Goal: Task Accomplishment & Management: Complete application form

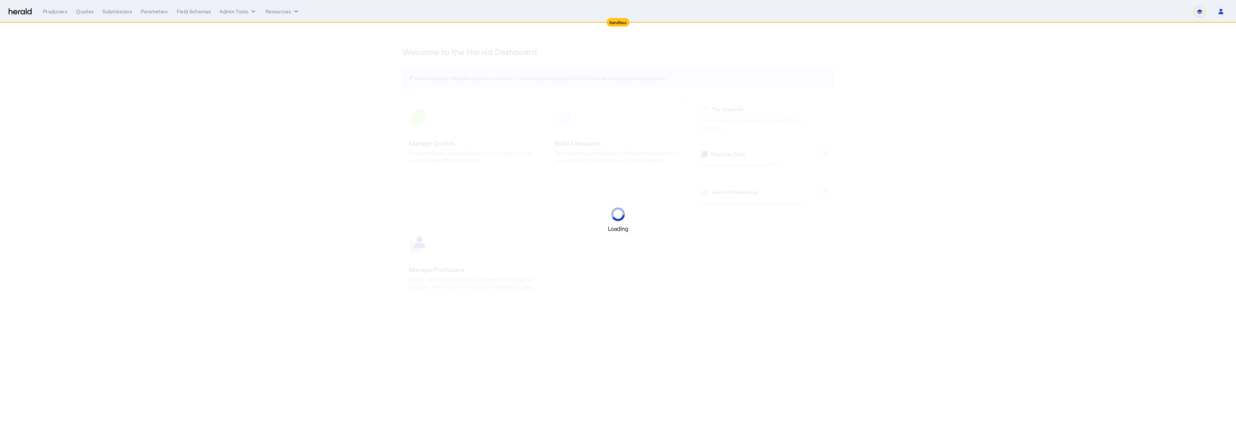
select select "*******"
select select "pfm_2v8p_herald_api"
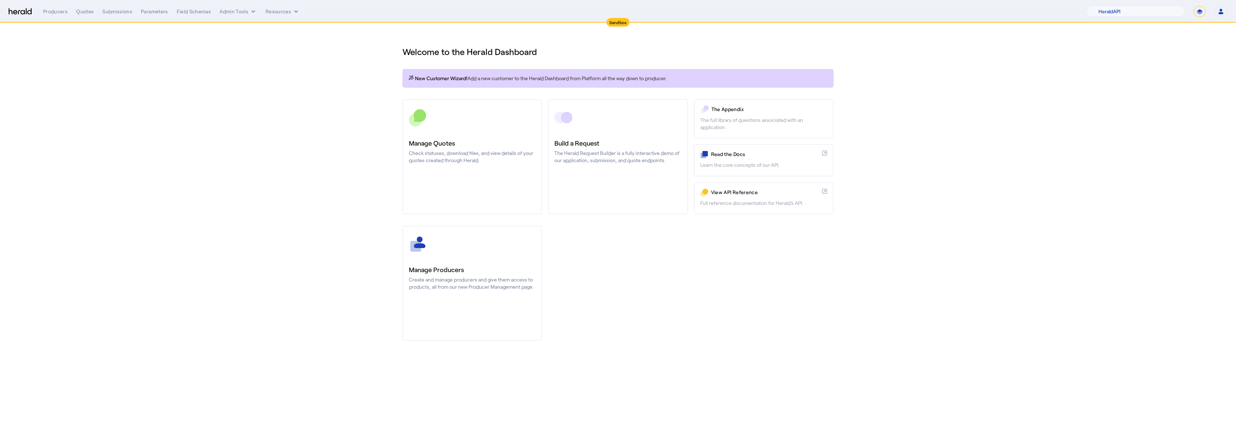
click at [1205, 6] on form "**********" at bounding box center [1199, 11] width 12 height 11
click at [1202, 10] on select "**********" at bounding box center [1199, 11] width 12 height 11
select select "*******"
click at [1193, 6] on select "**********" at bounding box center [1199, 11] width 12 height 11
click at [77, 11] on div "Quotes" at bounding box center [85, 11] width 18 height 7
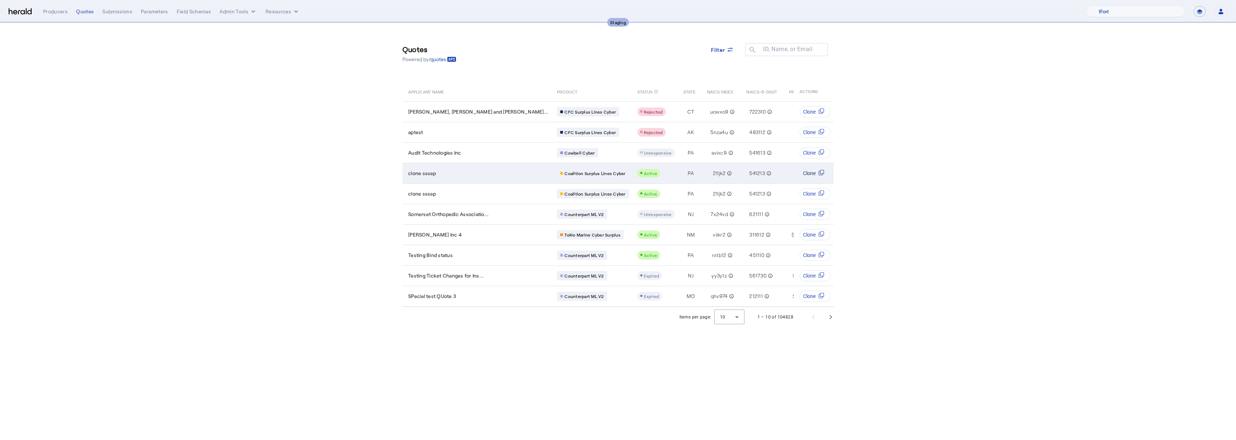
click at [810, 174] on span "Clone" at bounding box center [809, 173] width 13 height 7
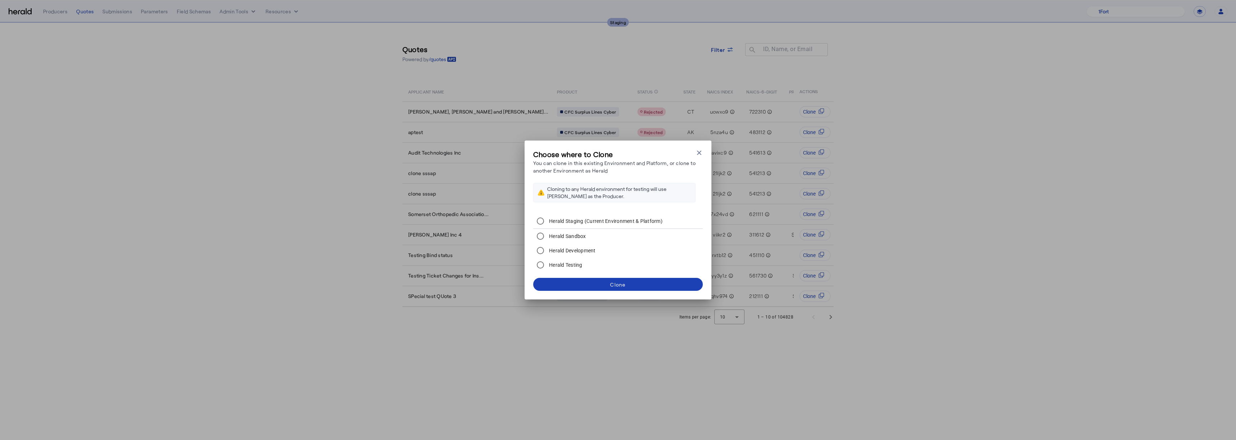
click at [696, 147] on div "Choose where to Clone You can clone in this existing Environment and Platform, …" at bounding box center [617, 219] width 187 height 159
click at [700, 151] on icon "button" at bounding box center [698, 152] width 7 height 7
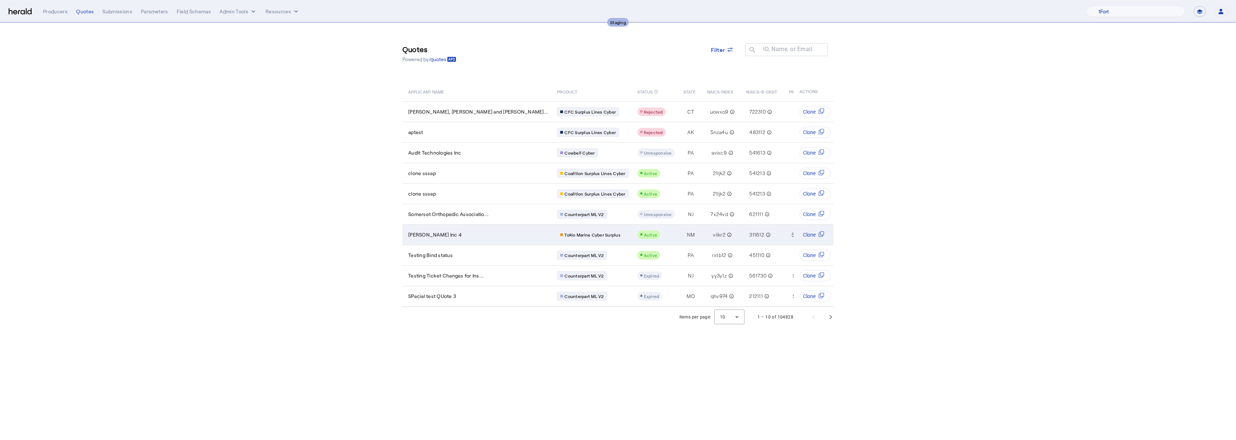
click at [467, 236] on div "[PERSON_NAME] Inc 4" at bounding box center [478, 234] width 140 height 7
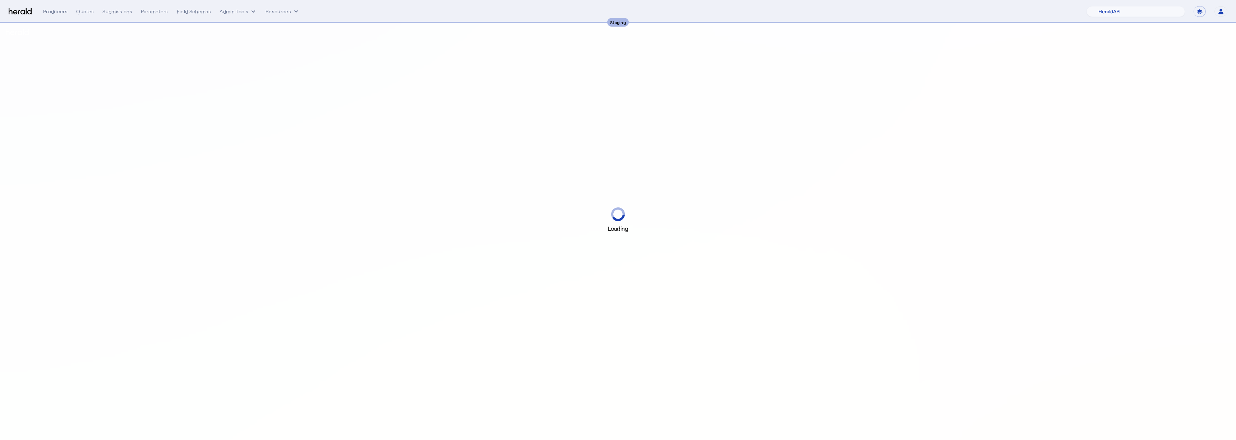
select select "pfm_2v8p_herald_api"
select select "*******"
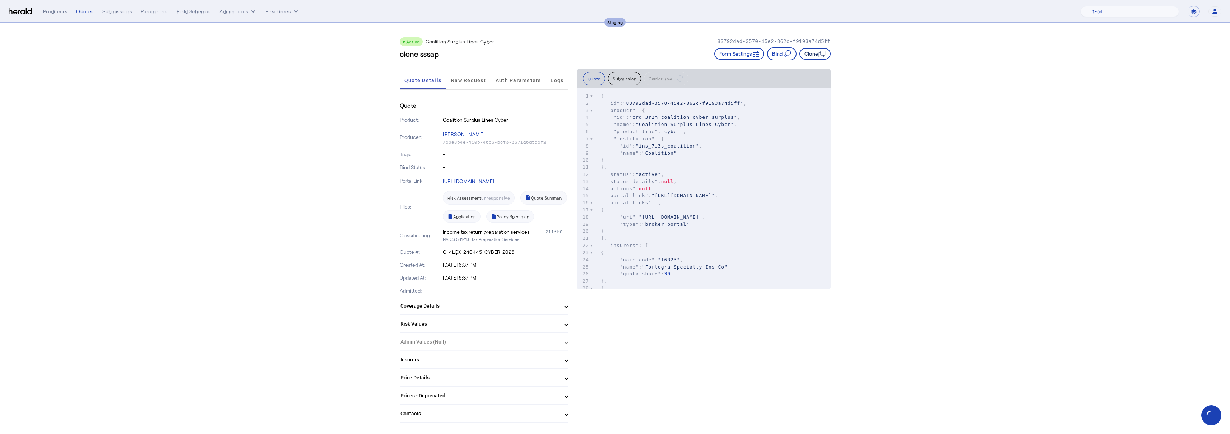
click at [819, 51] on button "Clone" at bounding box center [815, 53] width 31 height 11
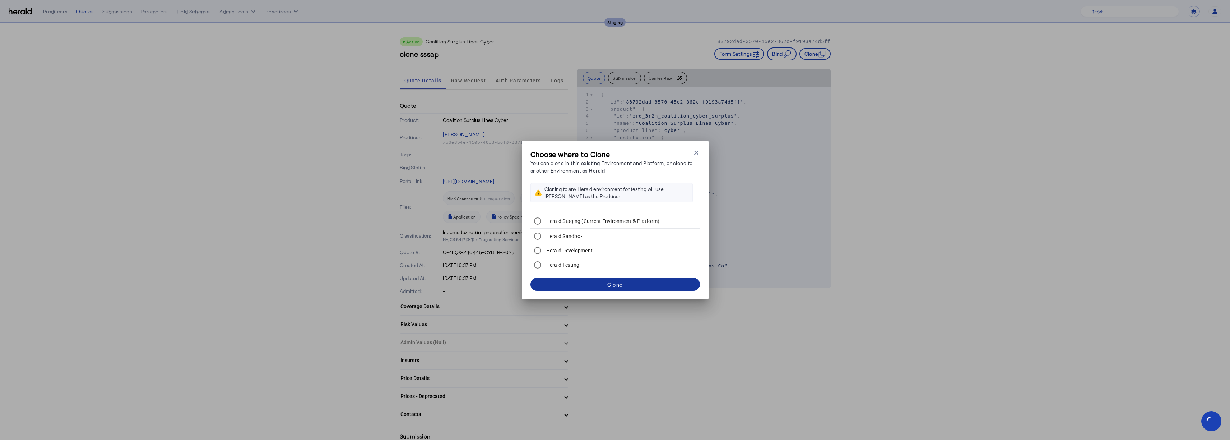
click at [560, 284] on span at bounding box center [616, 284] width 170 height 17
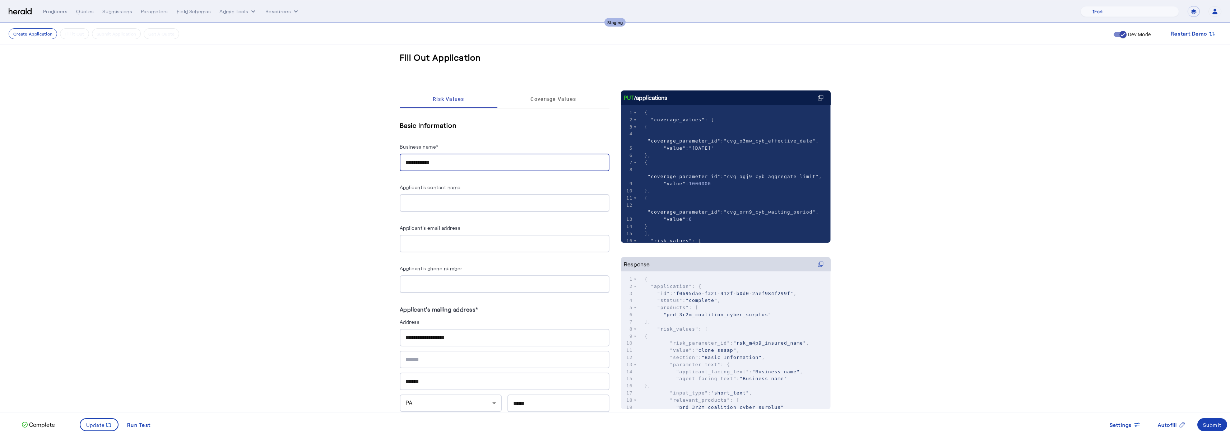
click at [483, 164] on input "**********" at bounding box center [505, 162] width 198 height 9
drag, startPoint x: 482, startPoint y: 164, endPoint x: 345, endPoint y: 139, distance: 139.5
type input "**********"
click at [84, 423] on span at bounding box center [99, 424] width 38 height 17
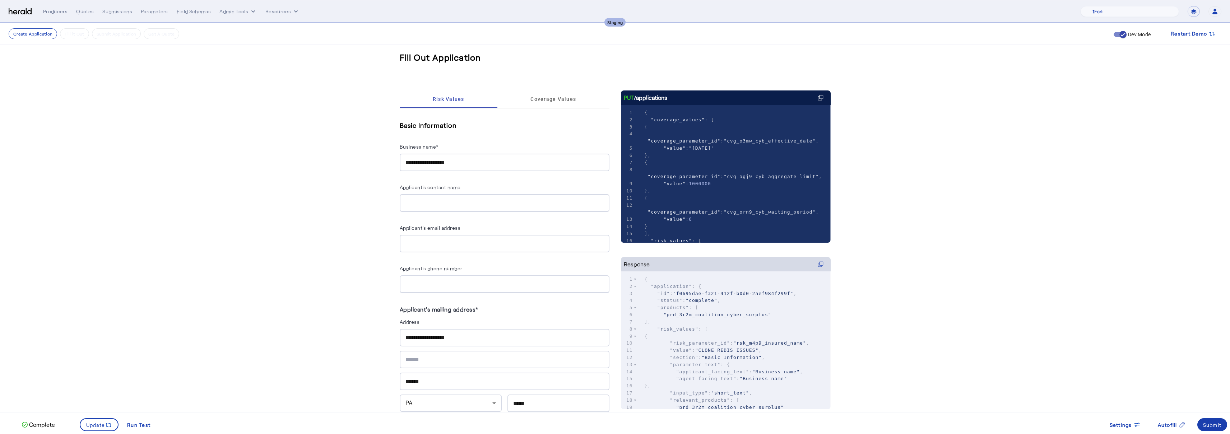
click at [1210, 423] on div "Submit" at bounding box center [1212, 425] width 19 height 8
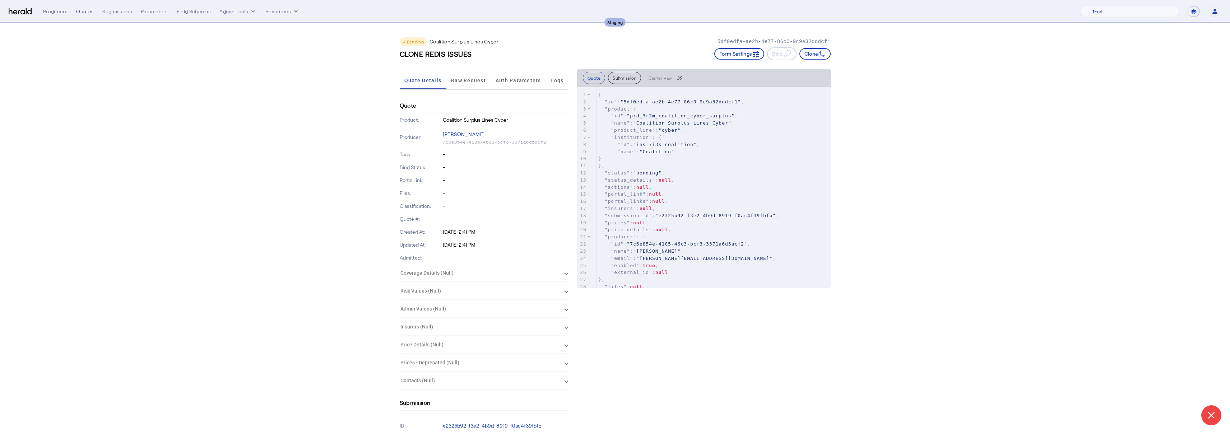
click at [79, 9] on div "Quotes" at bounding box center [85, 11] width 18 height 7
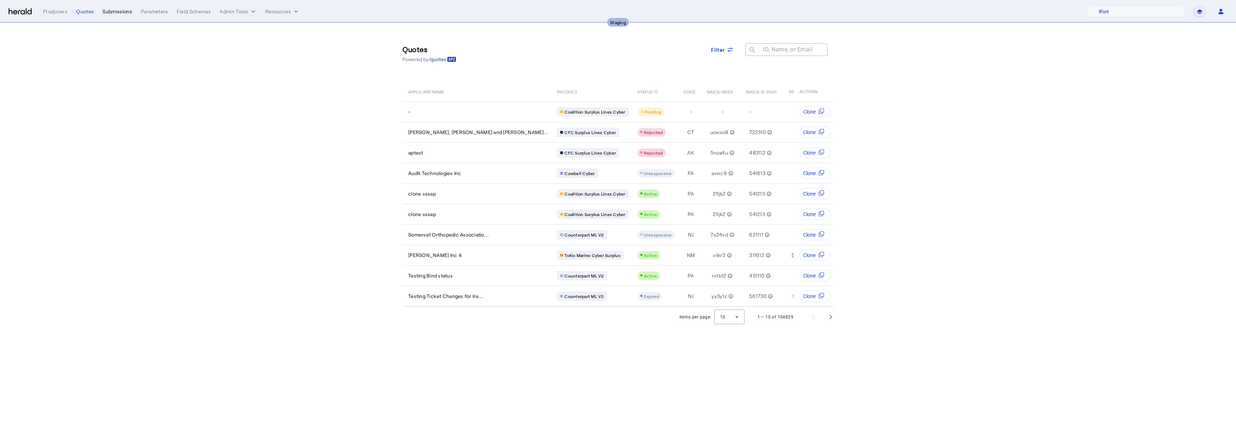
click at [116, 13] on div "Submissions" at bounding box center [117, 11] width 30 height 7
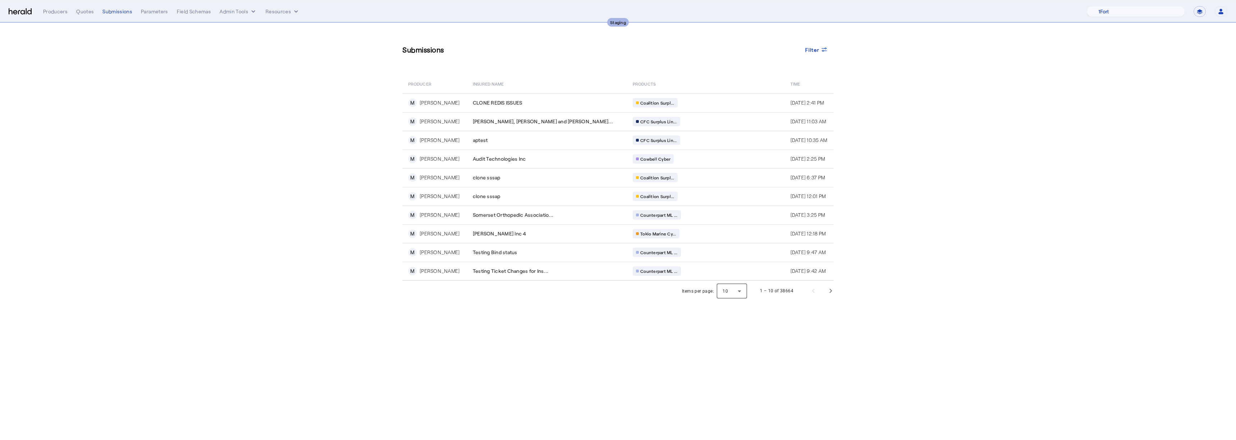
click at [726, 290] on div at bounding box center [732, 290] width 30 height 17
click at [728, 345] on span "50" at bounding box center [732, 344] width 19 height 9
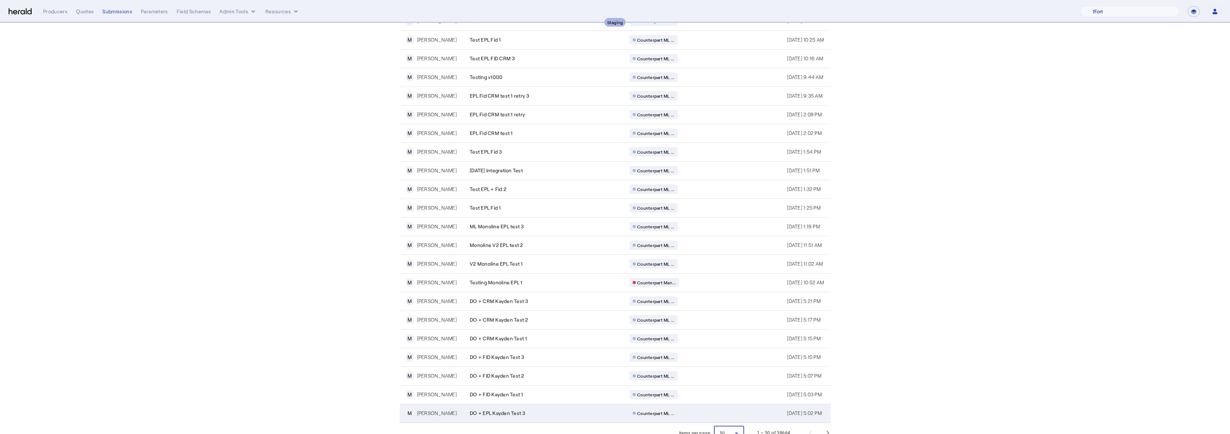
scroll to position [614, 0]
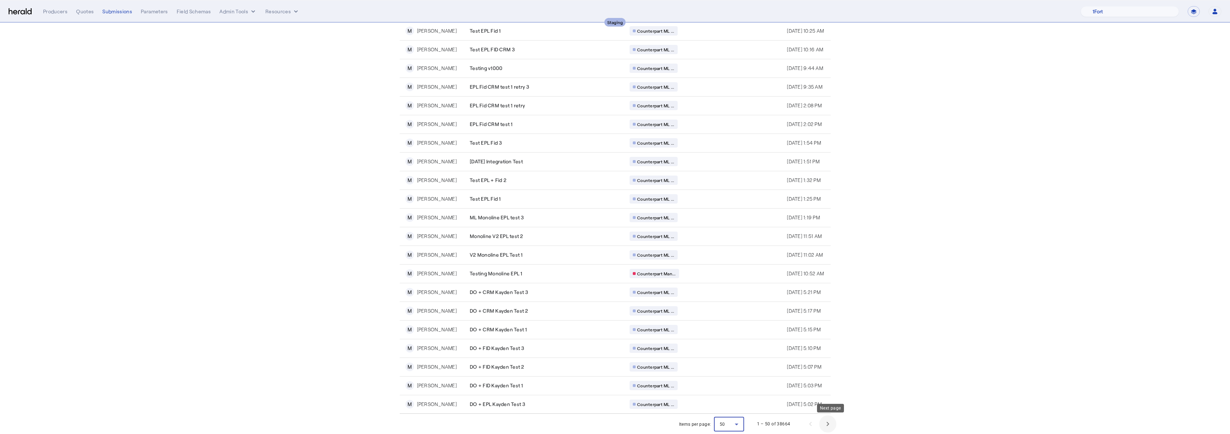
click at [831, 424] on span "Next page" at bounding box center [827, 424] width 17 height 17
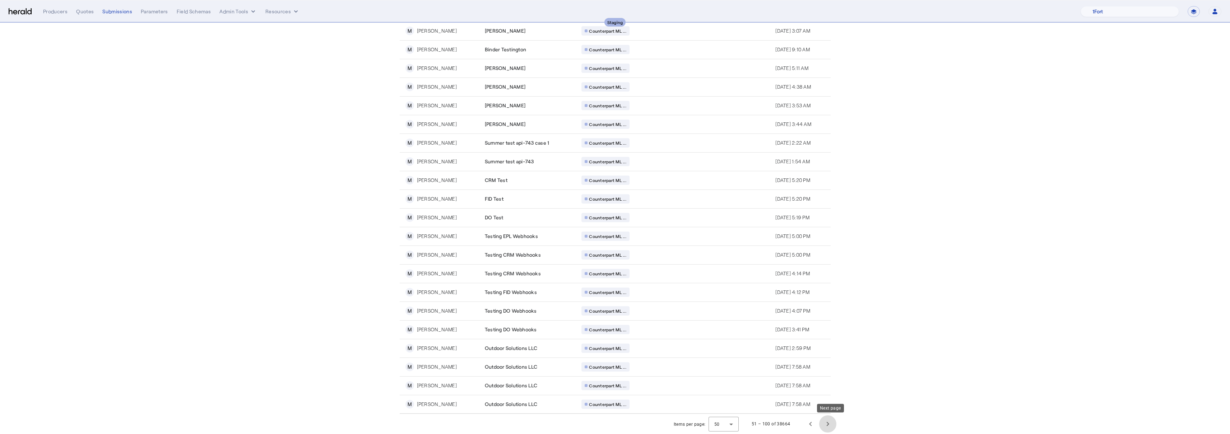
click at [833, 426] on span "Next page" at bounding box center [827, 424] width 17 height 17
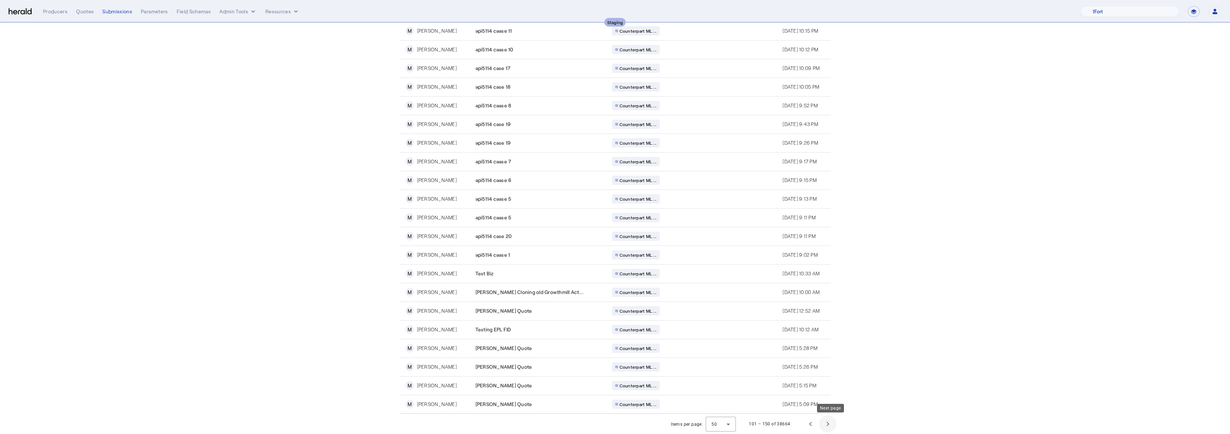
click at [833, 426] on span "Next page" at bounding box center [827, 424] width 17 height 17
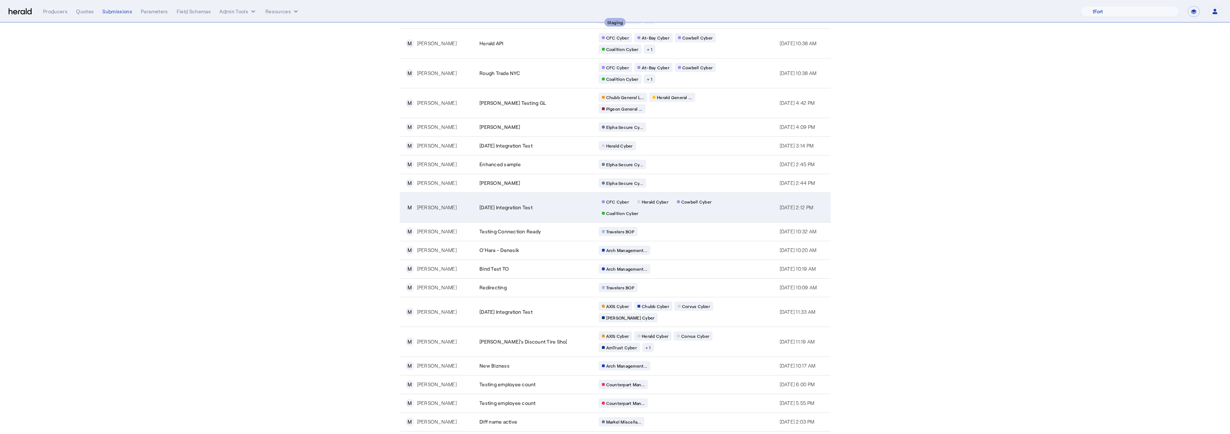
click at [546, 208] on div "2025-01-08 Integration Test" at bounding box center [535, 207] width 111 height 7
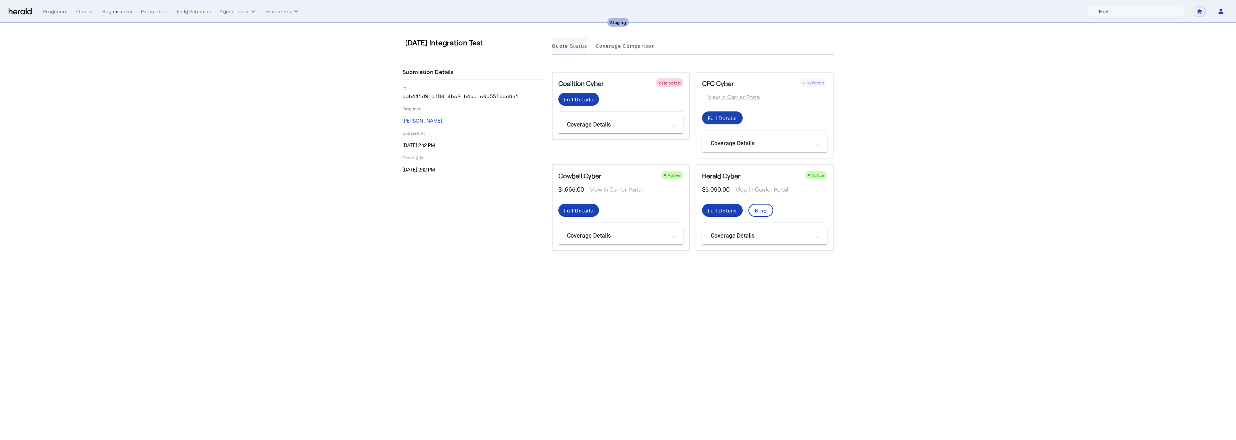
click at [568, 45] on span "Quote Status" at bounding box center [569, 45] width 35 height 5
click at [640, 45] on span "Coverage Comparison" at bounding box center [625, 45] width 59 height 5
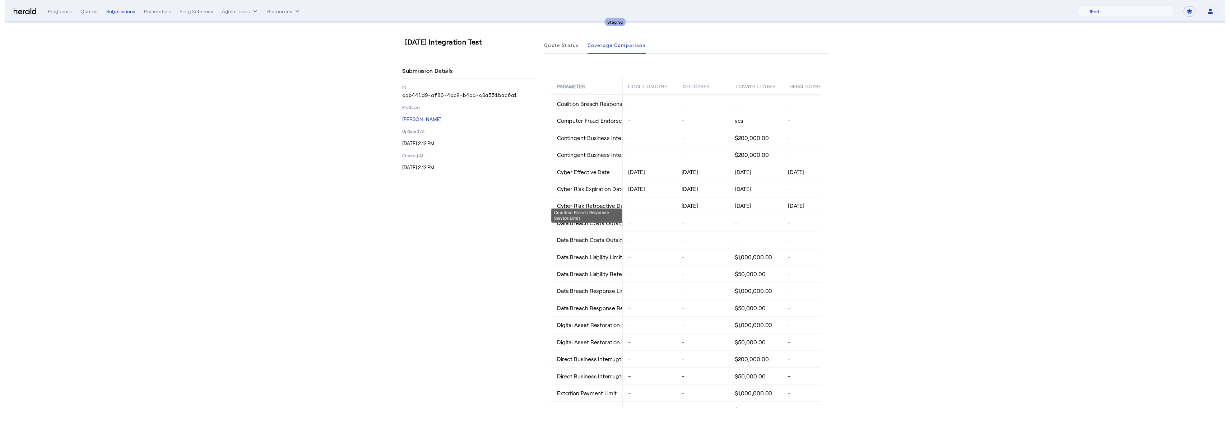
scroll to position [231, 0]
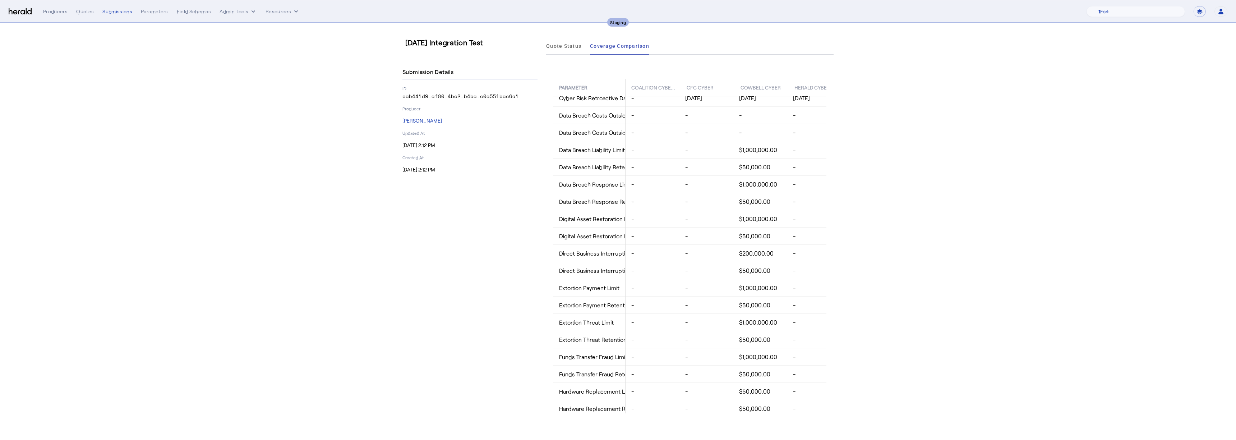
click at [28, 13] on img at bounding box center [20, 11] width 23 height 7
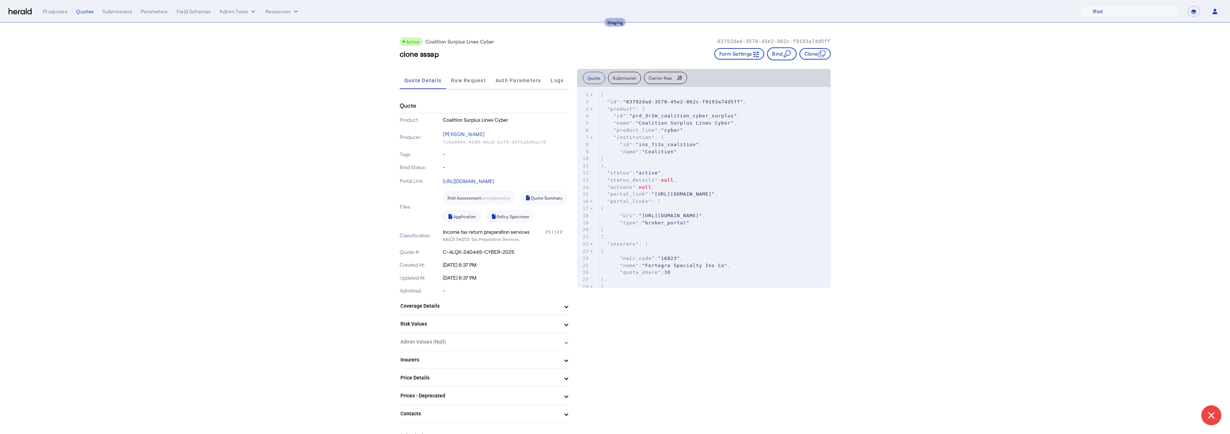
click at [17, 12] on img at bounding box center [20, 11] width 23 height 7
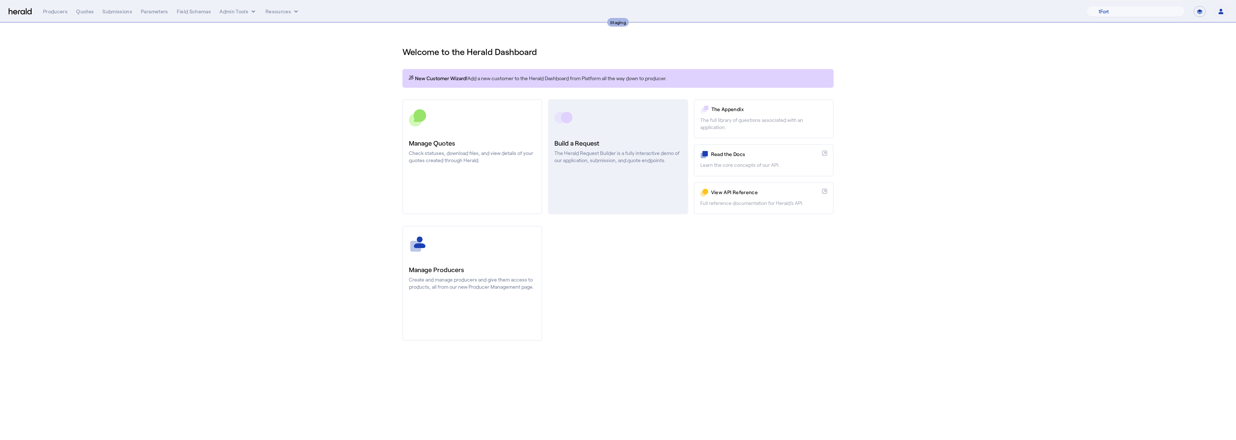
click at [651, 140] on h3 "Build a Request" at bounding box center [617, 143] width 127 height 10
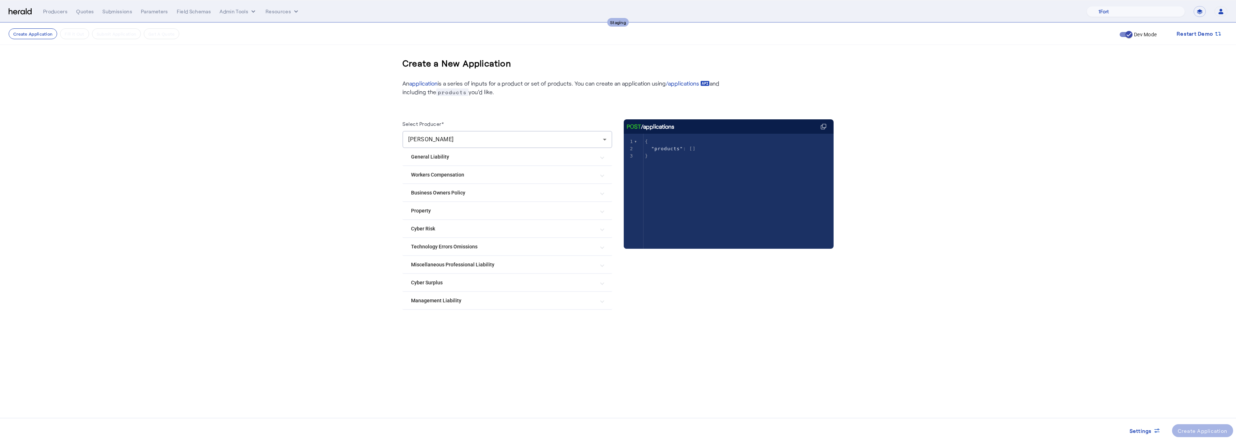
click at [412, 160] on mat-expansion-panel-header "General Liability" at bounding box center [507, 156] width 210 height 17
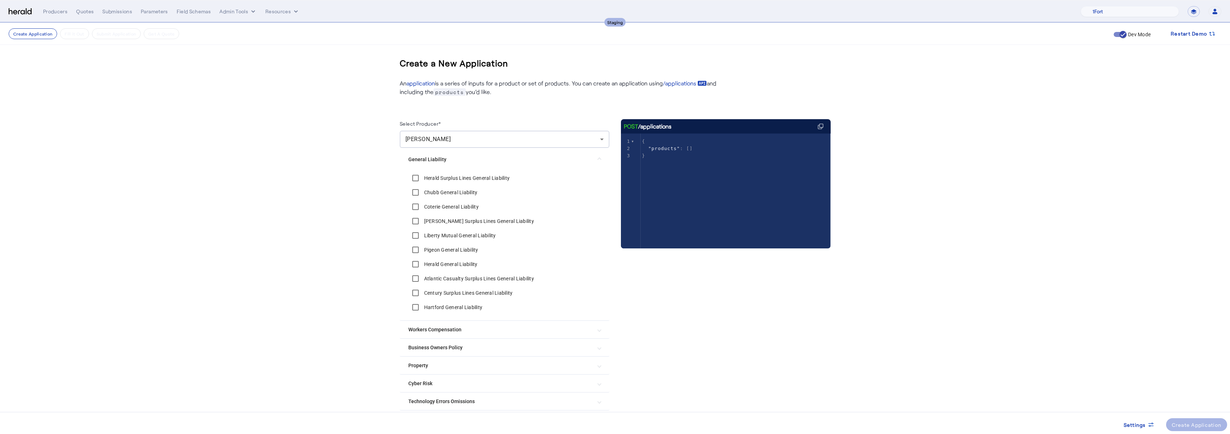
click at [415, 158] on Liability "General Liability" at bounding box center [500, 160] width 184 height 8
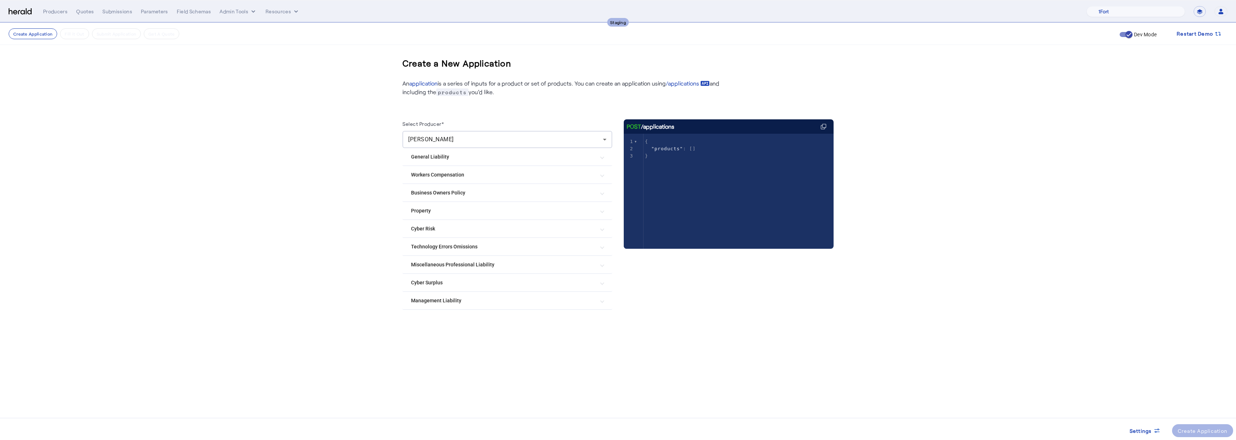
click at [421, 224] on mat-expansion-panel-header "Cyber Risk" at bounding box center [507, 228] width 210 height 17
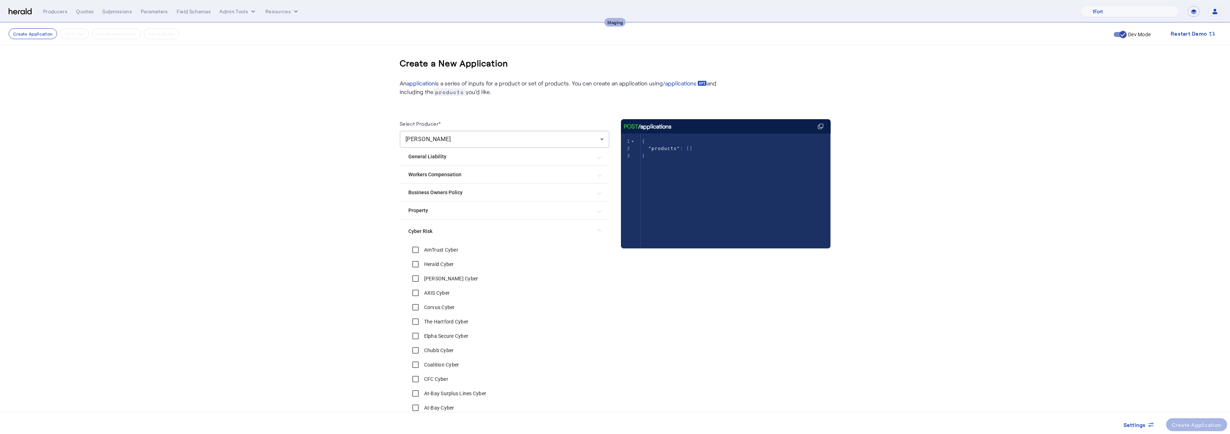
scroll to position [186, 0]
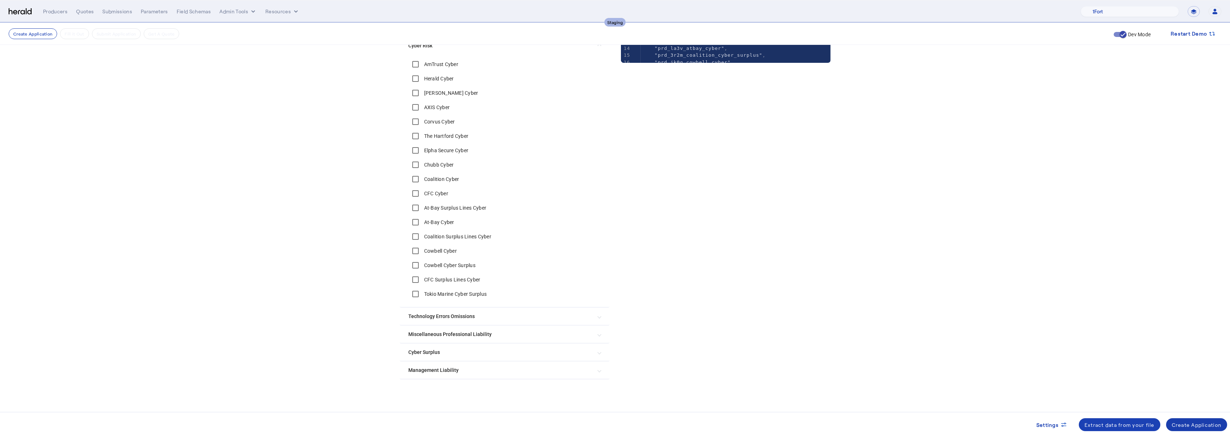
click at [1205, 425] on div "Create Application" at bounding box center [1197, 425] width 50 height 8
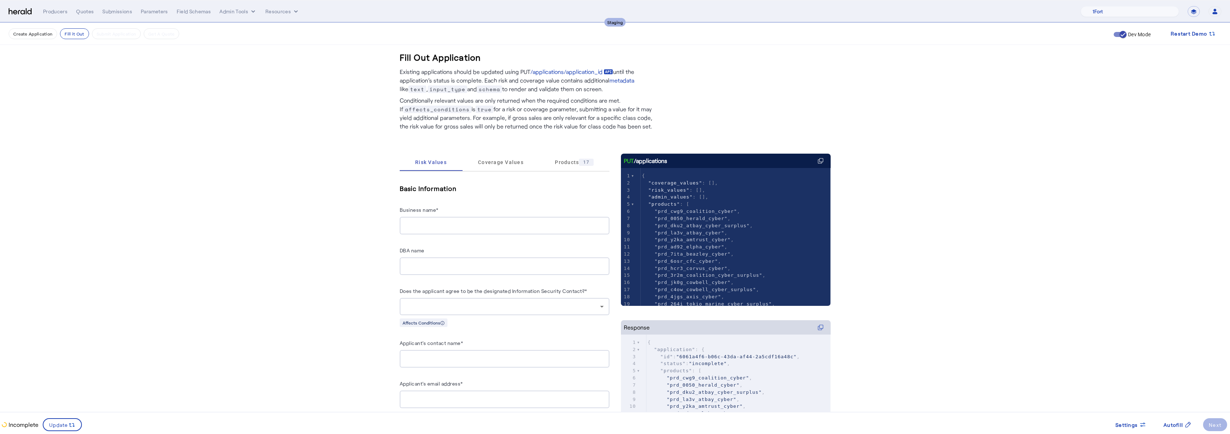
click at [436, 220] on div at bounding box center [505, 226] width 198 height 18
click at [433, 223] on input "Business name*" at bounding box center [505, 226] width 198 height 9
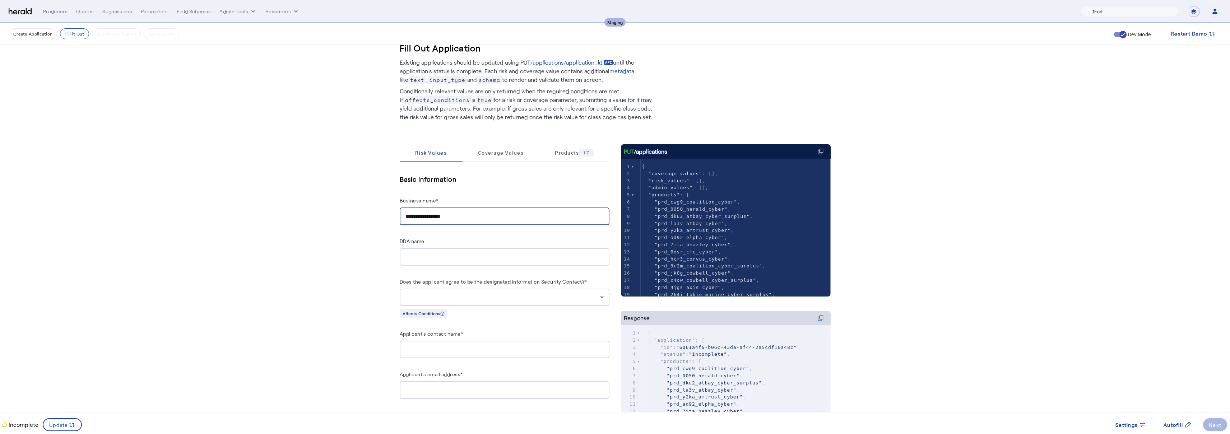
scroll to position [29, 0]
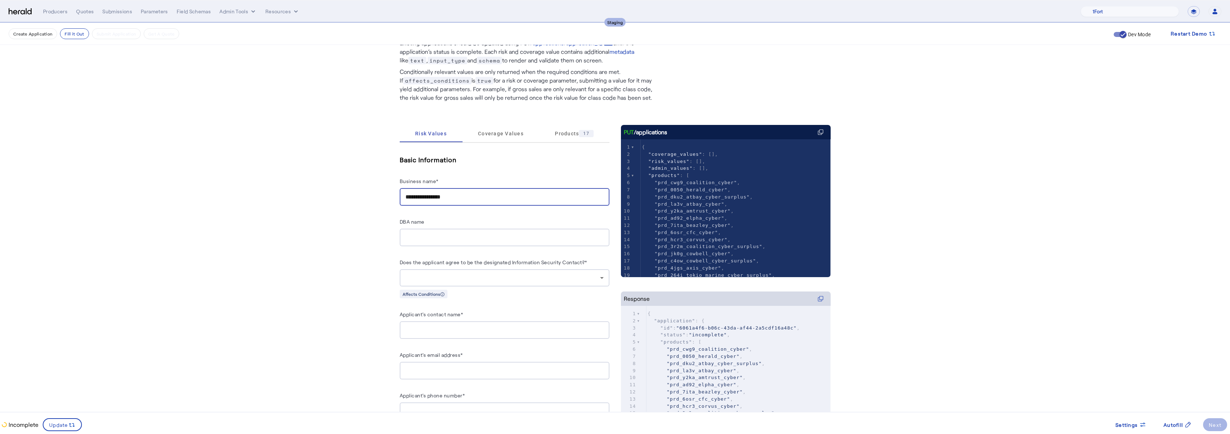
type input "**********"
click at [484, 275] on div at bounding box center [503, 278] width 195 height 9
click at [415, 298] on span "yes" at bounding box center [507, 296] width 198 height 9
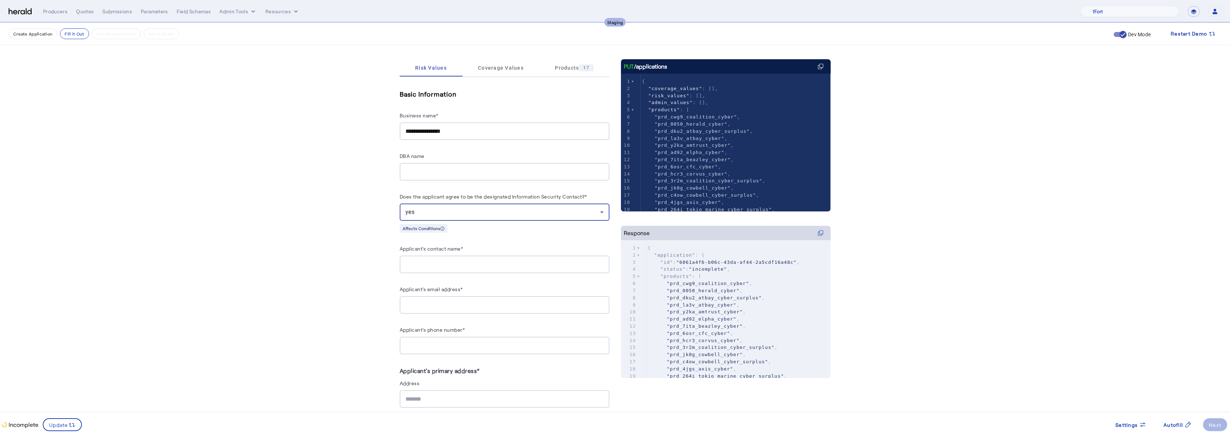
click at [449, 267] on input "Applicant's contact name*" at bounding box center [505, 264] width 198 height 9
type input "******"
type input "*"
type input "**********"
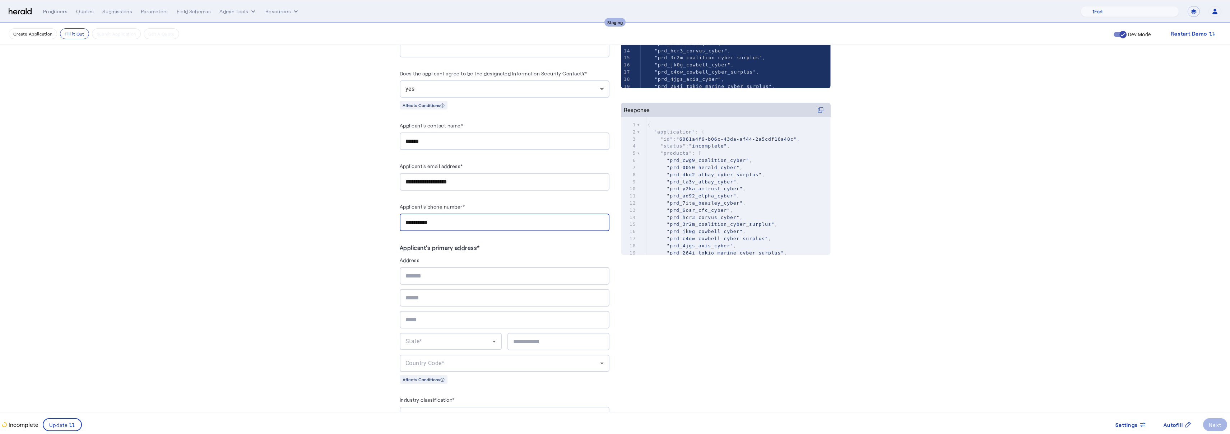
scroll to position [292, 0]
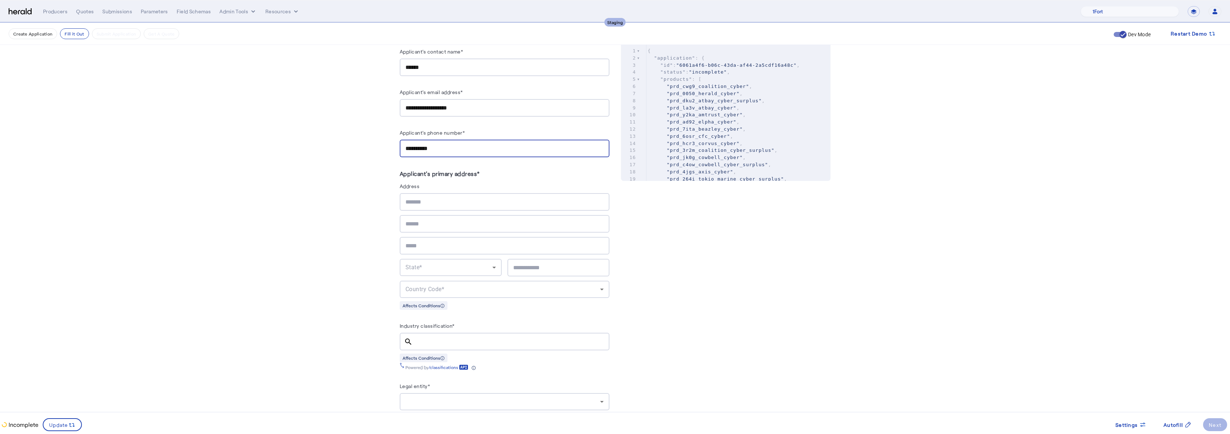
type input "**********"
click at [449, 207] on div at bounding box center [505, 202] width 198 height 18
type input "**********"
click at [429, 243] on input "text" at bounding box center [505, 246] width 198 height 9
type input "********"
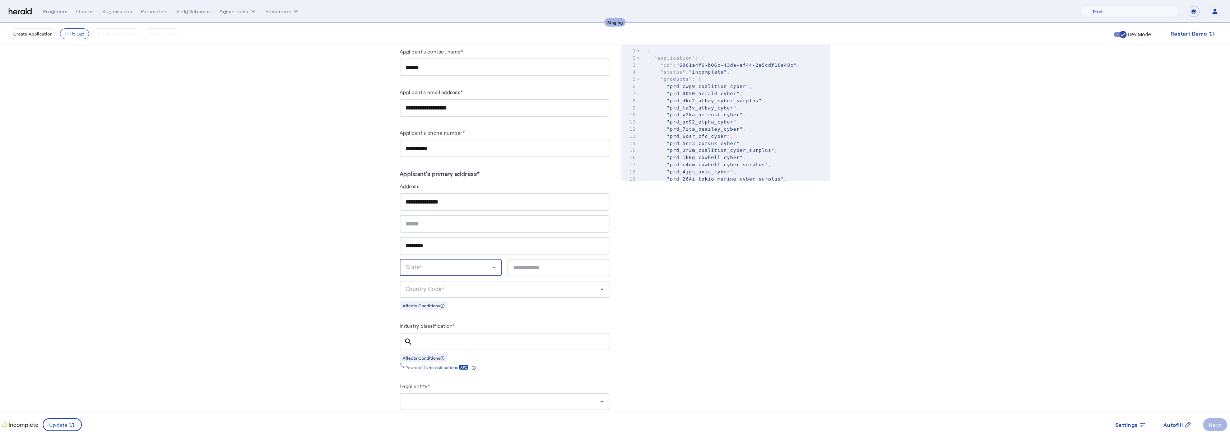
click at [428, 263] on div "State*" at bounding box center [449, 267] width 87 height 9
click at [413, 284] on span "NY" at bounding box center [453, 284] width 91 height 9
click at [461, 285] on div "Country Code*" at bounding box center [503, 289] width 195 height 9
click at [536, 263] on div at bounding box center [615, 217] width 1230 height 434
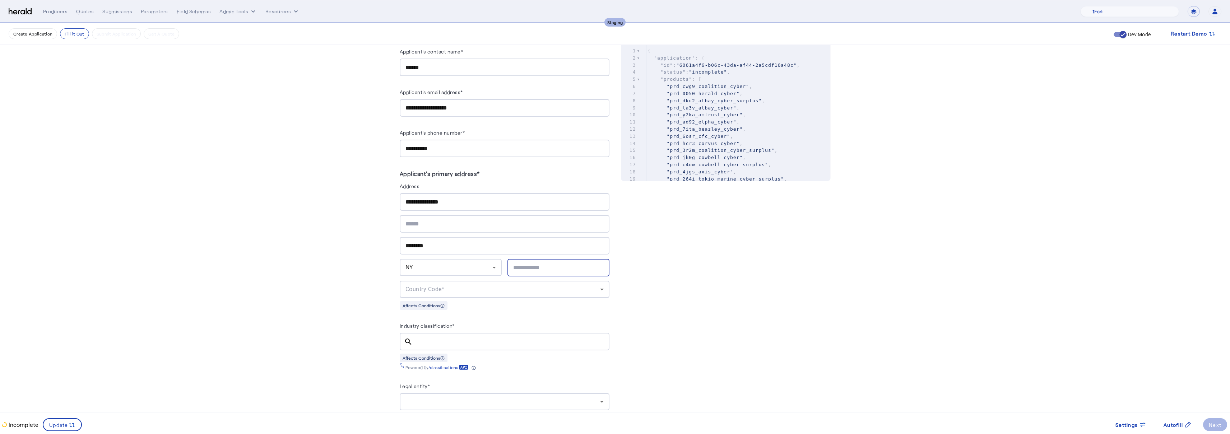
click at [535, 264] on input "text" at bounding box center [558, 268] width 91 height 9
type input "*****"
click at [504, 285] on div "Country Code*" at bounding box center [503, 289] width 195 height 9
click at [438, 309] on mat-option "USA" at bounding box center [507, 304] width 210 height 17
click at [468, 340] on input "Industry classification*" at bounding box center [511, 342] width 185 height 9
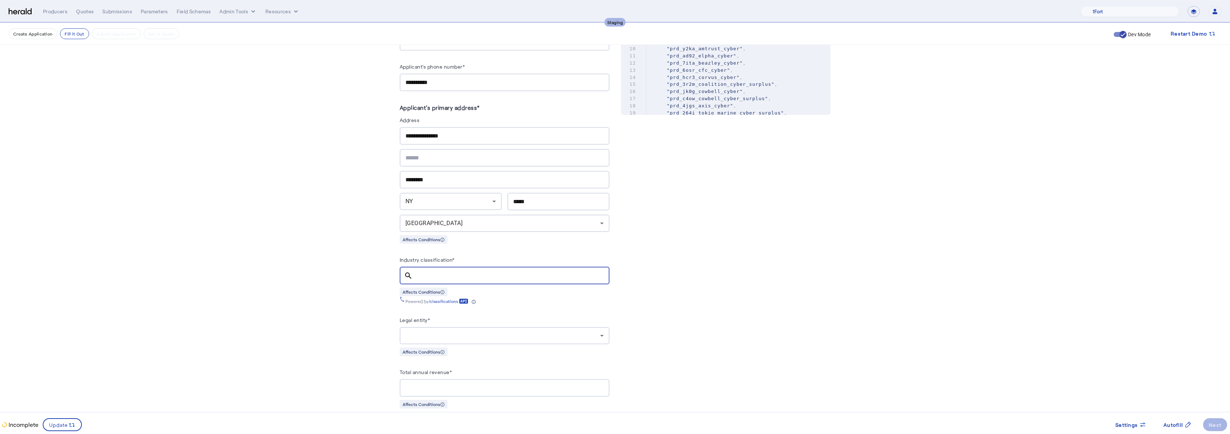
scroll to position [395, 0]
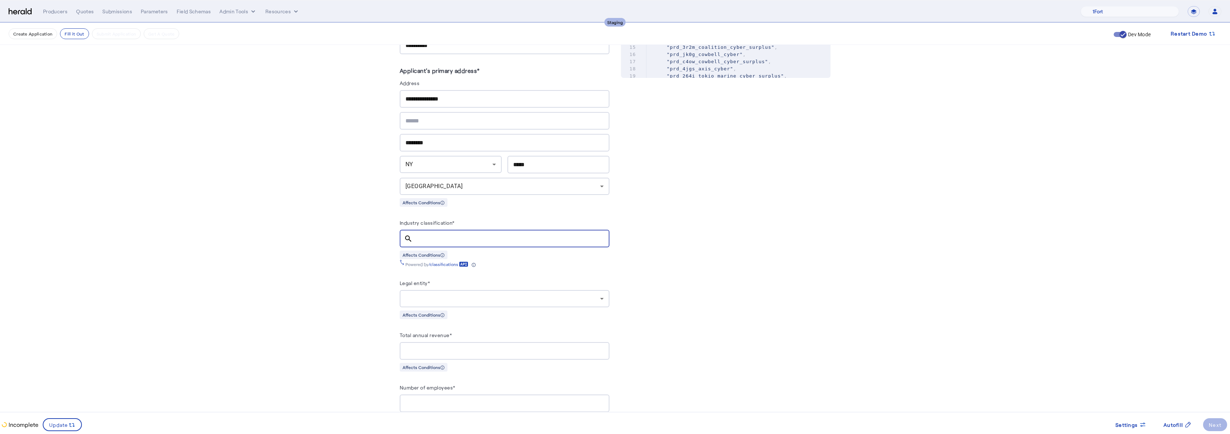
type input "*"
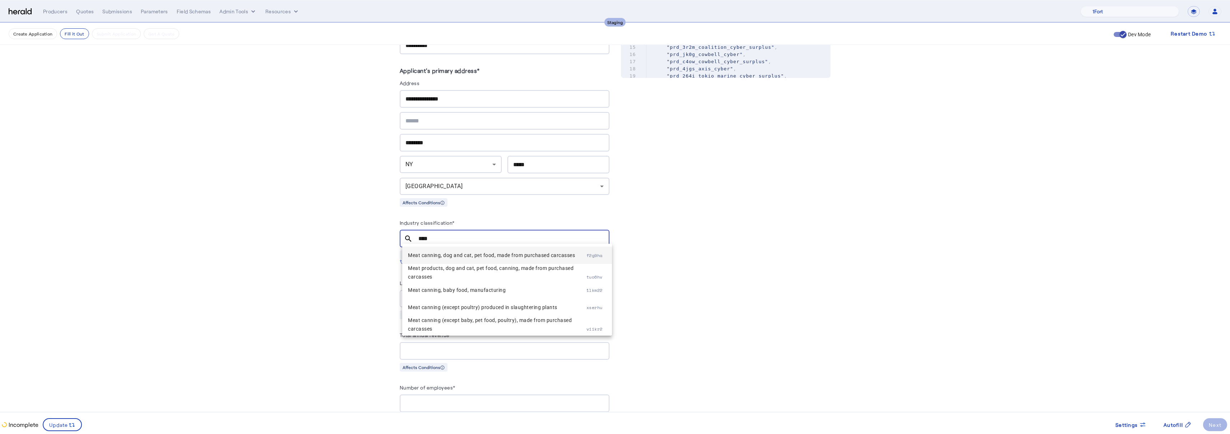
type input "****"
click at [483, 254] on span "Meat canning, dog and cat, pet food, made from purchased carcasses" at bounding box center [497, 255] width 179 height 9
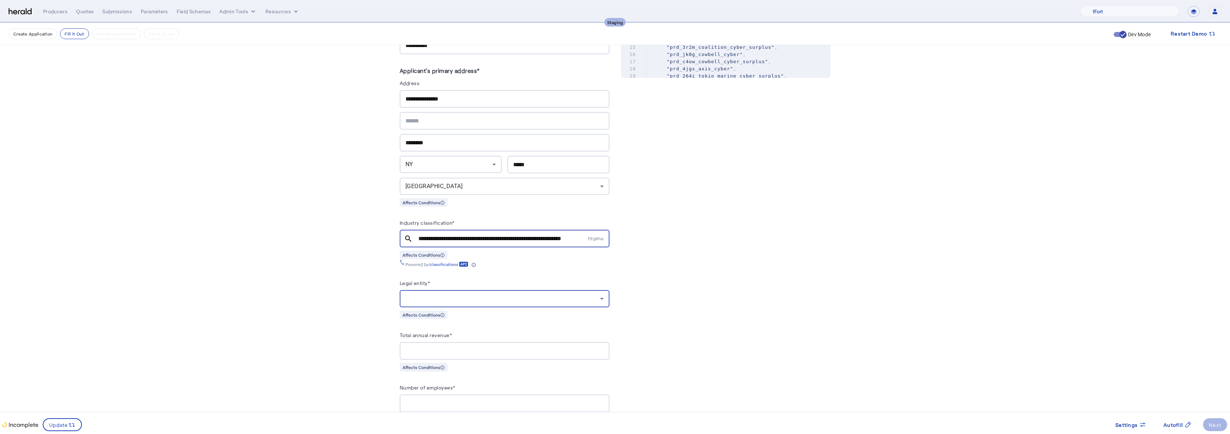
click at [465, 299] on div at bounding box center [503, 299] width 195 height 9
click at [428, 332] on span "S Corporation" at bounding box center [507, 331] width 198 height 9
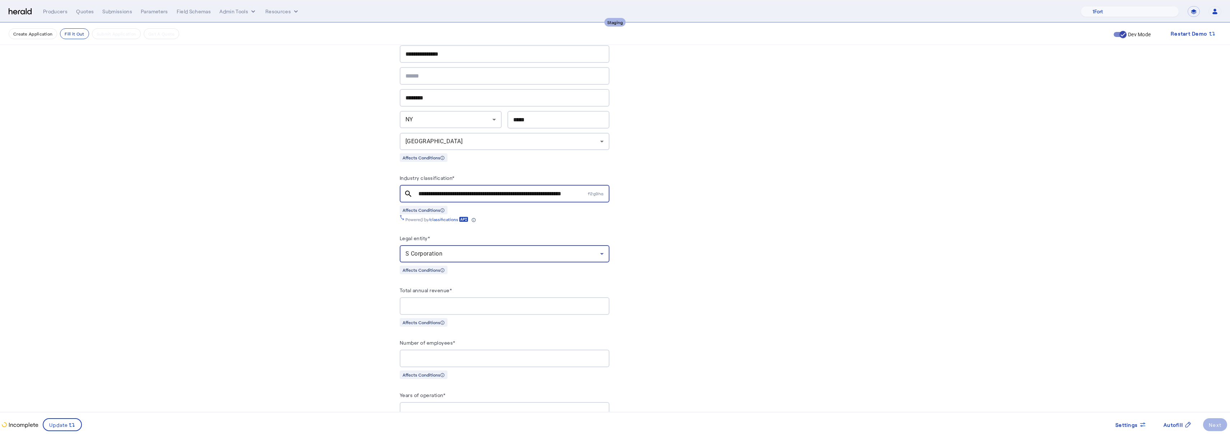
click at [450, 302] on input "Total annual revenue*" at bounding box center [505, 306] width 198 height 9
type input "**********"
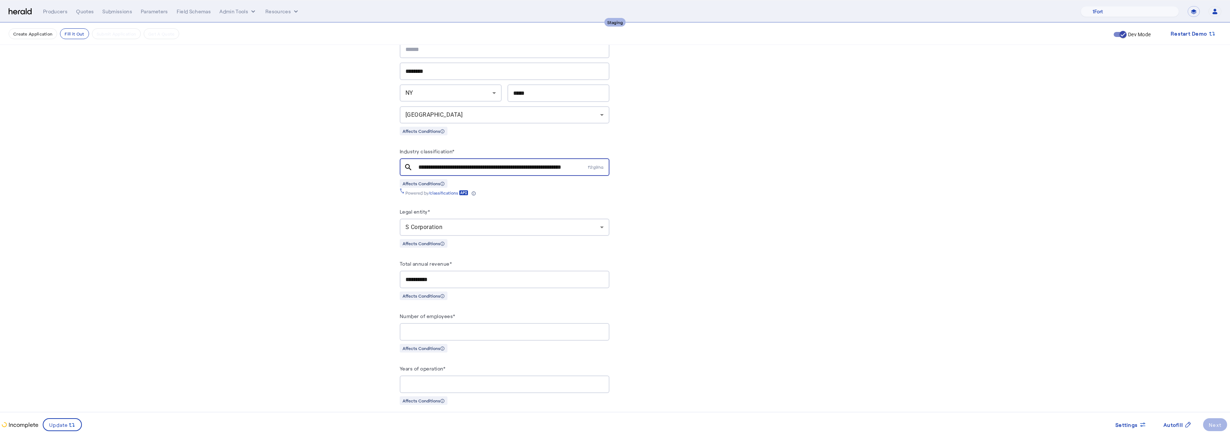
scroll to position [503, 0]
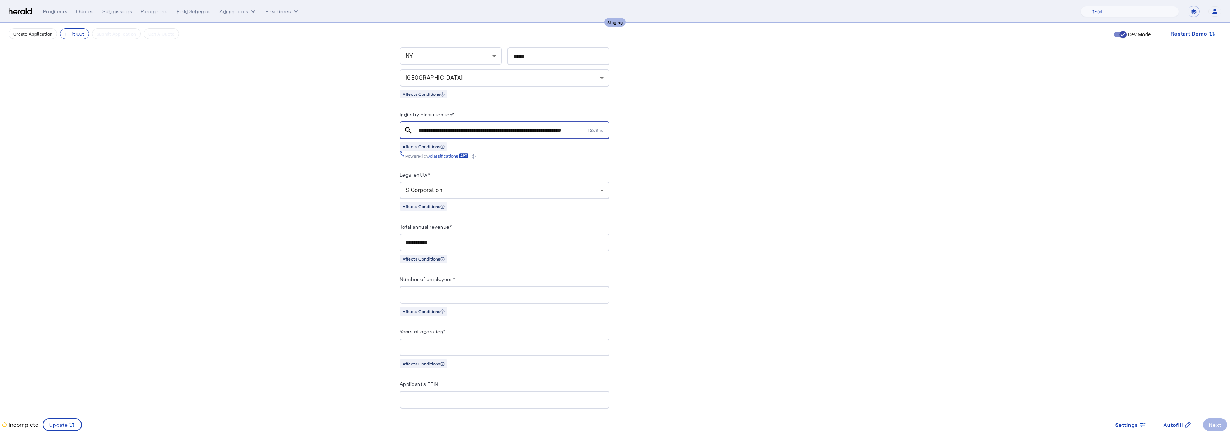
click at [440, 291] on input "Number of employees*" at bounding box center [505, 295] width 198 height 9
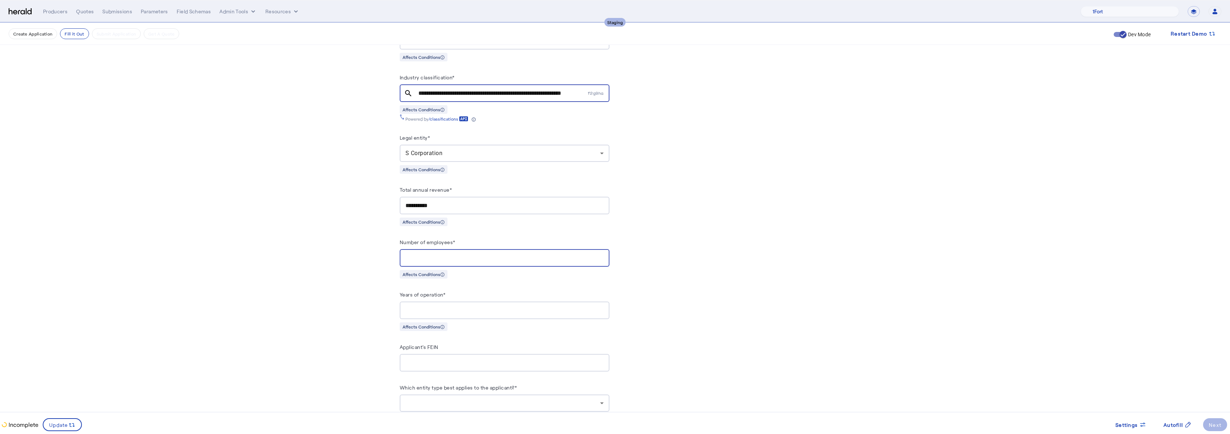
type input "**"
click at [453, 306] on input "Years of operation*" at bounding box center [505, 310] width 198 height 9
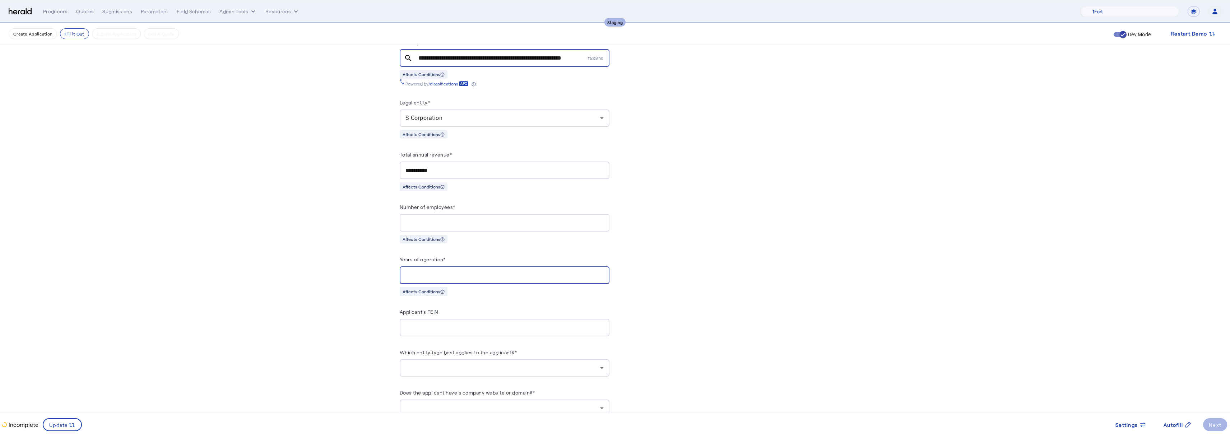
scroll to position [649, 0]
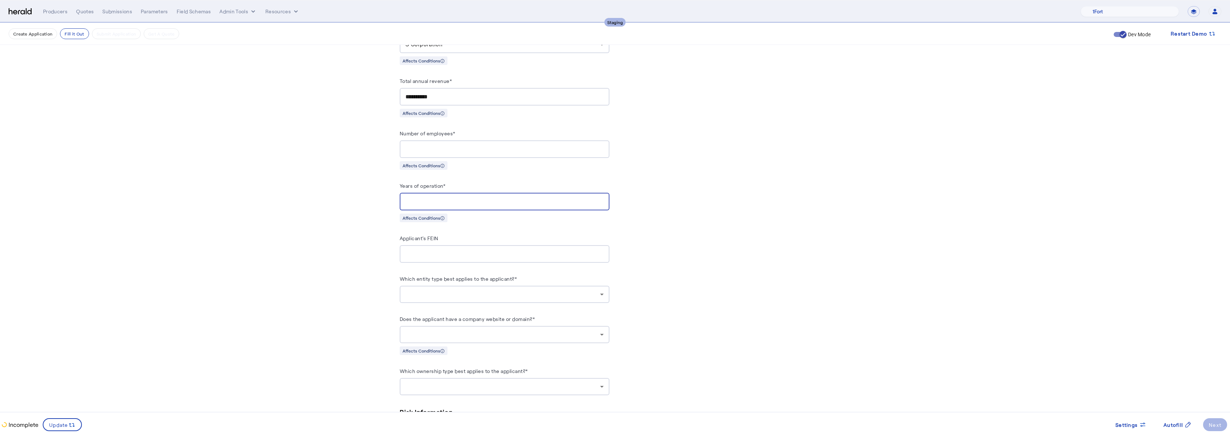
type input "**"
click at [512, 291] on div at bounding box center [503, 294] width 195 height 9
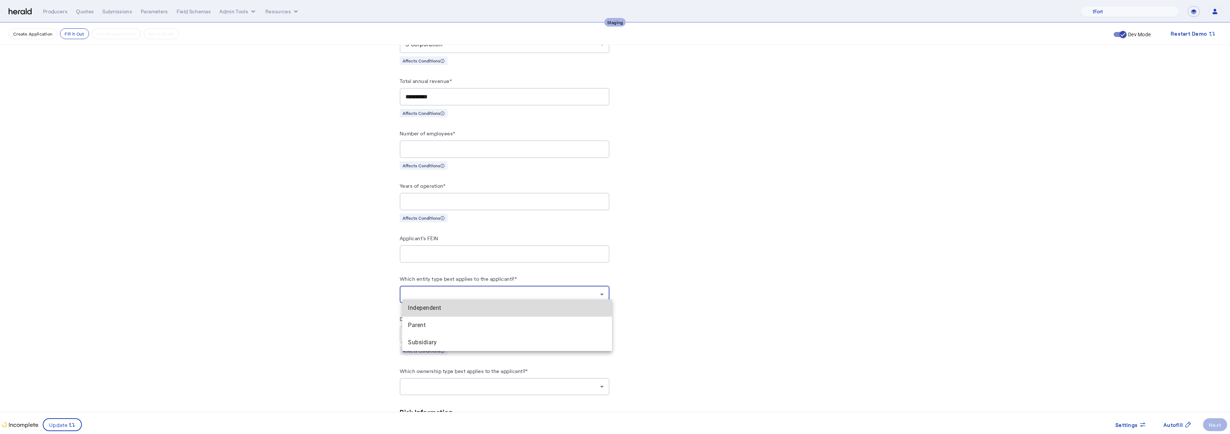
click at [427, 308] on span "Independent" at bounding box center [507, 308] width 198 height 9
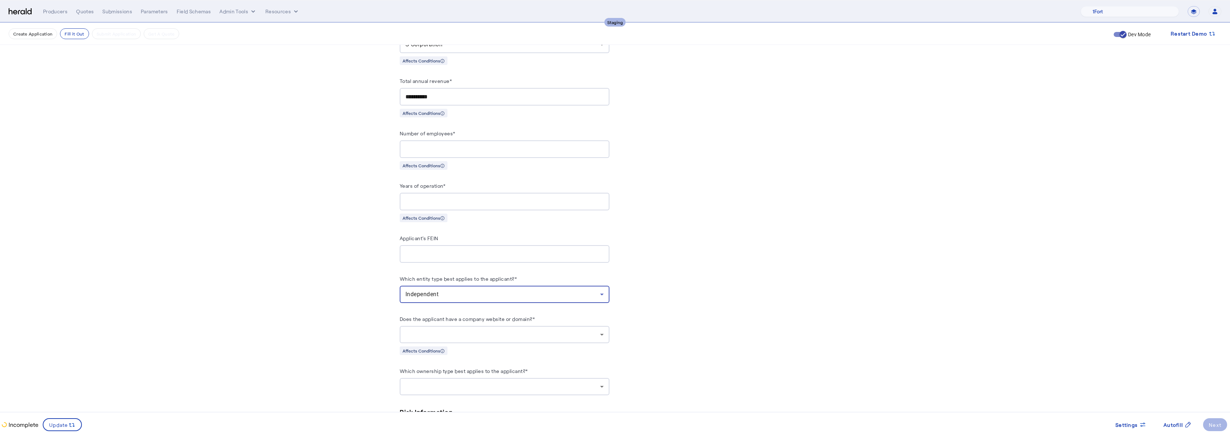
click at [462, 332] on div at bounding box center [503, 335] width 195 height 9
click at [423, 352] on span "yes" at bounding box center [507, 348] width 198 height 9
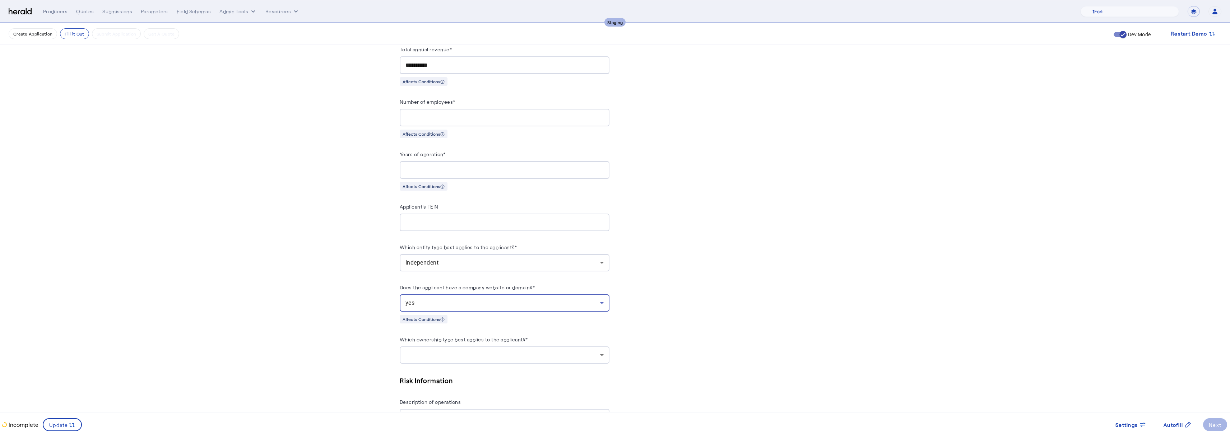
scroll to position [713, 0]
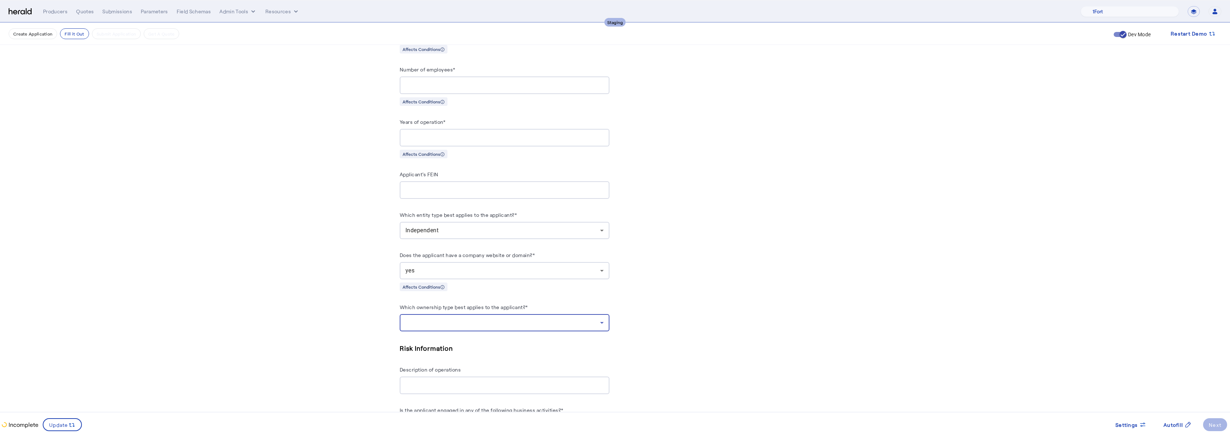
click at [471, 319] on div at bounding box center [503, 323] width 195 height 9
click at [419, 352] on span "Private" at bounding box center [507, 354] width 198 height 9
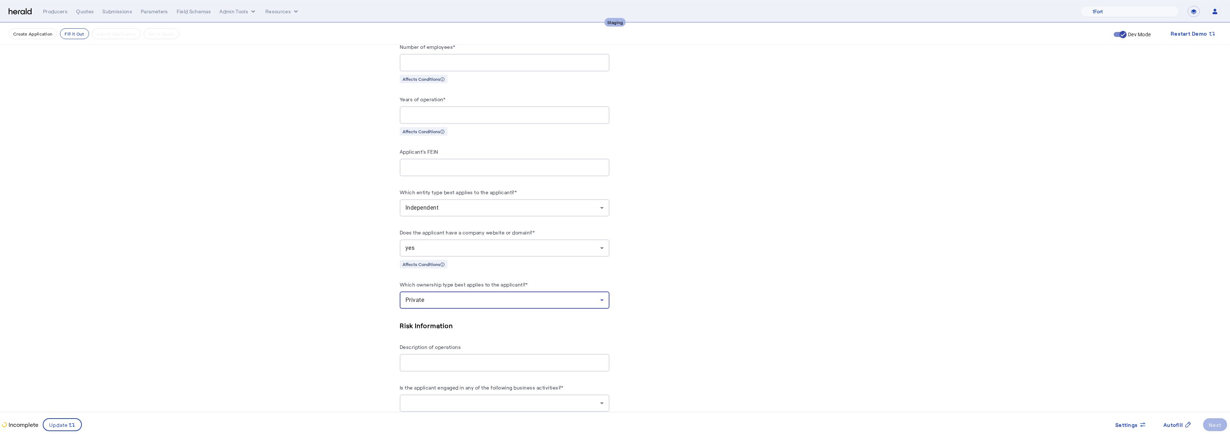
scroll to position [819, 0]
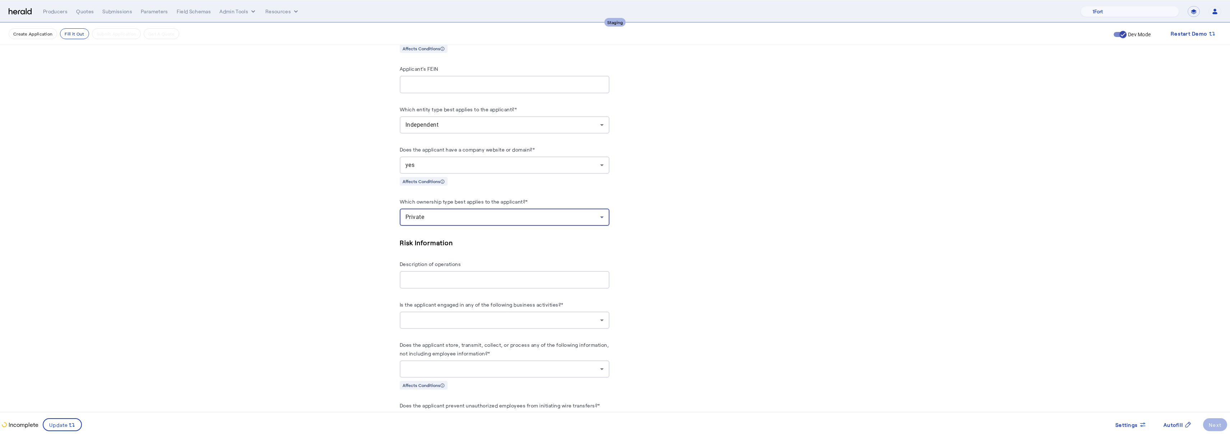
click at [452, 276] on input "Description of operations" at bounding box center [505, 280] width 198 height 9
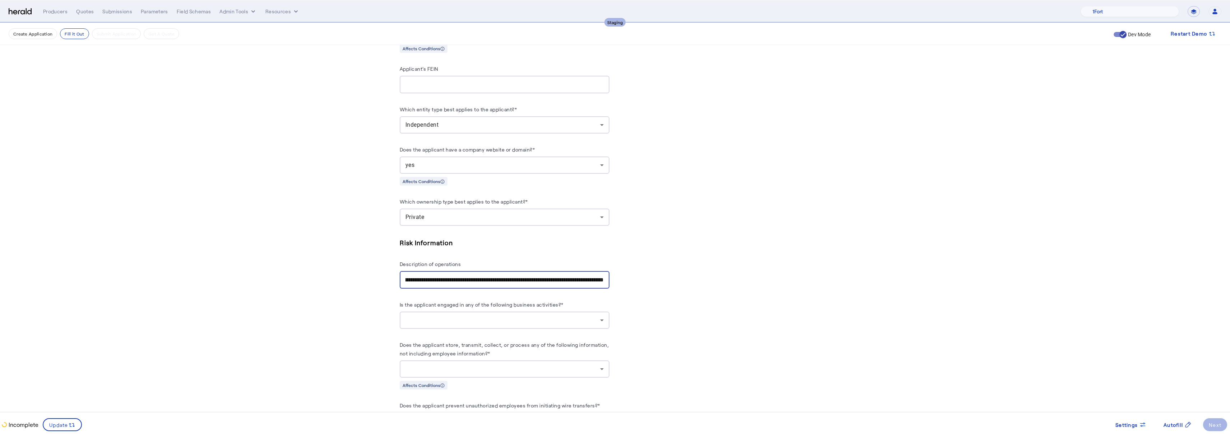
scroll to position [0, 97]
type input "**********"
click at [539, 302] on label "Is the applicant engaged in any of the following business activities?*" at bounding box center [482, 305] width 164 height 6
click at [539, 312] on div at bounding box center [505, 320] width 198 height 17
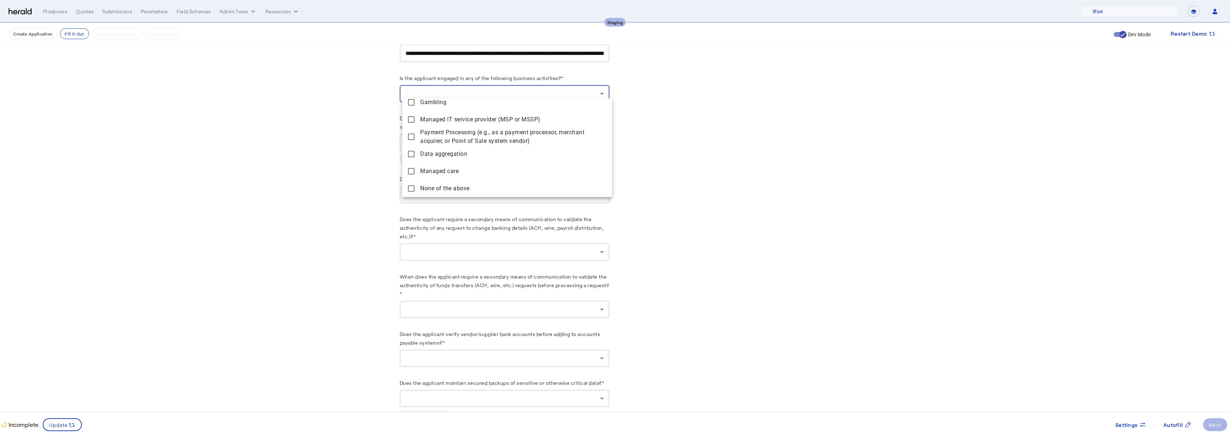
scroll to position [1022, 0]
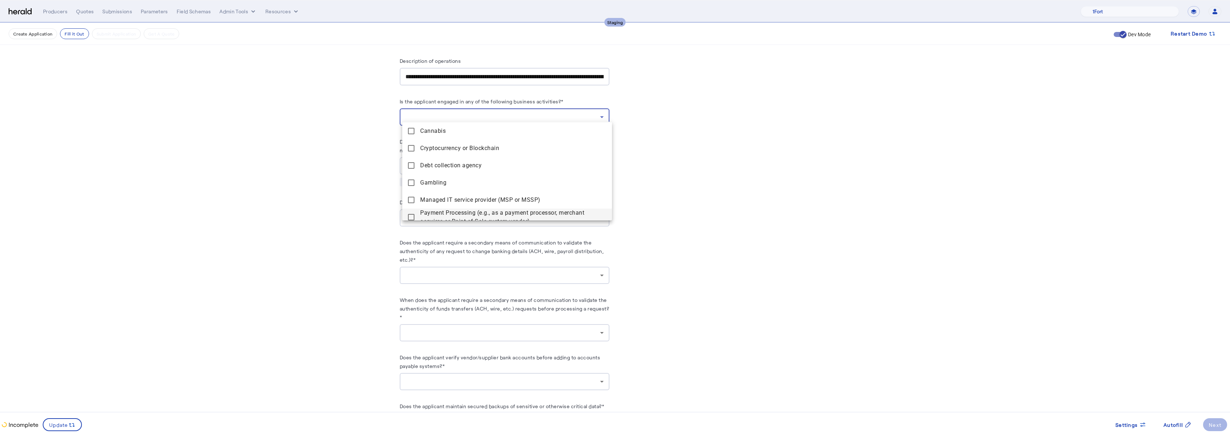
click at [445, 215] on span "Payment Processing (e.g., as a payment processor, merchant acquirer, or Point o…" at bounding box center [513, 217] width 186 height 17
click at [450, 212] on span "Payment Processing (e.g., as a payment processor, merchant acquirer, or Point o…" at bounding box center [513, 210] width 186 height 17
click at [452, 211] on span "Managed care" at bounding box center [513, 214] width 186 height 9
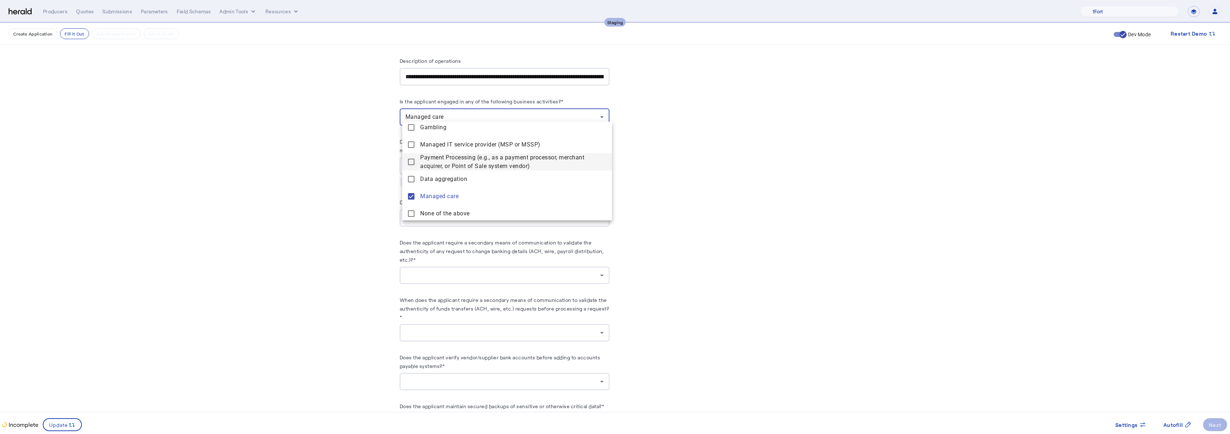
scroll to position [74, 0]
click at [441, 213] on span "None of the above" at bounding box center [513, 212] width 186 height 9
click at [440, 200] on care "Managed care" at bounding box center [507, 194] width 210 height 17
click at [829, 186] on div at bounding box center [615, 217] width 1230 height 434
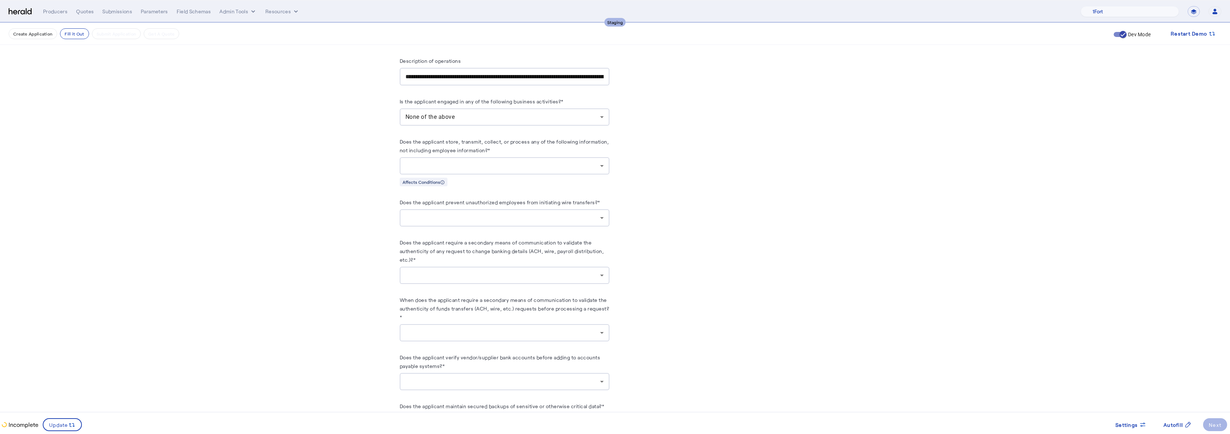
click at [556, 157] on div at bounding box center [505, 165] width 198 height 17
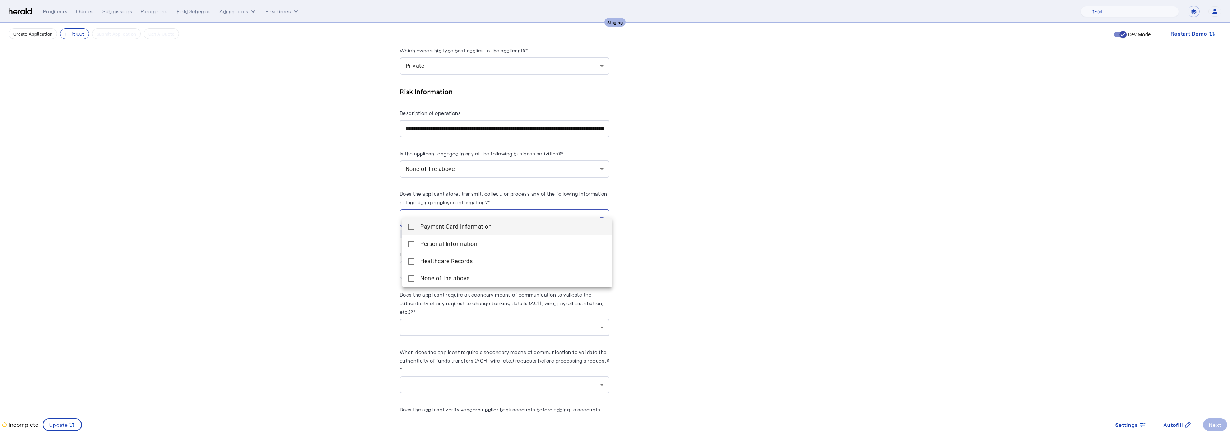
scroll to position [974, 0]
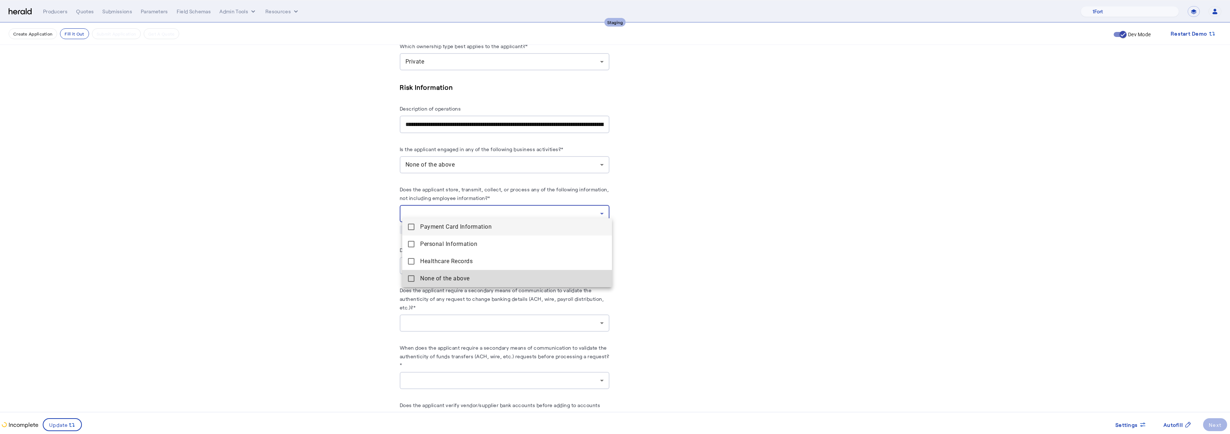
click at [411, 279] on mat-pseudo-checkbox at bounding box center [411, 279] width 6 height 6
drag, startPoint x: 749, startPoint y: 231, endPoint x: 745, endPoint y: 230, distance: 4.5
click at [749, 231] on div at bounding box center [615, 217] width 1230 height 434
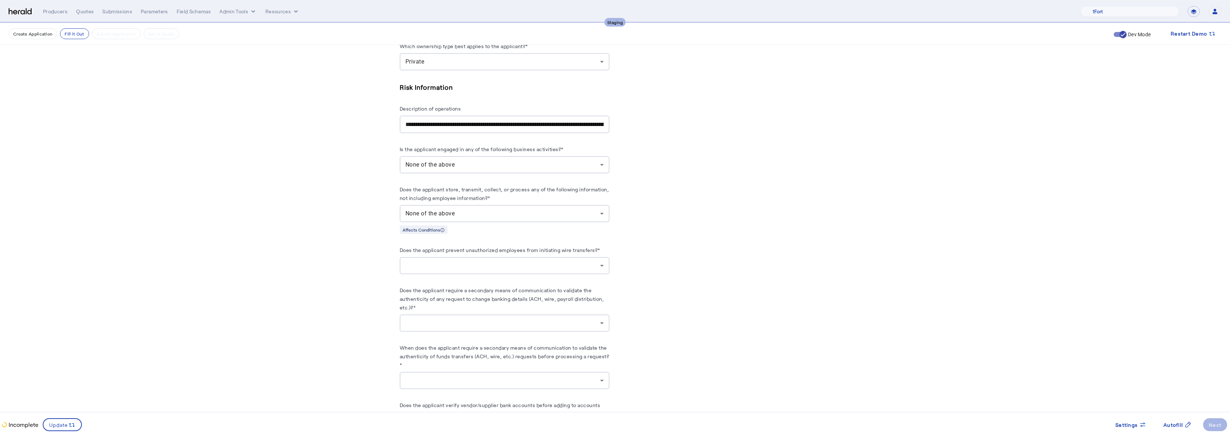
click at [455, 262] on div at bounding box center [503, 266] width 195 height 9
click at [407, 282] on mat-option "yes" at bounding box center [507, 279] width 210 height 17
click at [482, 319] on div at bounding box center [503, 323] width 195 height 9
click at [413, 353] on span "no" at bounding box center [507, 354] width 198 height 9
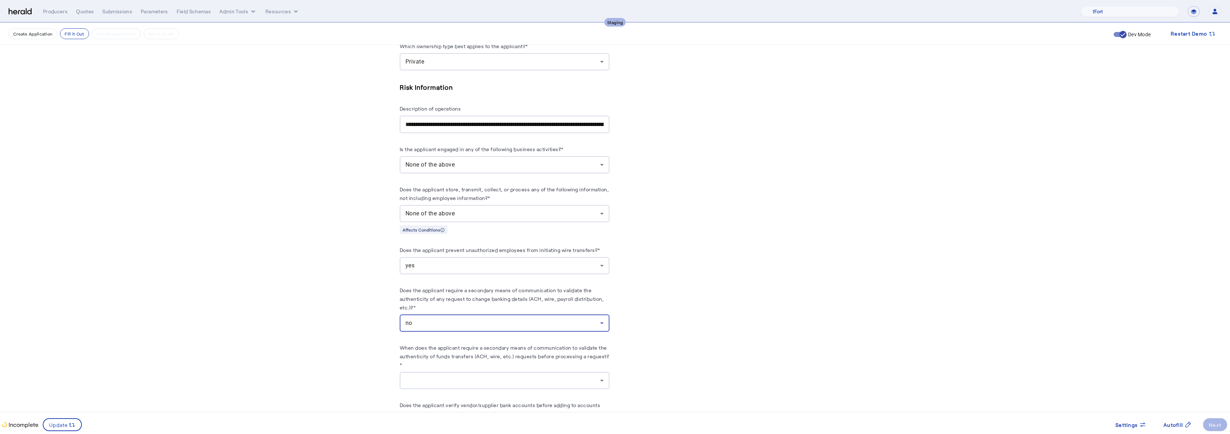
scroll to position [984, 0]
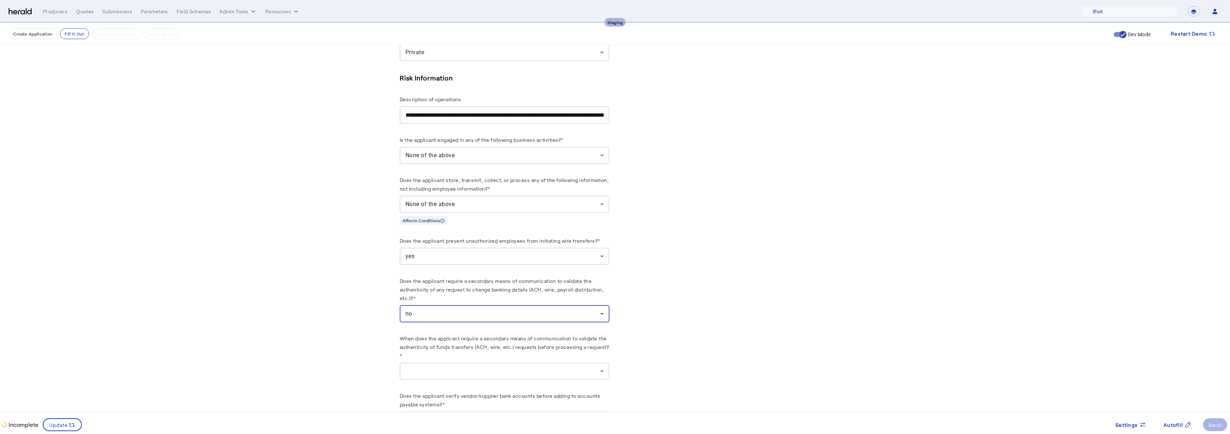
click at [439, 314] on div "no" at bounding box center [505, 313] width 198 height 17
click at [415, 327] on span "yes" at bounding box center [507, 327] width 198 height 9
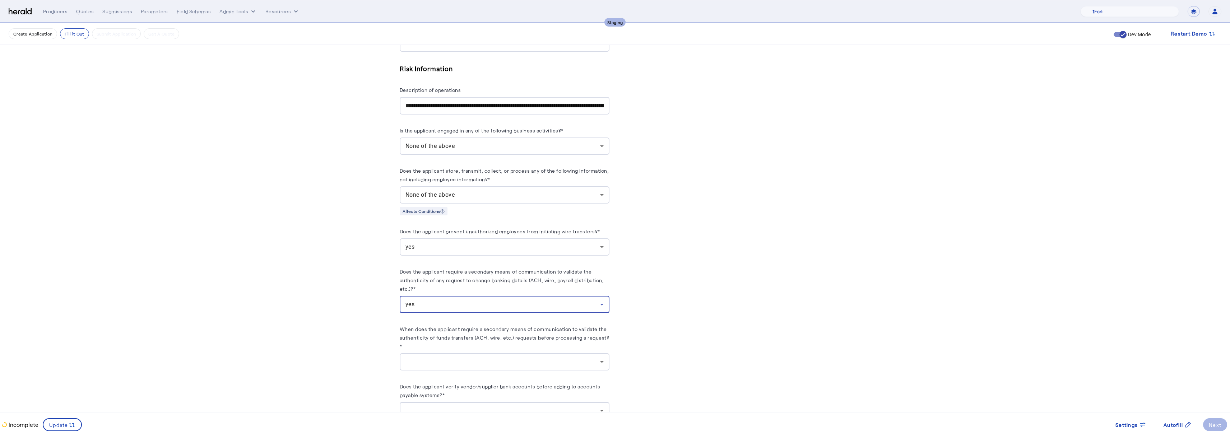
click at [457, 353] on div at bounding box center [505, 361] width 198 height 17
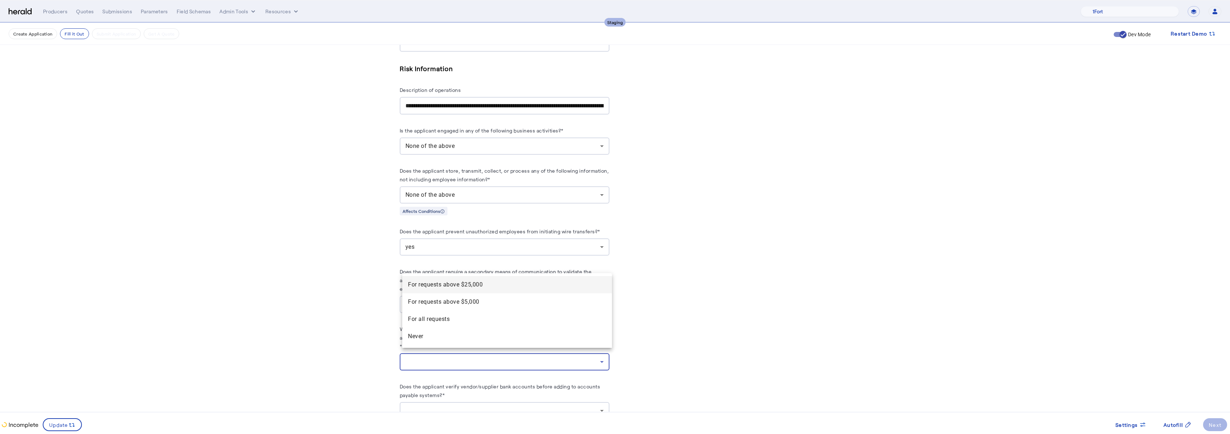
click at [369, 338] on div at bounding box center [615, 217] width 1230 height 434
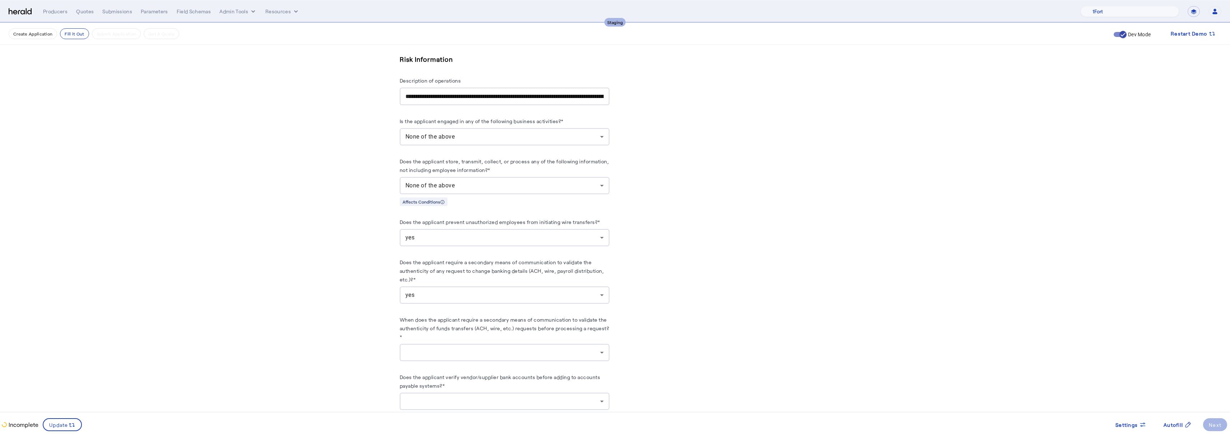
scroll to position [998, 0]
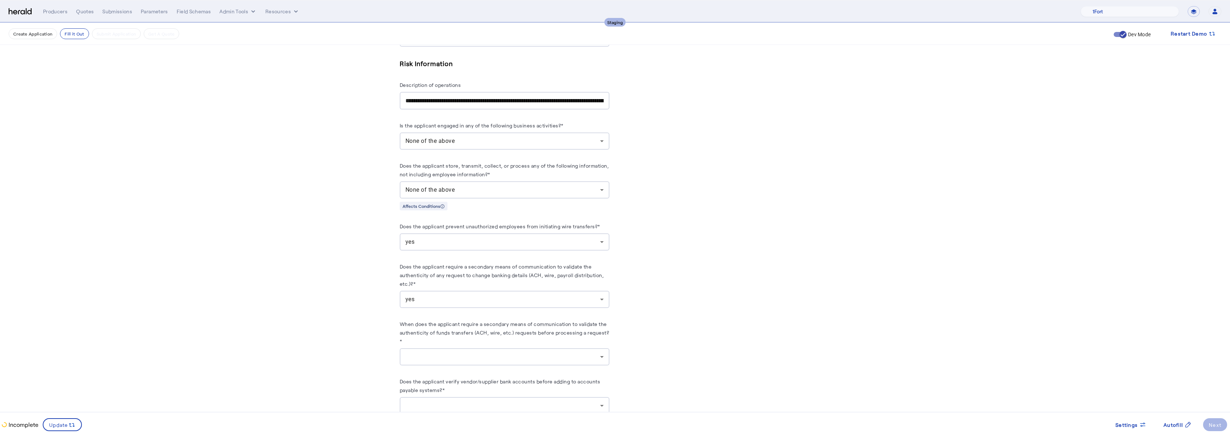
click at [470, 353] on div at bounding box center [503, 357] width 195 height 9
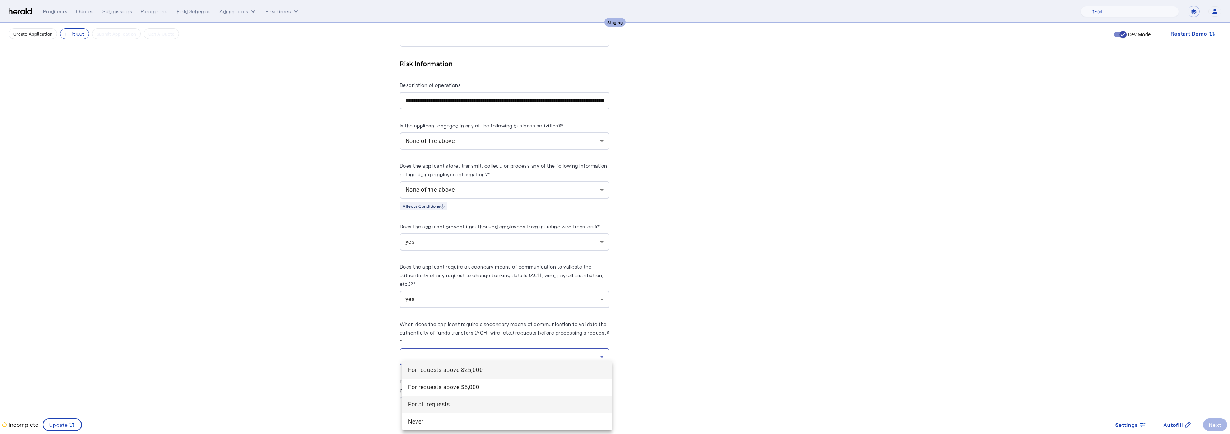
click at [411, 404] on span "For all requests" at bounding box center [507, 405] width 198 height 9
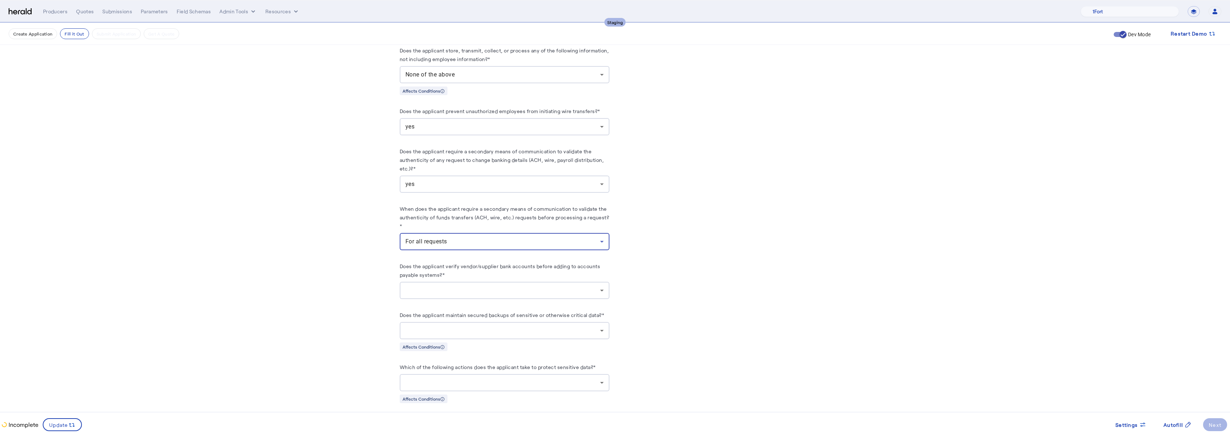
click at [509, 286] on div at bounding box center [503, 290] width 195 height 9
click at [422, 307] on span "yes" at bounding box center [507, 304] width 198 height 9
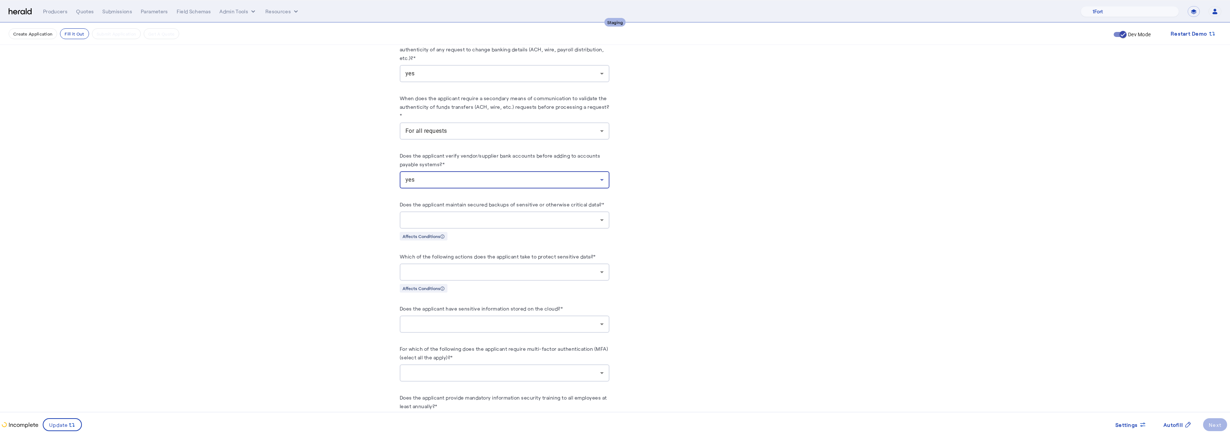
scroll to position [1261, 0]
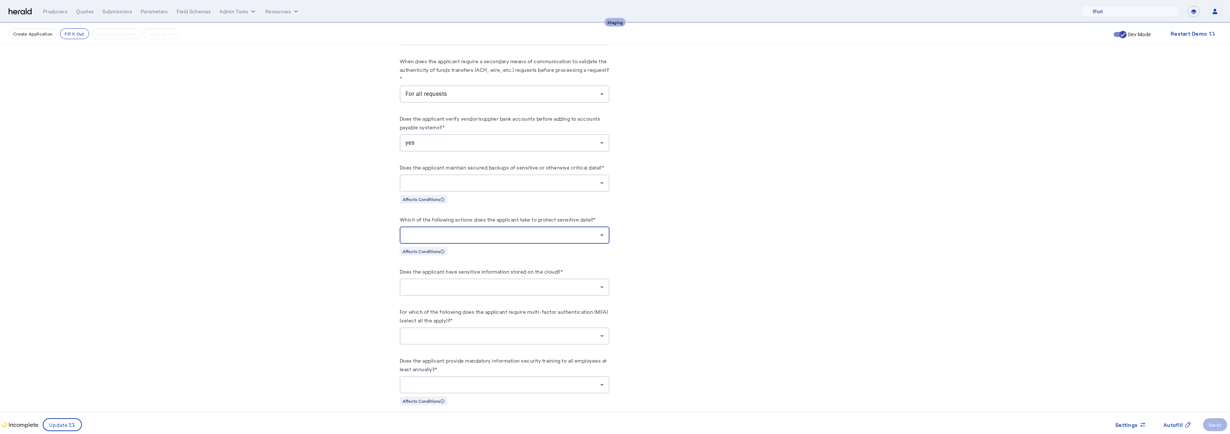
click at [502, 231] on div at bounding box center [503, 235] width 195 height 9
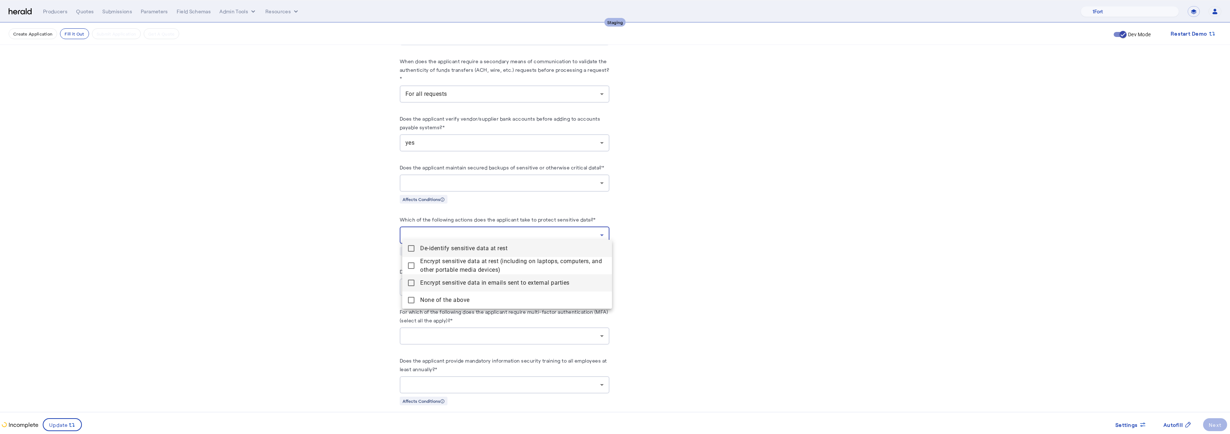
click at [442, 286] on span "Encrypt sensitive data in emails sent to external parties" at bounding box center [513, 283] width 186 height 9
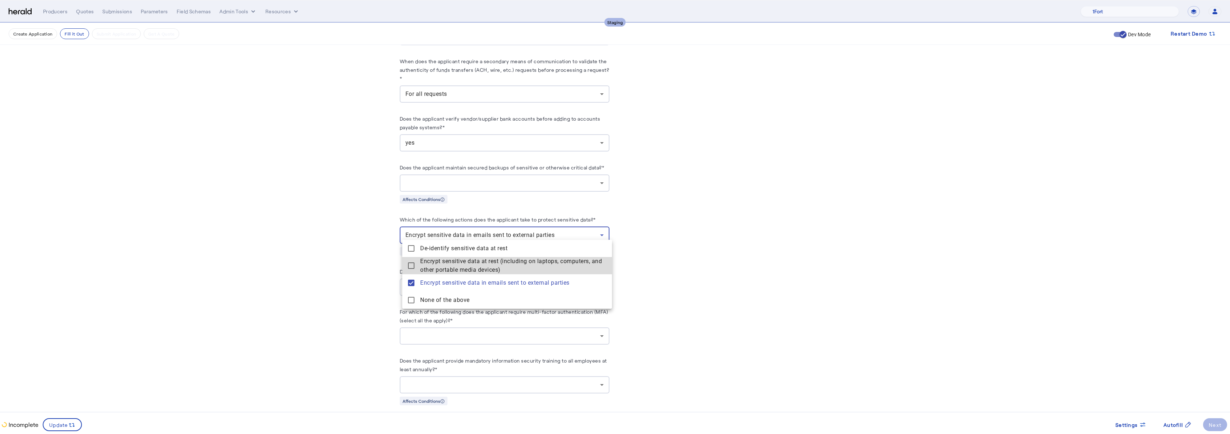
click at [447, 268] on span "Encrypt sensitive data at rest (including on laptops, computers, and other port…" at bounding box center [513, 265] width 186 height 17
drag, startPoint x: 446, startPoint y: 248, endPoint x: 442, endPoint y: 245, distance: 5.2
click at [446, 248] on span "De-identify sensitive data at rest" at bounding box center [513, 248] width 186 height 9
click at [452, 184] on div at bounding box center [615, 217] width 1230 height 434
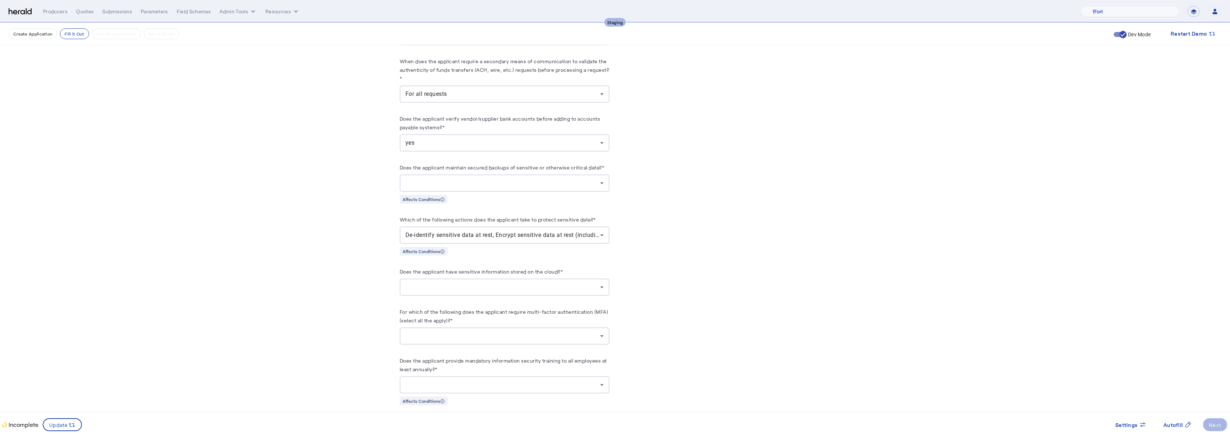
click at [463, 179] on div at bounding box center [503, 183] width 195 height 9
click at [416, 193] on span "yes" at bounding box center [507, 196] width 198 height 9
click at [444, 279] on div at bounding box center [505, 287] width 198 height 17
click at [412, 304] on span "yes" at bounding box center [507, 300] width 198 height 9
click at [448, 332] on div at bounding box center [503, 336] width 195 height 9
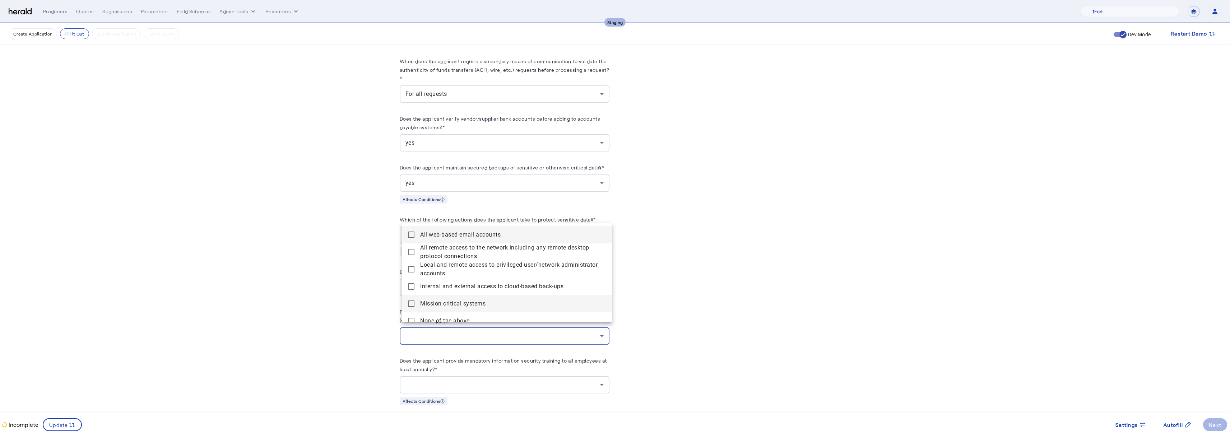
click at [413, 300] on systems "Mission critical systems" at bounding box center [507, 303] width 210 height 17
click at [411, 288] on mat-pseudo-checkbox at bounding box center [411, 286] width 6 height 6
click at [412, 276] on accounts "Local and remote access to privileged user/network administrator accounts" at bounding box center [507, 269] width 210 height 17
click at [413, 254] on mat-pseudo-checkbox at bounding box center [411, 252] width 6 height 6
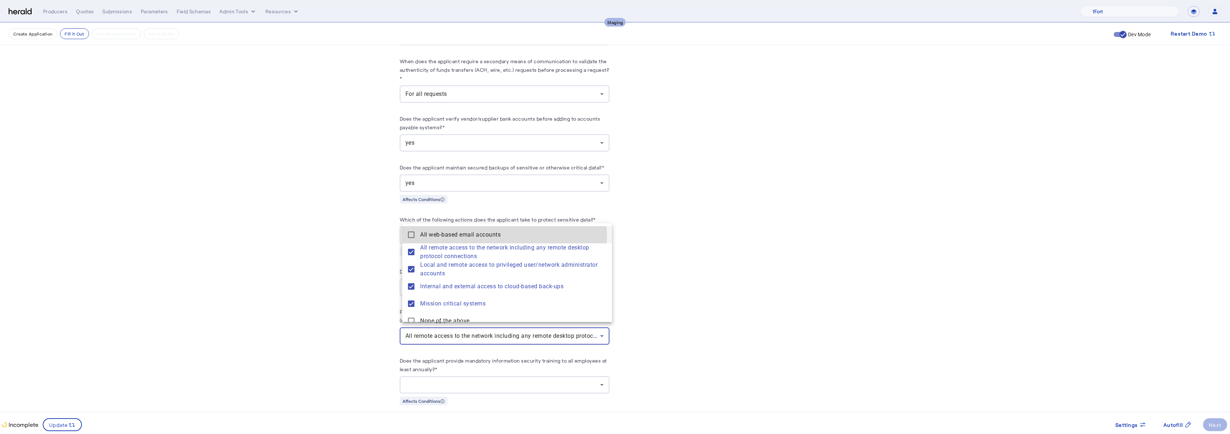
click at [415, 237] on accounts "All web-based email accounts" at bounding box center [507, 234] width 210 height 17
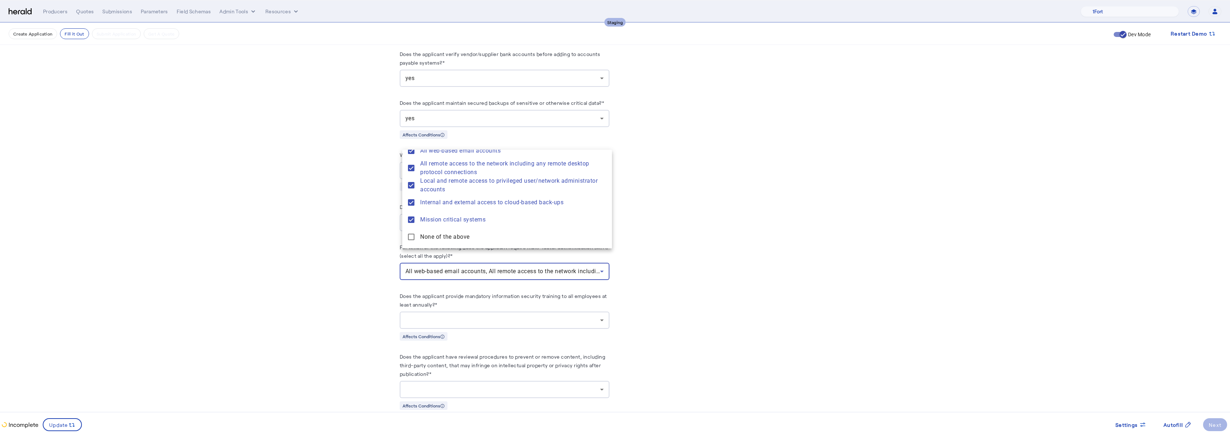
click at [372, 313] on div at bounding box center [615, 217] width 1230 height 434
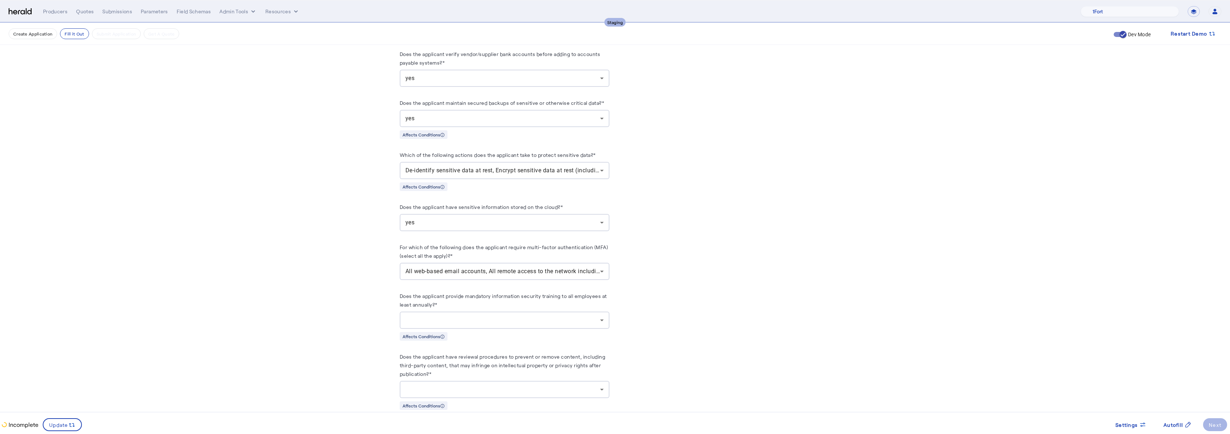
scroll to position [1429, 0]
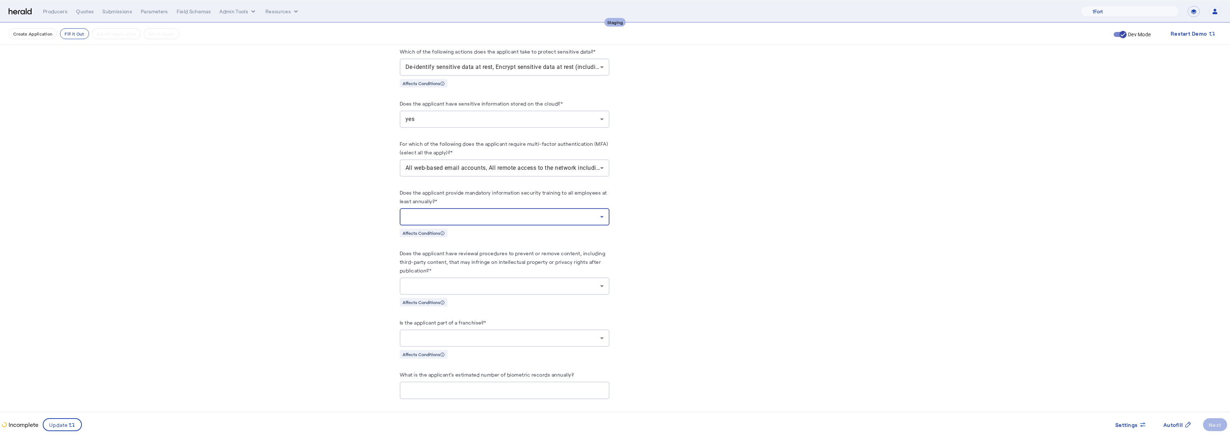
click at [486, 213] on div at bounding box center [503, 217] width 195 height 9
click at [429, 230] on span "yes" at bounding box center [507, 230] width 198 height 9
click at [522, 271] on herald-label "Does the applicant have reviewal procedures to prevent or remove content, inclu…" at bounding box center [505, 263] width 210 height 29
click at [517, 282] on div at bounding box center [503, 286] width 195 height 9
click at [422, 302] on span "yes" at bounding box center [507, 299] width 198 height 9
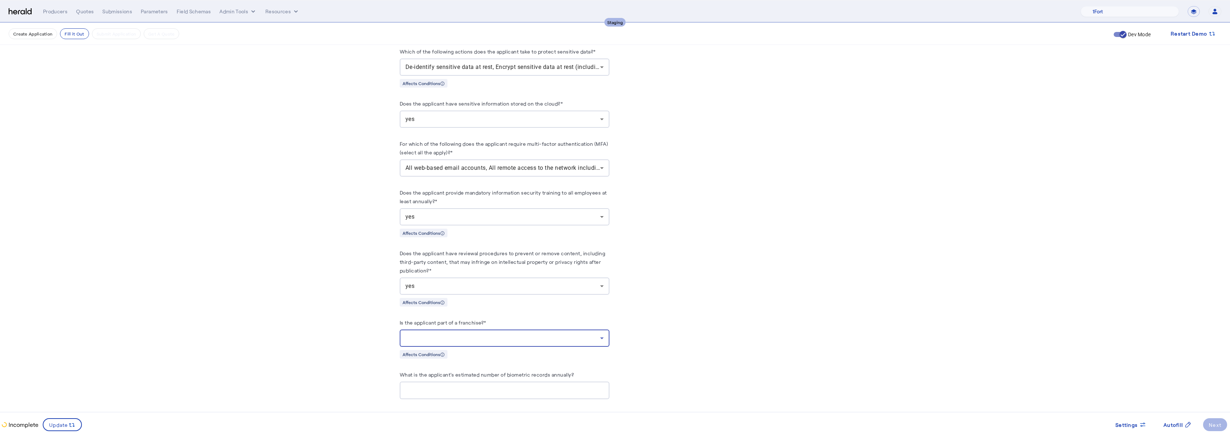
click at [545, 334] on div at bounding box center [503, 338] width 195 height 9
click at [463, 369] on span "no" at bounding box center [507, 369] width 198 height 9
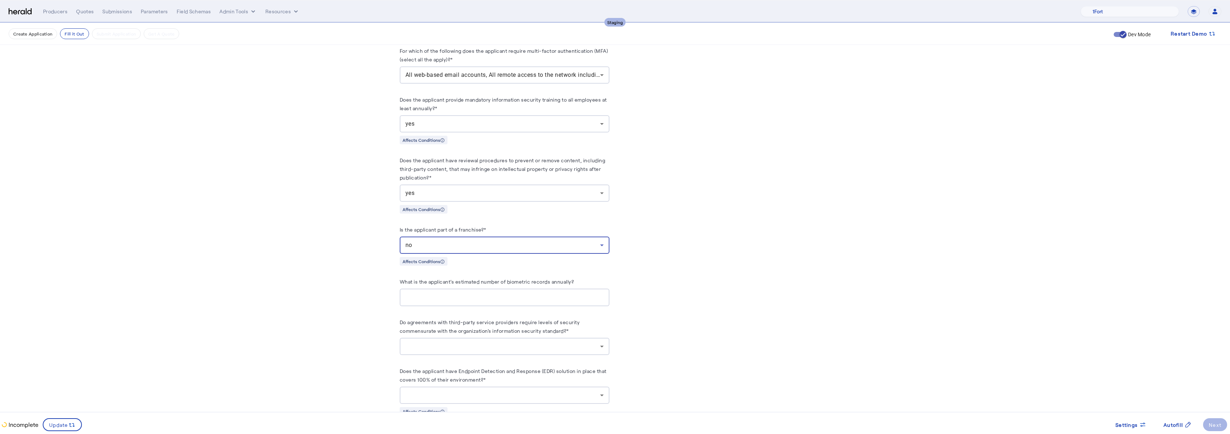
click at [512, 297] on div at bounding box center [505, 298] width 198 height 18
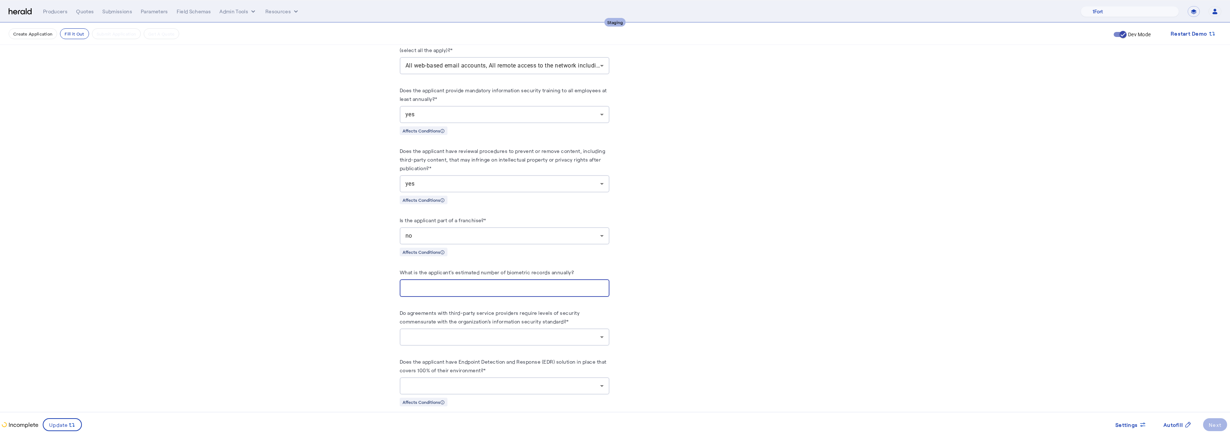
scroll to position [1569, 0]
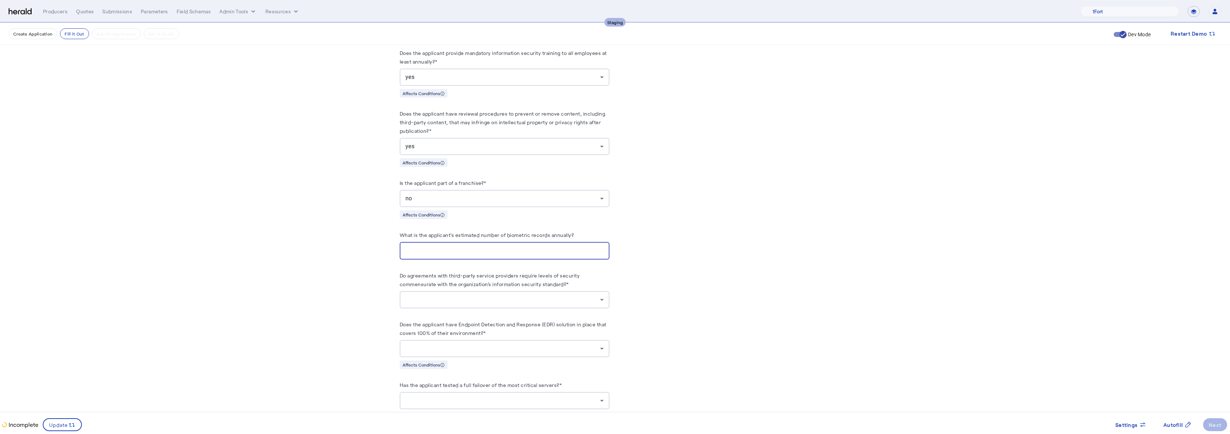
click at [512, 296] on div at bounding box center [503, 300] width 195 height 9
click at [470, 242] on div at bounding box center [615, 217] width 1230 height 434
drag, startPoint x: 457, startPoint y: 246, endPoint x: 377, endPoint y: 232, distance: 81.0
click at [377, 232] on fill-application-step "**********" at bounding box center [615, 253] width 1230 height 3599
type input "*"
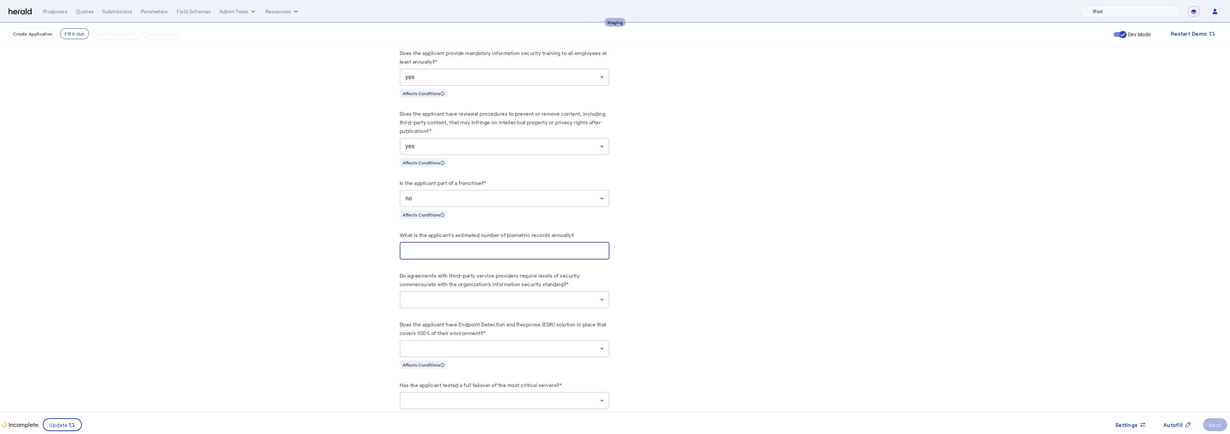
drag, startPoint x: 717, startPoint y: 283, endPoint x: 713, endPoint y: 282, distance: 3.7
click at [717, 282] on div "PUT /applications xxxxxxxxxx 24 1 { 2 "coverage_values" : [], 3 "risk_values" :…" at bounding box center [726, 304] width 210 height 3439
click at [565, 296] on div at bounding box center [503, 300] width 195 height 9
click at [532, 248] on div at bounding box center [615, 217] width 1230 height 434
click at [510, 297] on div at bounding box center [503, 300] width 195 height 9
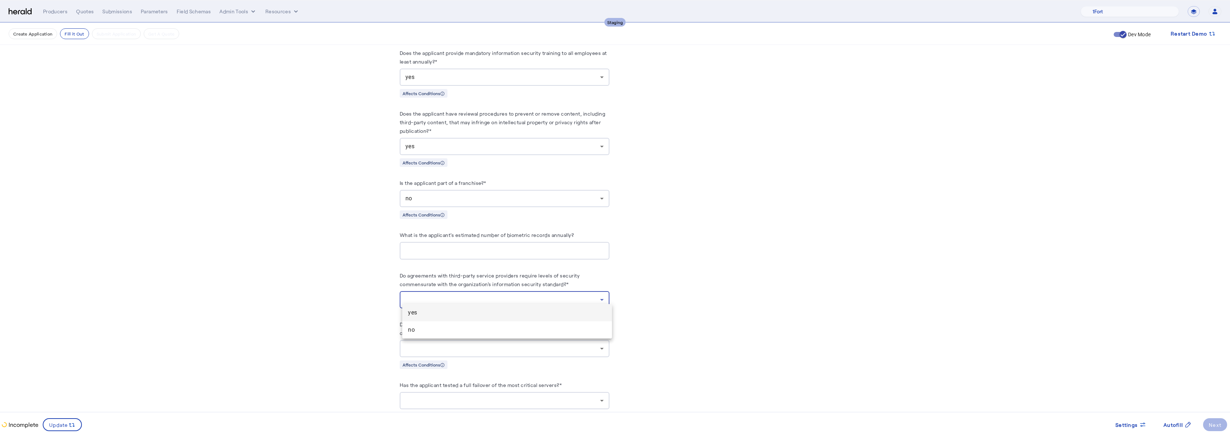
click at [419, 313] on span "yes" at bounding box center [507, 313] width 198 height 9
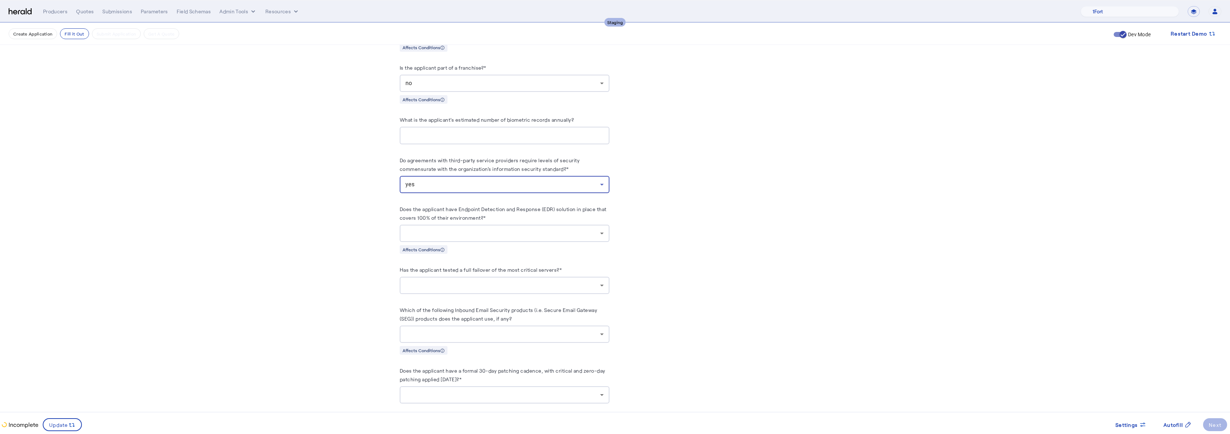
scroll to position [1758, 0]
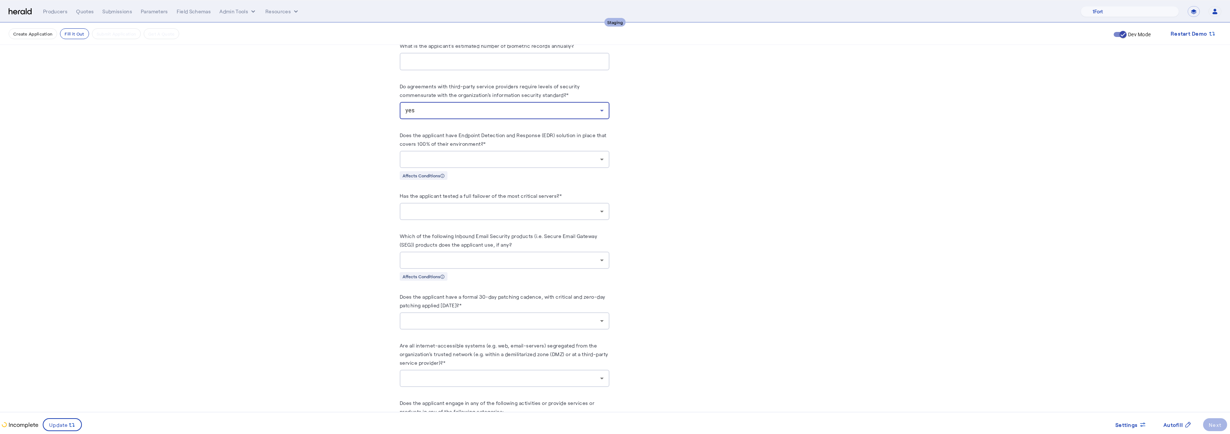
click at [510, 207] on div at bounding box center [503, 211] width 195 height 9
click at [424, 231] on mat-option "yes" at bounding box center [507, 224] width 210 height 17
click at [523, 155] on div at bounding box center [503, 159] width 195 height 9
click at [442, 180] on mat-option "yes" at bounding box center [507, 172] width 210 height 17
click at [530, 256] on div at bounding box center [503, 260] width 195 height 9
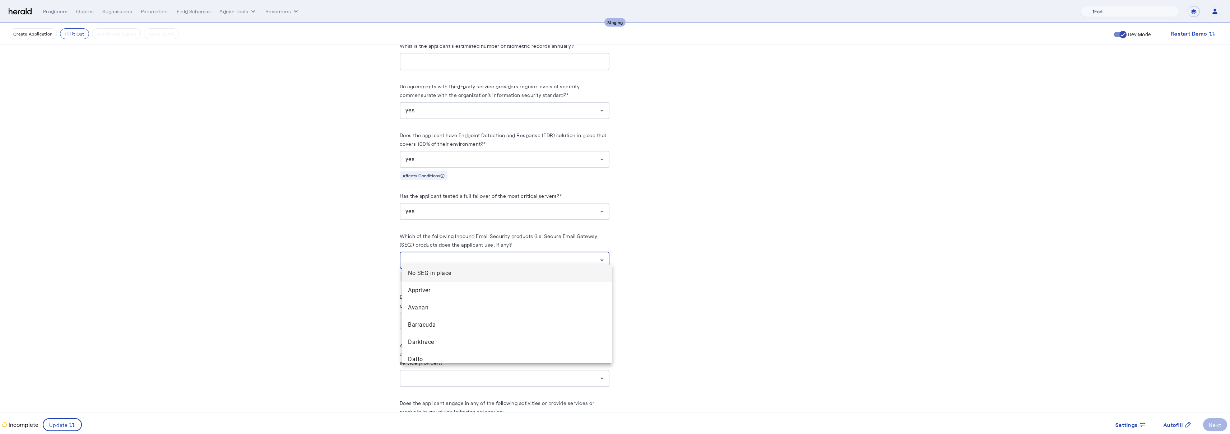
click at [422, 325] on span "Barracuda" at bounding box center [507, 325] width 198 height 9
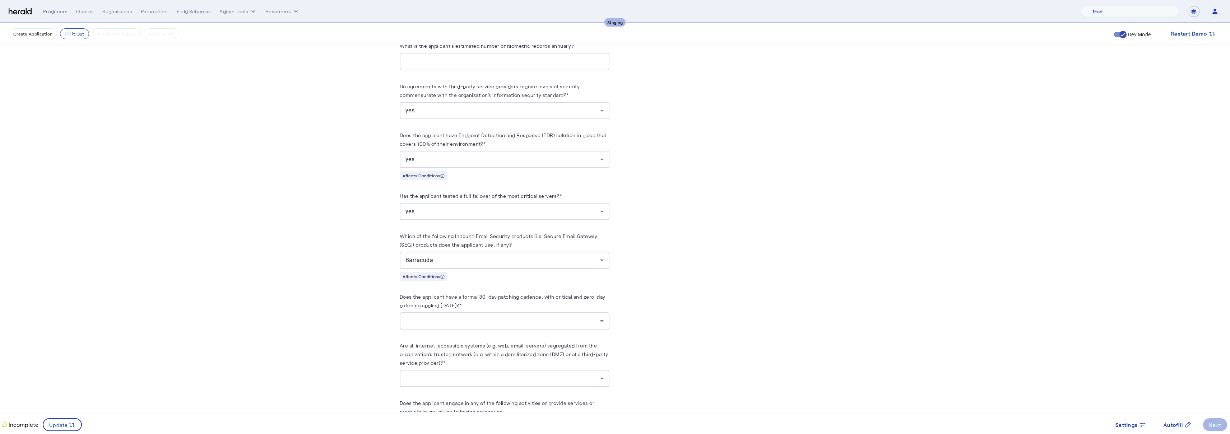
click at [475, 313] on div at bounding box center [505, 321] width 198 height 17
click at [416, 334] on span "yes" at bounding box center [507, 334] width 198 height 9
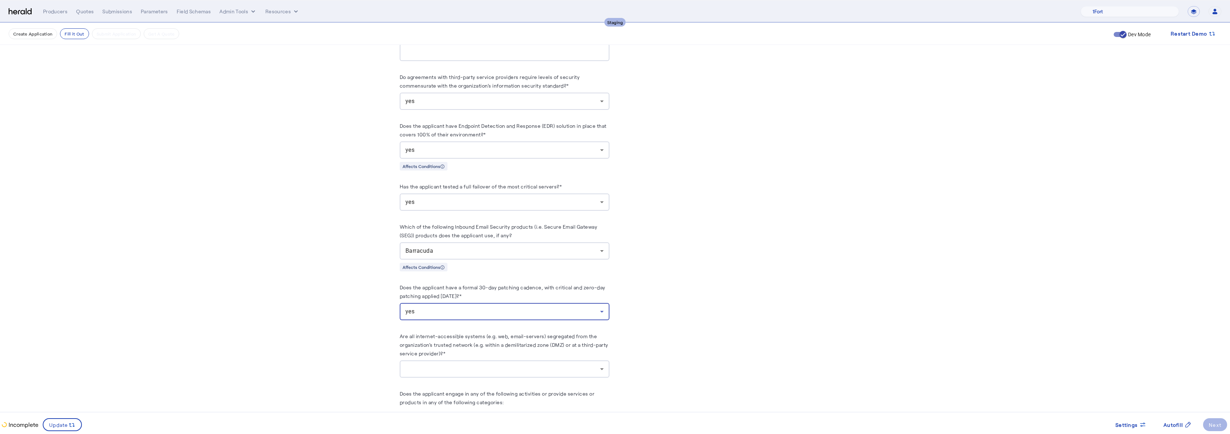
scroll to position [1825, 0]
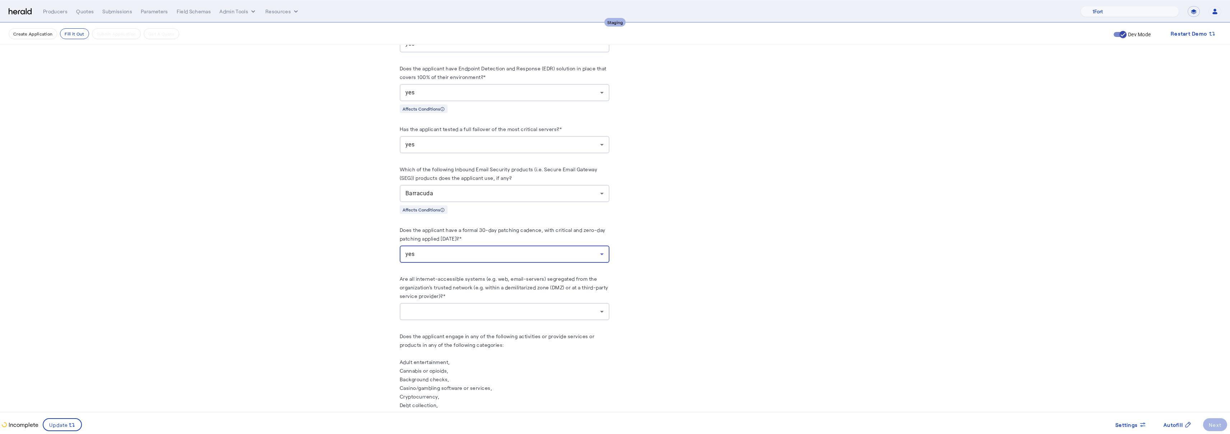
click at [474, 308] on div at bounding box center [503, 312] width 195 height 9
click at [383, 286] on div at bounding box center [615, 217] width 1230 height 434
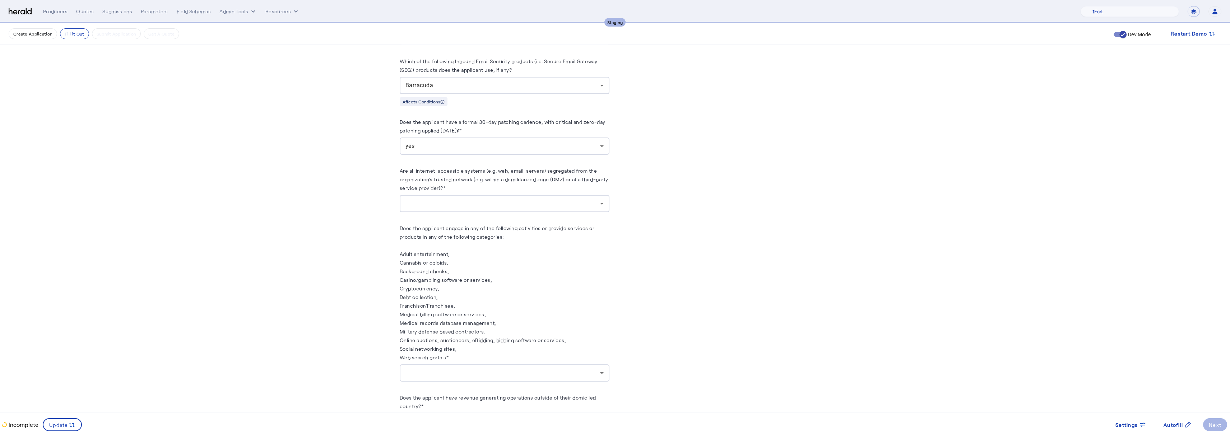
scroll to position [2007, 0]
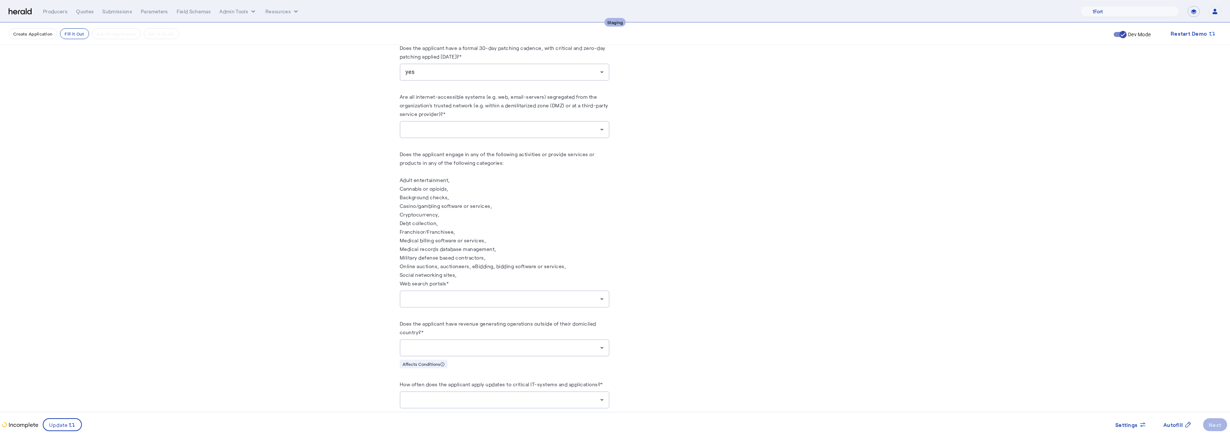
click at [538, 279] on herald-label "Does the applicant engage in any of the following activities or provide service…" at bounding box center [505, 220] width 210 height 141
click at [521, 295] on div at bounding box center [503, 299] width 195 height 9
click at [412, 326] on span "no" at bounding box center [507, 329] width 198 height 9
click at [549, 107] on herald-label "Are all internet-accessible systems (e.g. web, email-servers) segregated from t…" at bounding box center [505, 106] width 210 height 29
click at [535, 125] on div at bounding box center [503, 129] width 195 height 9
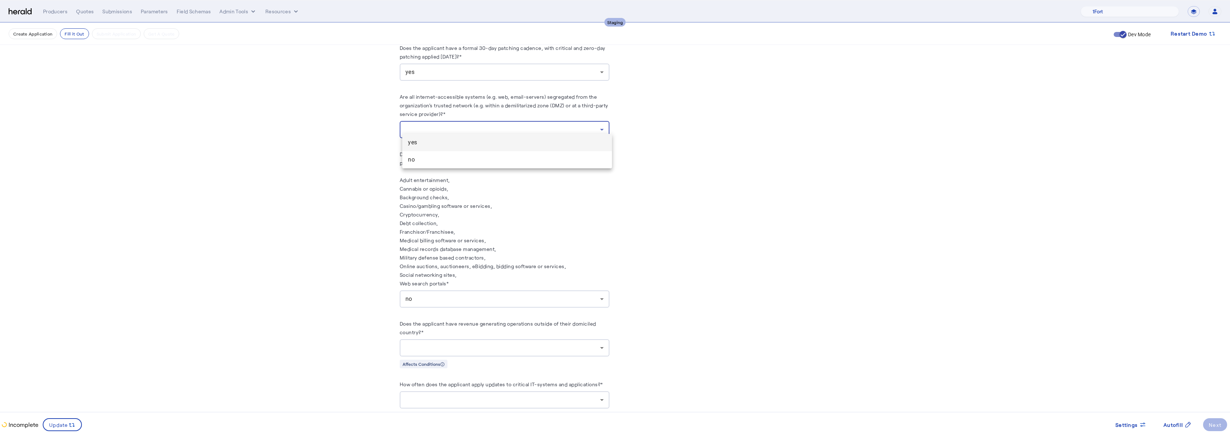
click at [486, 144] on span "yes" at bounding box center [507, 142] width 198 height 9
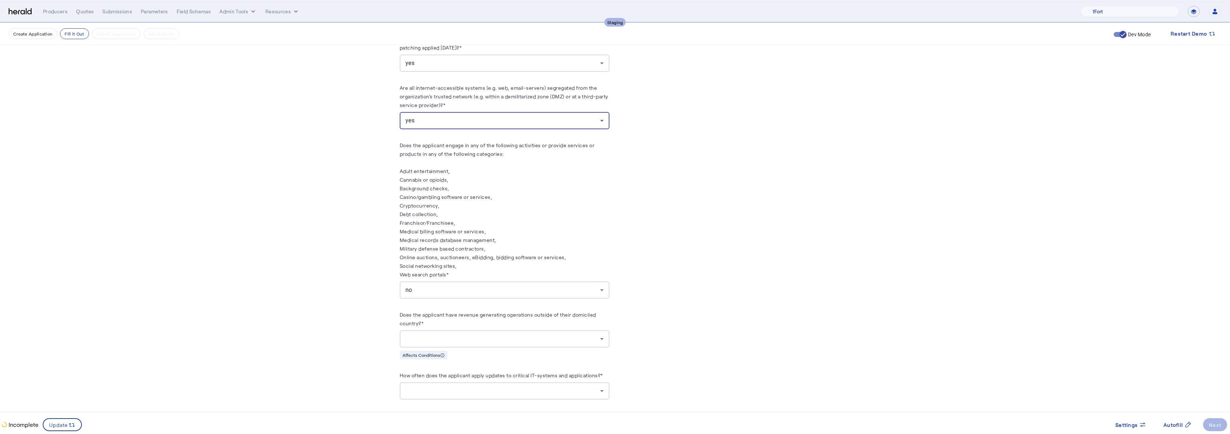
scroll to position [2025, 0]
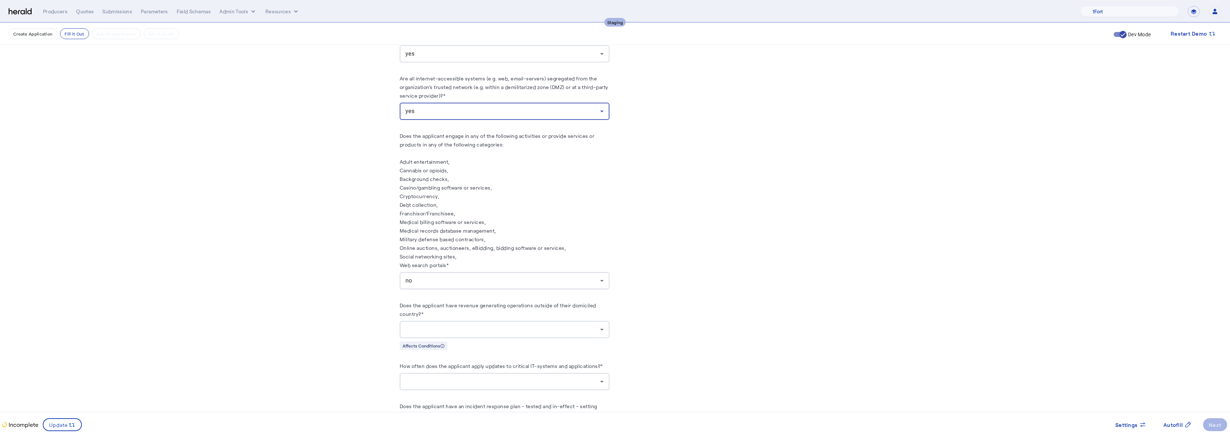
click at [539, 321] on div at bounding box center [505, 329] width 198 height 17
click at [423, 362] on span "no" at bounding box center [507, 360] width 198 height 9
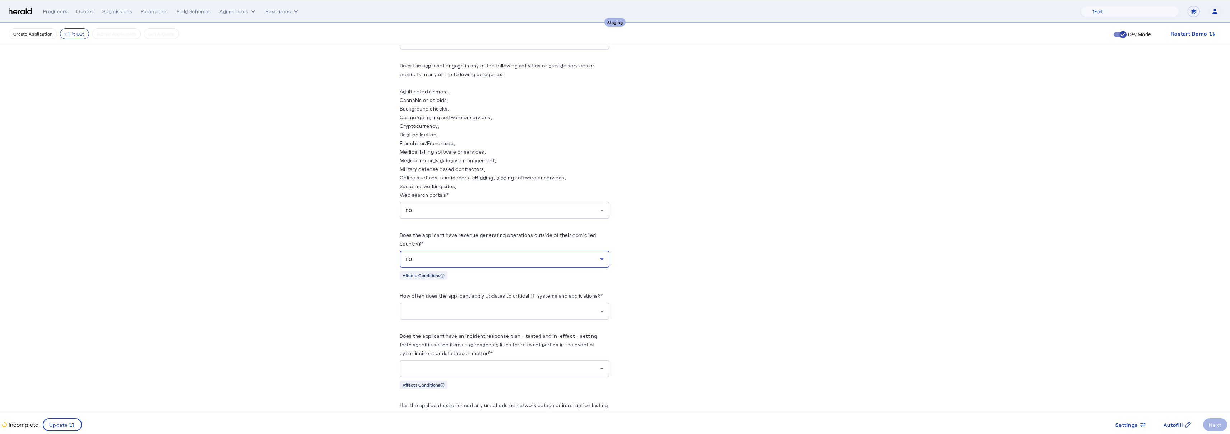
scroll to position [2133, 0]
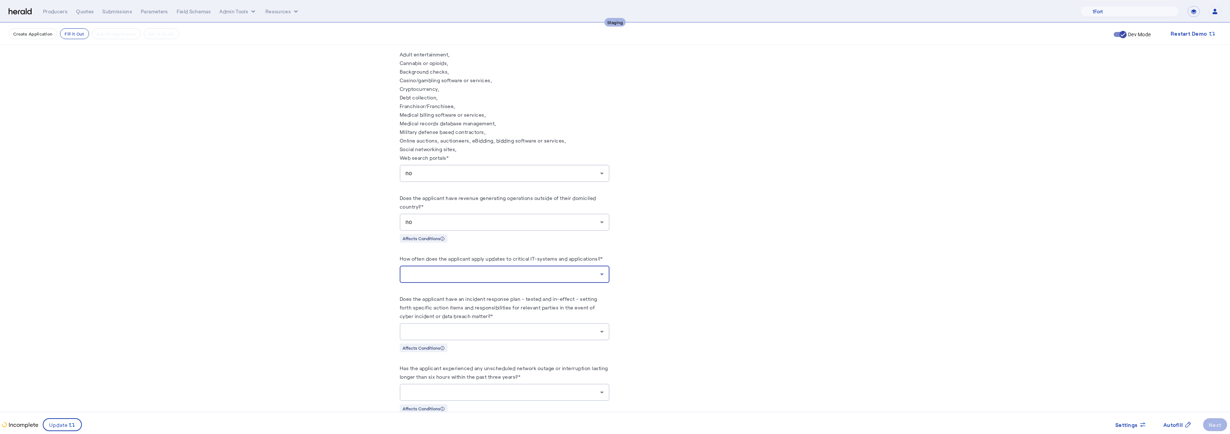
click at [486, 266] on div at bounding box center [505, 274] width 198 height 17
click at [430, 289] on span "Weekly or more" at bounding box center [507, 287] width 198 height 9
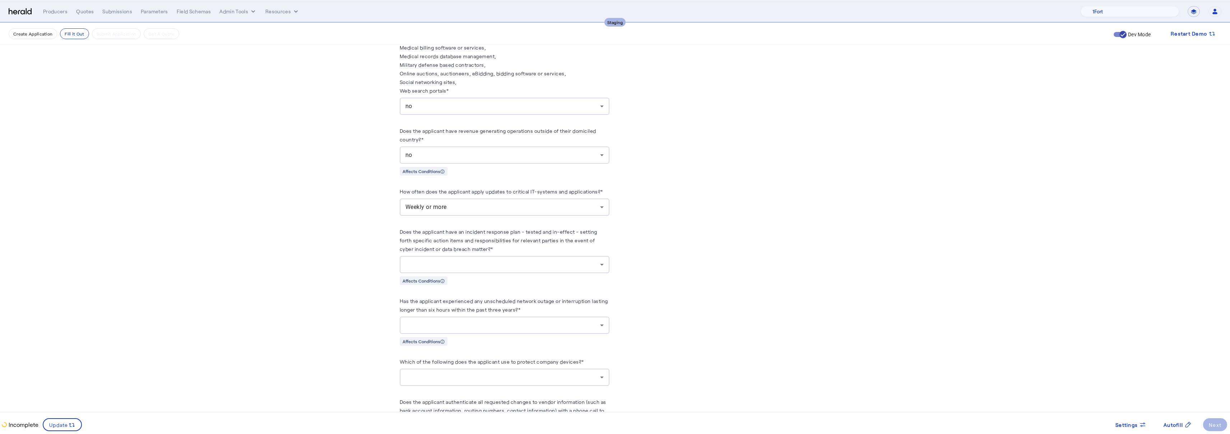
click at [487, 250] on herald-label "Does the applicant have an incident response plan - tested and in-effect - sett…" at bounding box center [505, 241] width 210 height 29
click at [484, 260] on div at bounding box center [503, 264] width 195 height 9
click at [420, 278] on span "yes" at bounding box center [507, 277] width 198 height 9
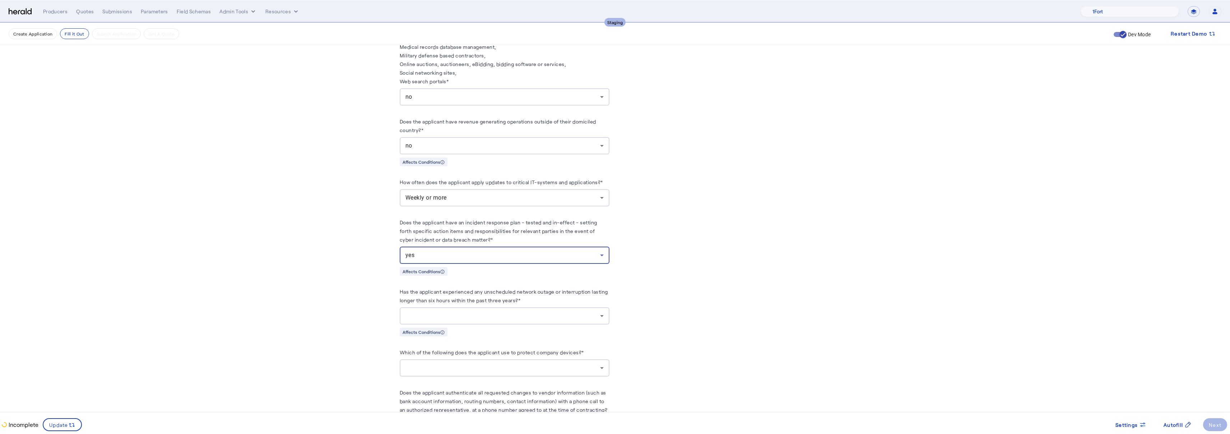
click at [459, 308] on div at bounding box center [505, 316] width 198 height 17
click at [415, 344] on span "no" at bounding box center [507, 346] width 198 height 9
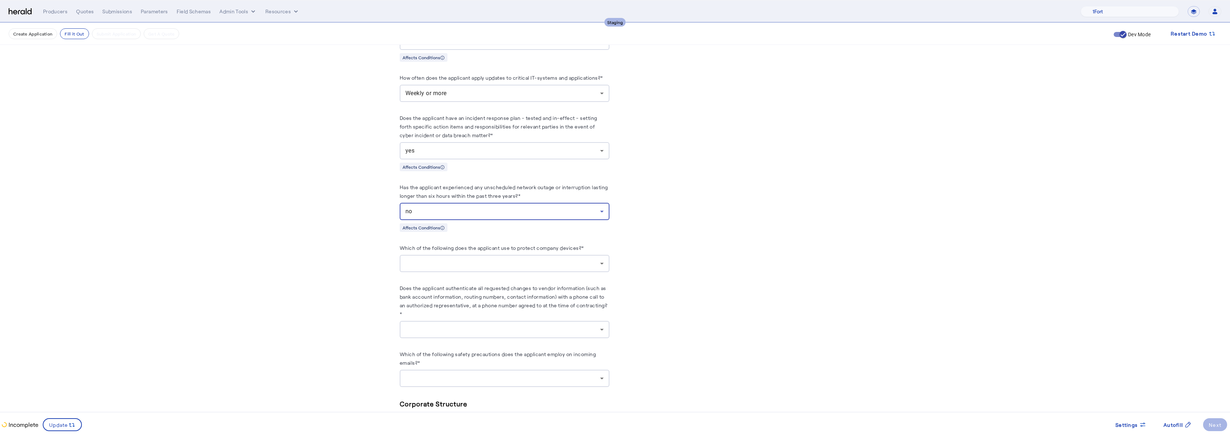
click at [475, 259] on div at bounding box center [503, 263] width 195 height 9
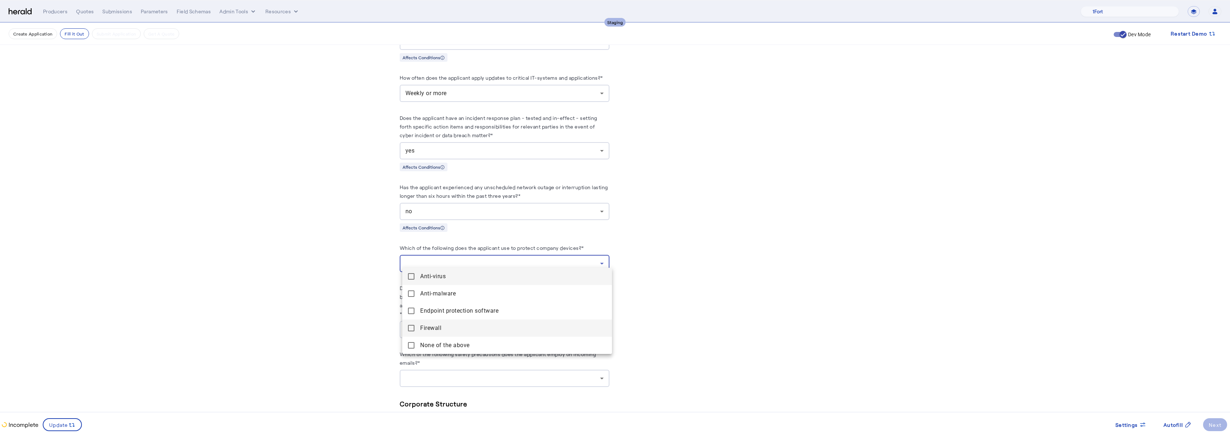
click at [421, 329] on span "Firewall" at bounding box center [513, 328] width 186 height 9
click at [435, 308] on span "Endpoint protection software" at bounding box center [513, 311] width 186 height 9
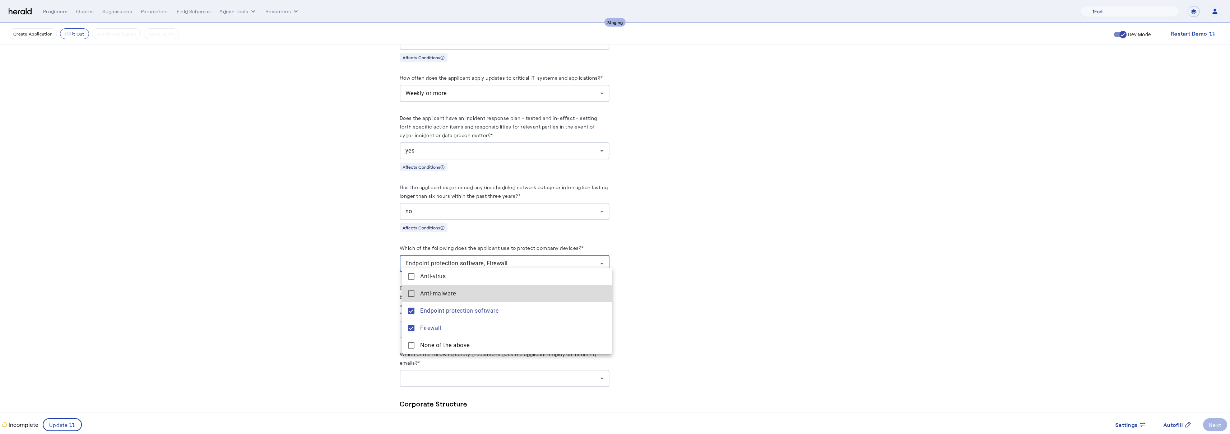
click at [436, 295] on span "Anti-malware" at bounding box center [513, 294] width 186 height 9
click at [417, 277] on mat-option "Anti-virus" at bounding box center [507, 276] width 210 height 17
click at [360, 283] on div at bounding box center [615, 217] width 1230 height 434
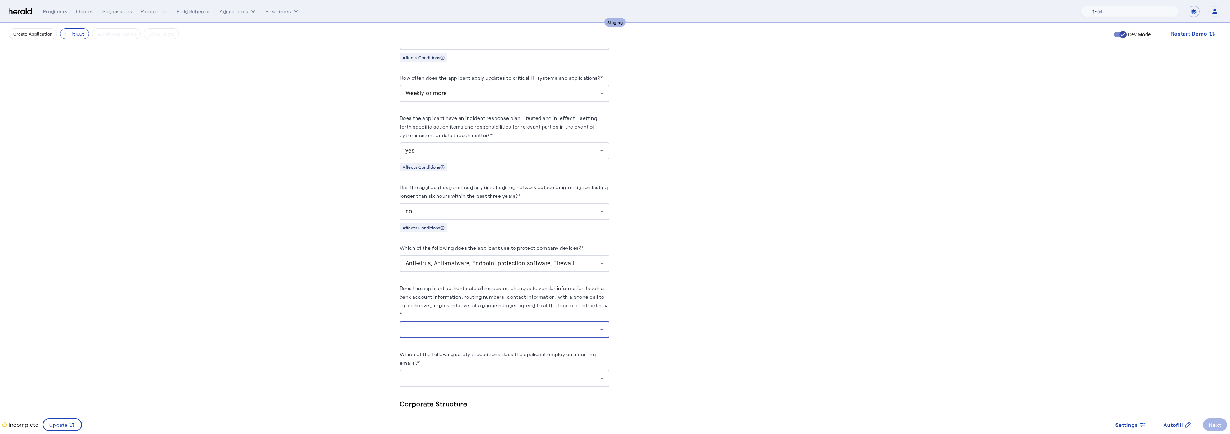
click at [450, 325] on div at bounding box center [503, 329] width 195 height 9
click at [417, 346] on span "yes" at bounding box center [507, 342] width 198 height 9
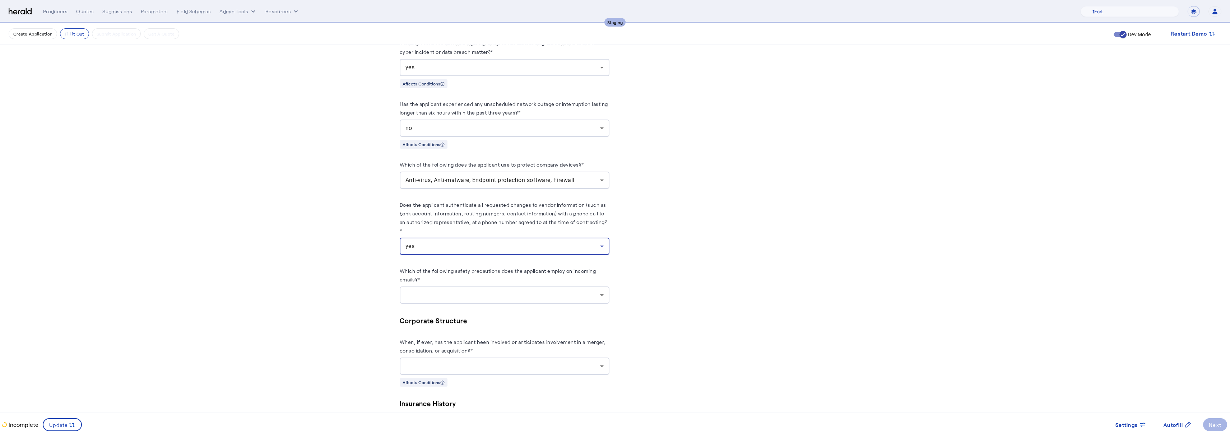
click at [463, 291] on div at bounding box center [503, 295] width 195 height 9
drag, startPoint x: 443, startPoint y: 309, endPoint x: 442, endPoint y: 313, distance: 3.7
click at [443, 309] on span "Screening for malicious attachments" at bounding box center [513, 308] width 186 height 9
click at [441, 325] on span "Screening for malicious links" at bounding box center [513, 325] width 186 height 9
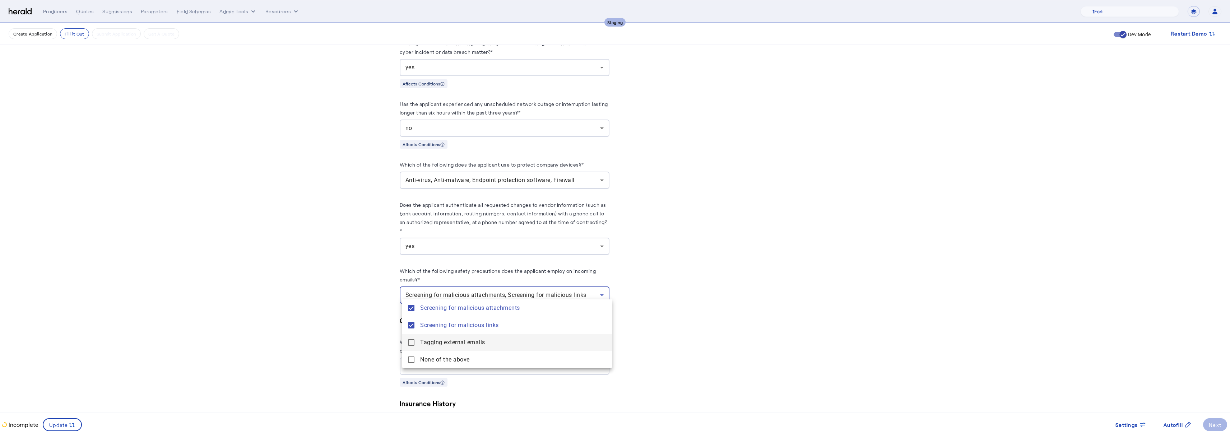
click at [436, 339] on span "Tagging external emails" at bounding box center [513, 342] width 186 height 9
click at [371, 332] on div at bounding box center [615, 217] width 1230 height 434
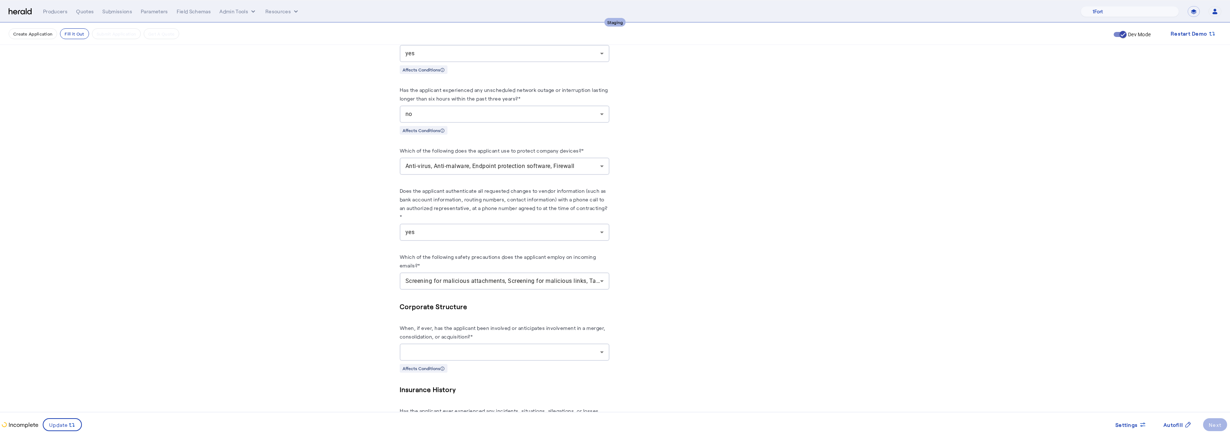
scroll to position [2416, 0]
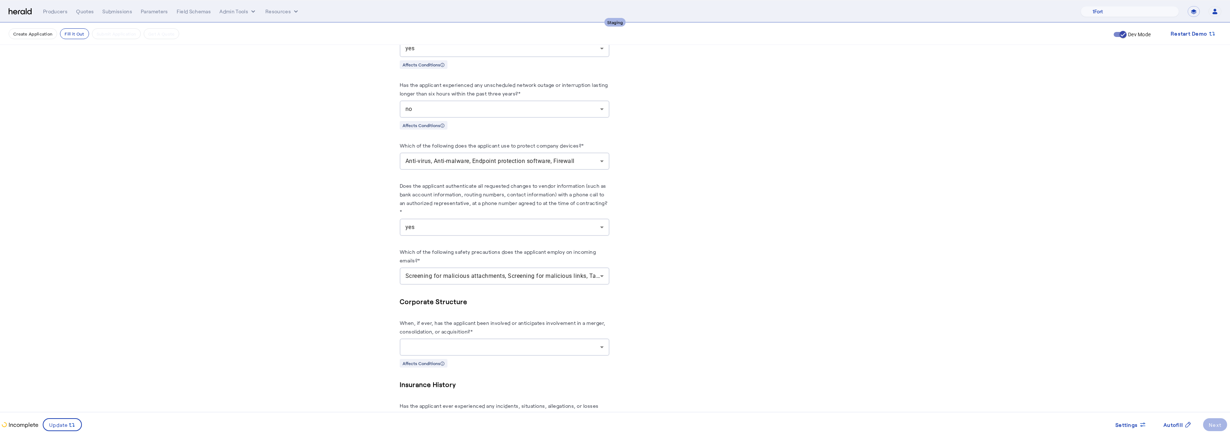
click at [480, 343] on div at bounding box center [503, 347] width 195 height 9
click at [355, 307] on div at bounding box center [615, 217] width 1230 height 434
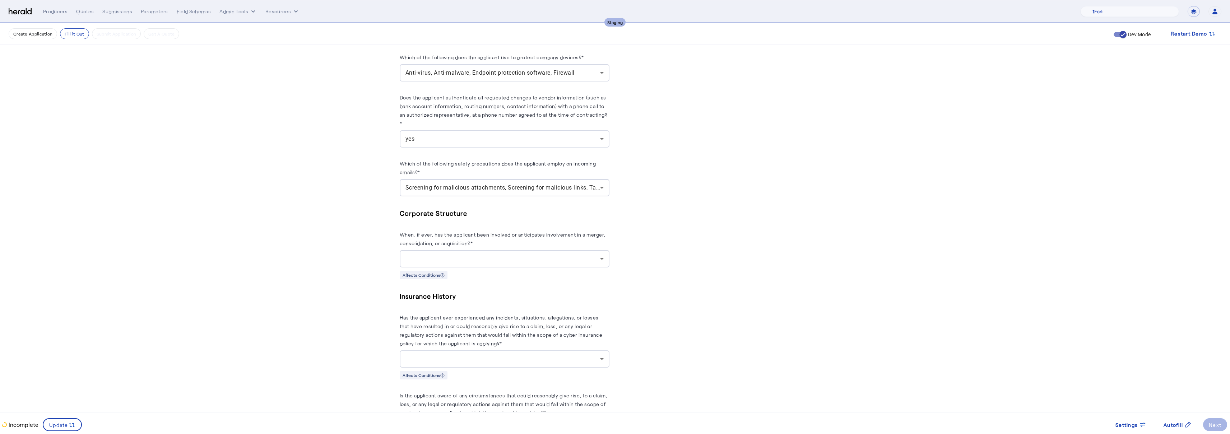
scroll to position [2535, 0]
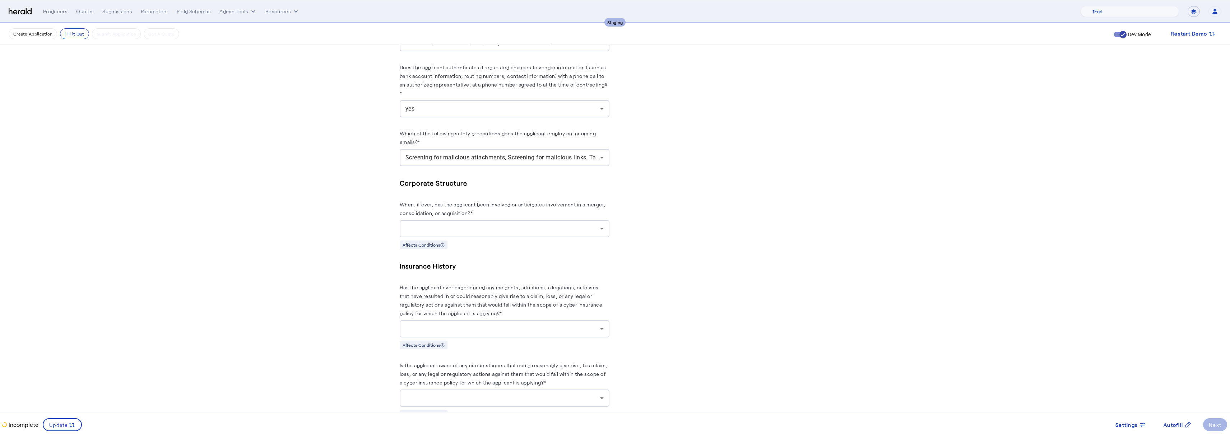
click at [511, 225] on div at bounding box center [503, 229] width 195 height 9
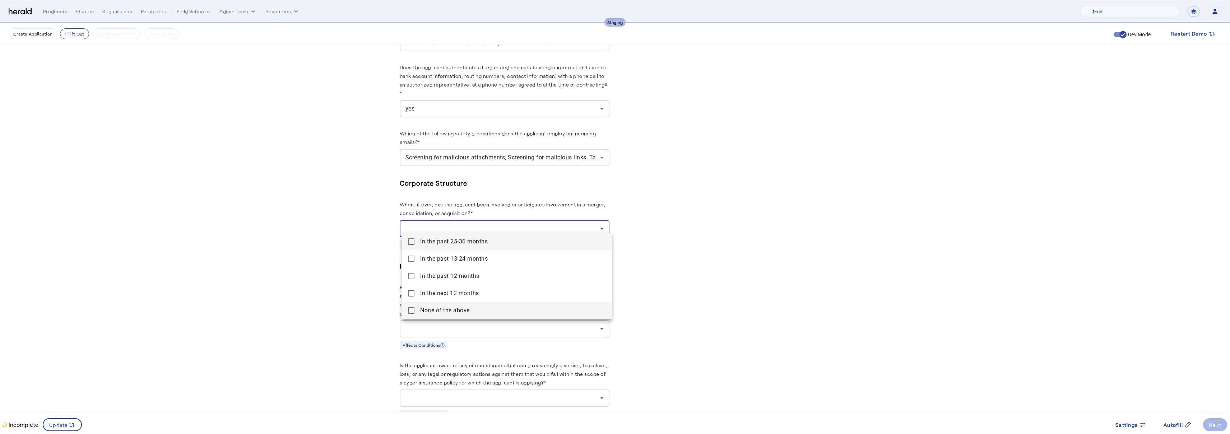
click at [434, 308] on span "None of the above" at bounding box center [513, 310] width 186 height 9
click at [772, 169] on div at bounding box center [615, 217] width 1230 height 434
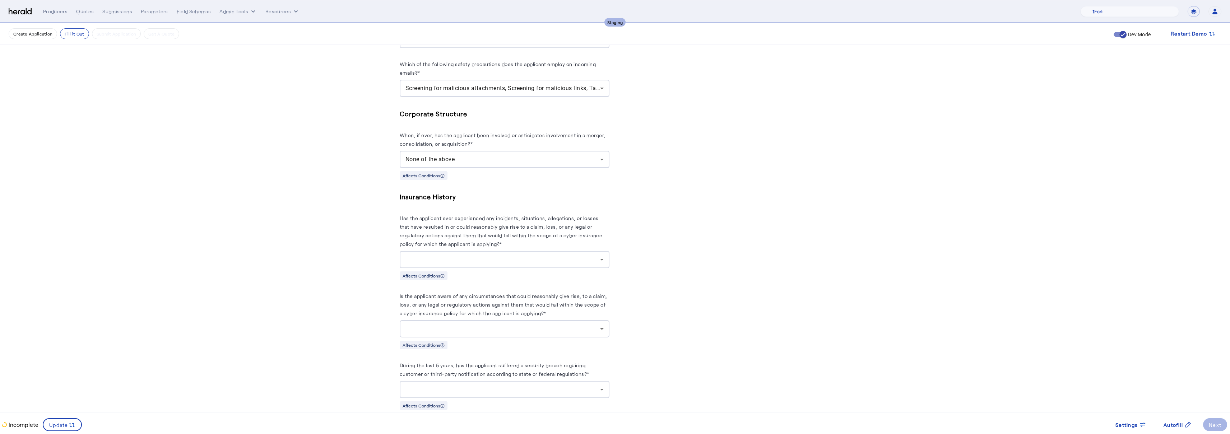
scroll to position [2641, 0]
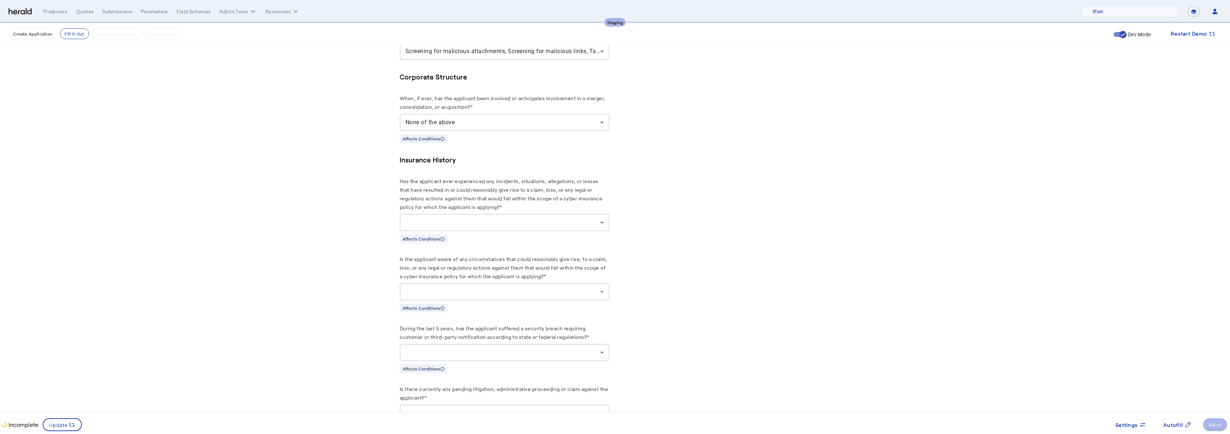
click at [544, 214] on div at bounding box center [505, 222] width 198 height 17
click at [431, 250] on span "no" at bounding box center [507, 253] width 198 height 9
click at [557, 283] on div at bounding box center [505, 291] width 198 height 17
click at [420, 322] on span "no" at bounding box center [507, 322] width 198 height 9
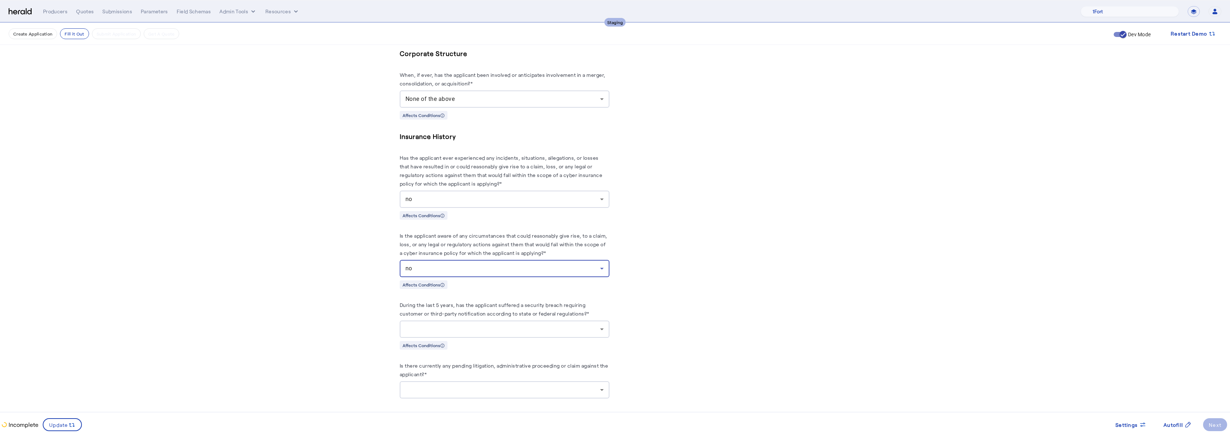
click at [521, 325] on div at bounding box center [503, 329] width 195 height 9
click at [433, 361] on span "no" at bounding box center [507, 359] width 198 height 9
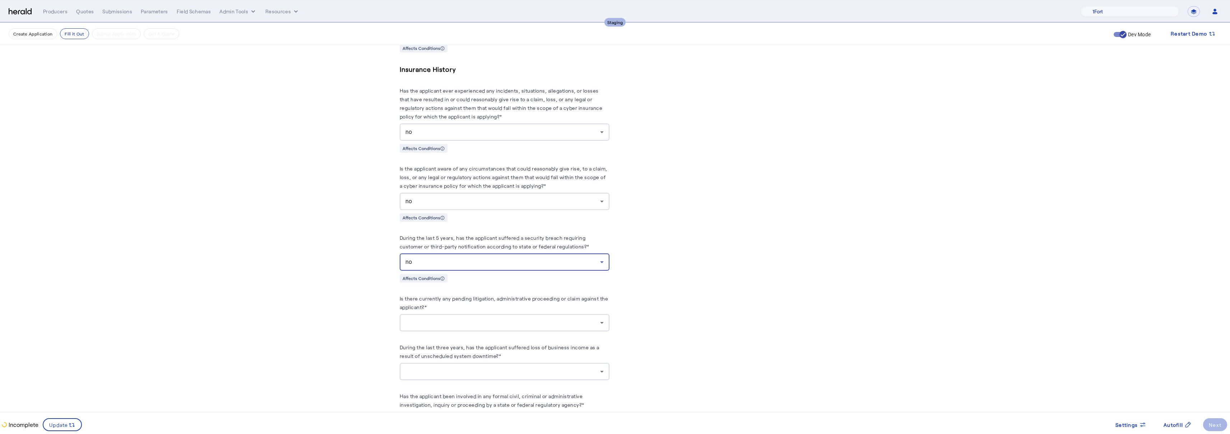
scroll to position [2769, 0]
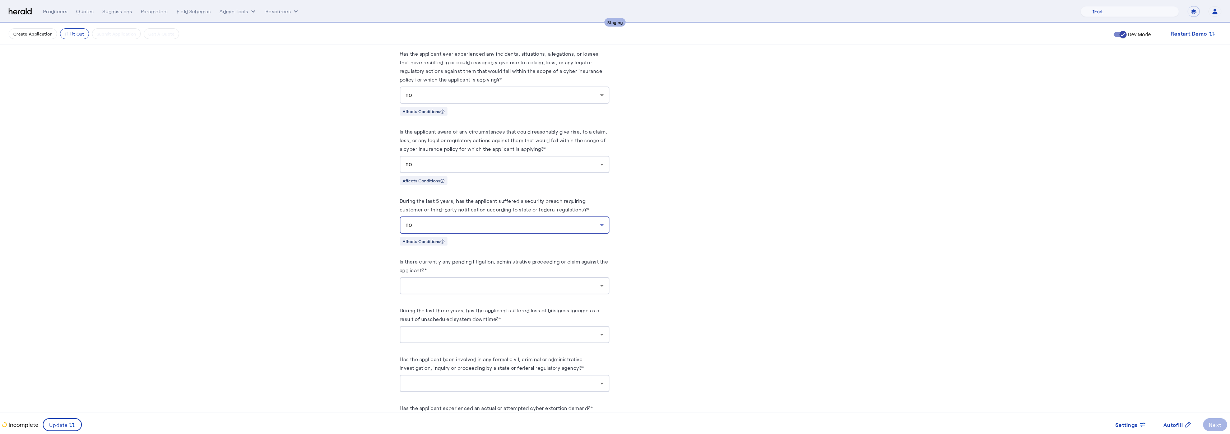
click at [536, 282] on div at bounding box center [503, 286] width 195 height 9
drag, startPoint x: 415, startPoint y: 330, endPoint x: 419, endPoint y: 320, distance: 10.6
click at [415, 329] on div at bounding box center [615, 217] width 1230 height 434
click at [468, 261] on herald-label "Is there currently any pending litigation, administrative proceeding or claim a…" at bounding box center [505, 267] width 210 height 20
click at [461, 277] on div at bounding box center [505, 285] width 198 height 17
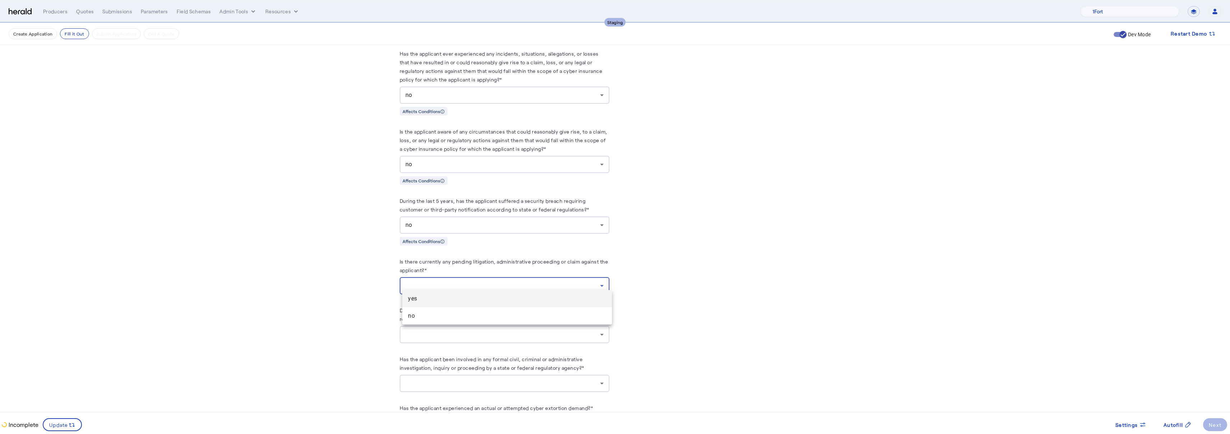
click at [413, 325] on div at bounding box center [615, 217] width 1230 height 434
click at [439, 282] on div at bounding box center [503, 286] width 195 height 9
click at [407, 315] on mat-option "no" at bounding box center [507, 316] width 210 height 17
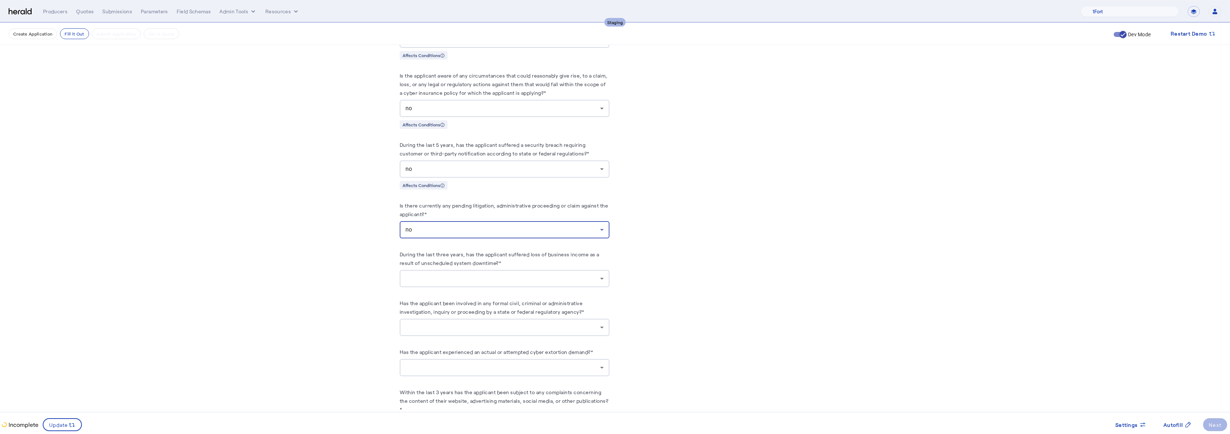
scroll to position [2862, 0]
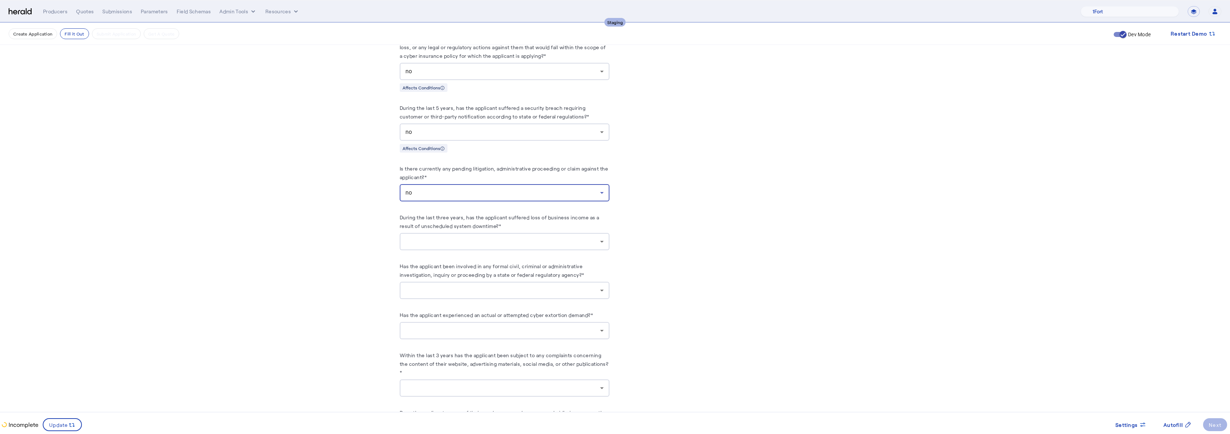
click at [518, 233] on div at bounding box center [505, 241] width 198 height 17
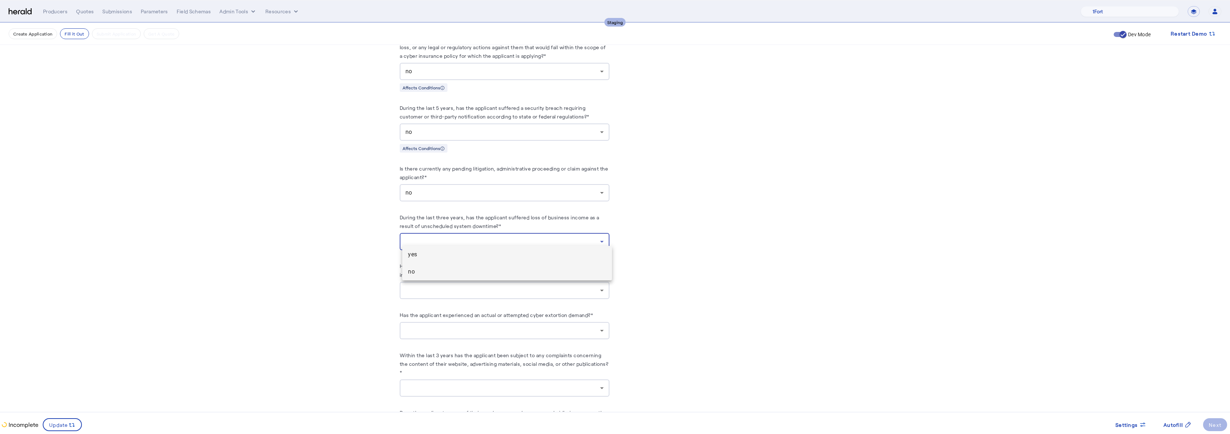
click at [410, 275] on span "no" at bounding box center [507, 272] width 198 height 9
click at [491, 287] on div at bounding box center [503, 290] width 195 height 9
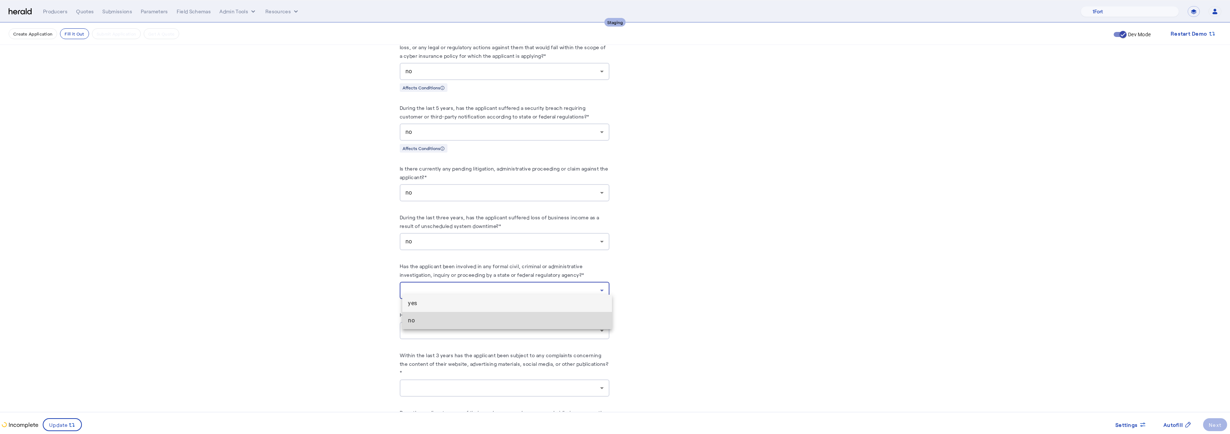
click at [412, 322] on span "no" at bounding box center [507, 320] width 198 height 9
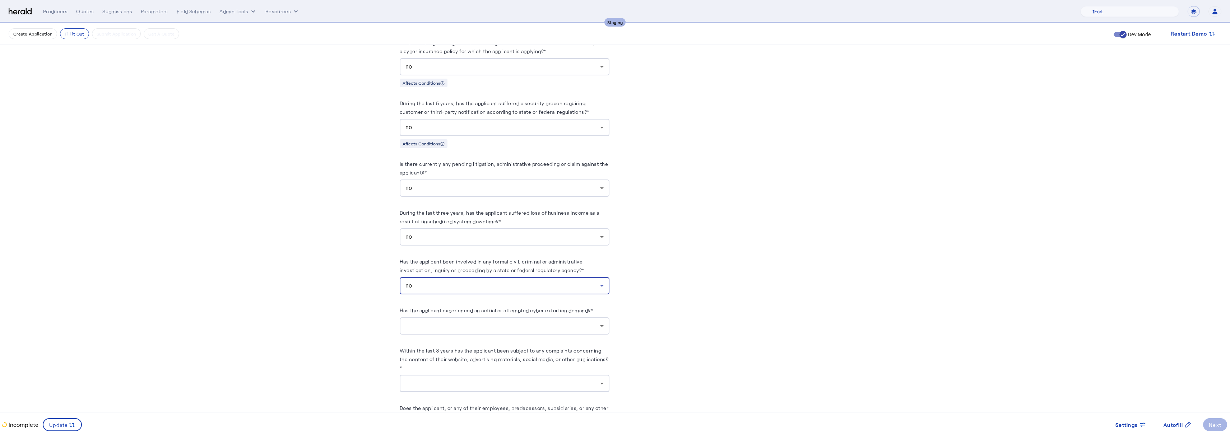
scroll to position [2893, 0]
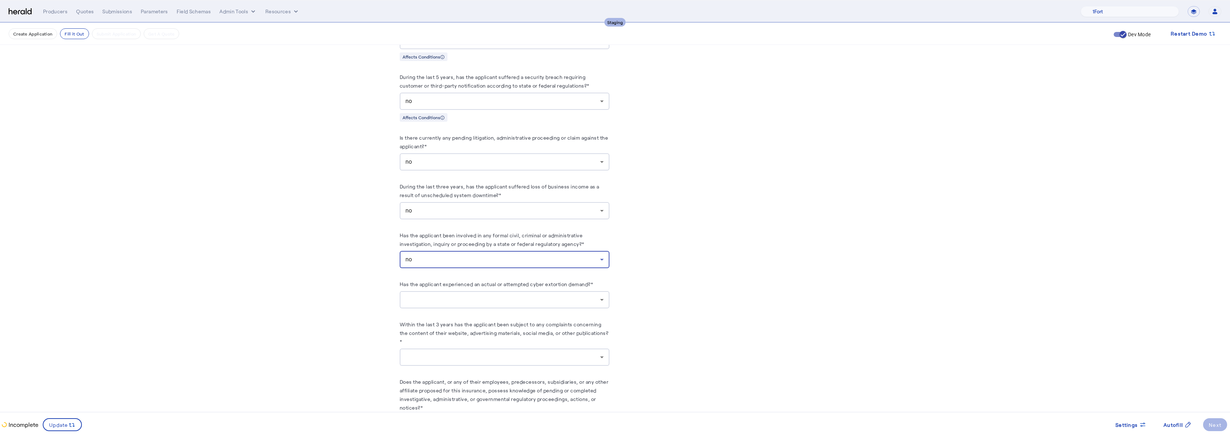
click at [504, 296] on div at bounding box center [503, 300] width 195 height 9
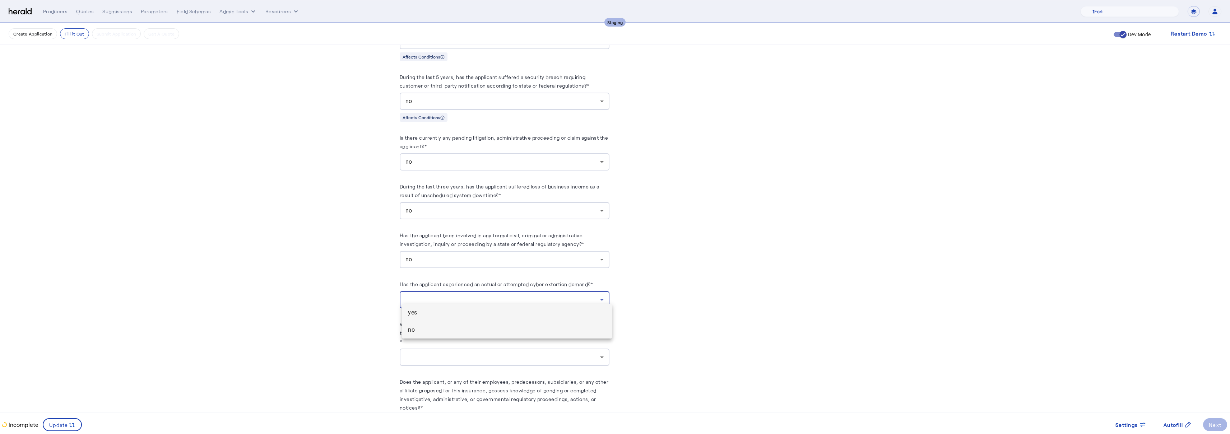
click at [417, 333] on span "no" at bounding box center [507, 330] width 198 height 9
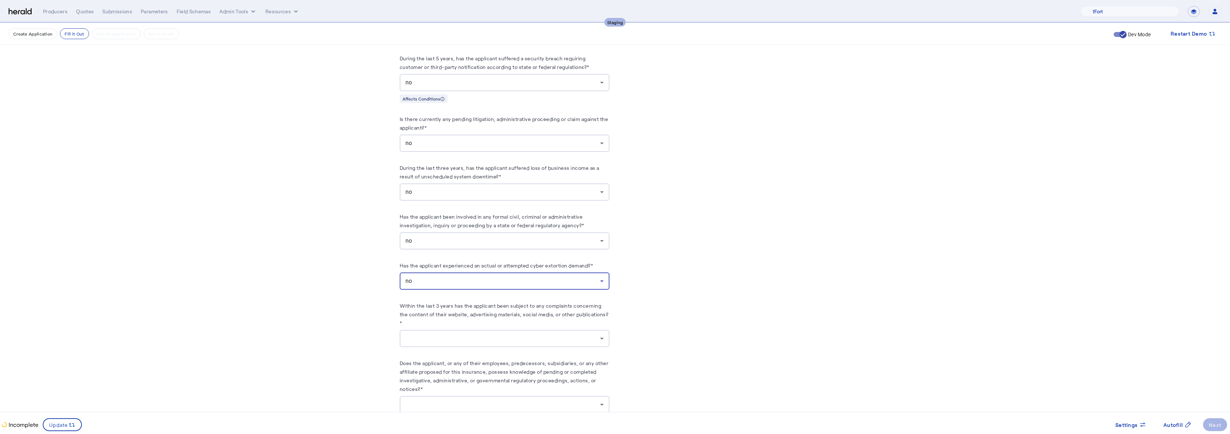
scroll to position [2907, 0]
click at [510, 328] on herald-label "Within the last 3 years has the applicant been subject to any complaints concer…" at bounding box center [505, 320] width 210 height 29
click at [431, 339] on div at bounding box center [503, 343] width 195 height 9
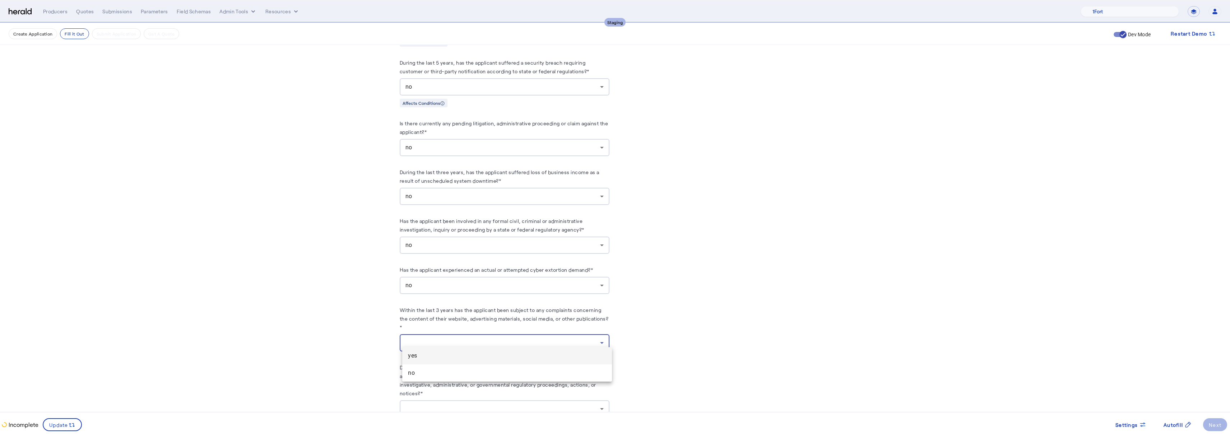
click at [419, 373] on span "no" at bounding box center [507, 373] width 198 height 9
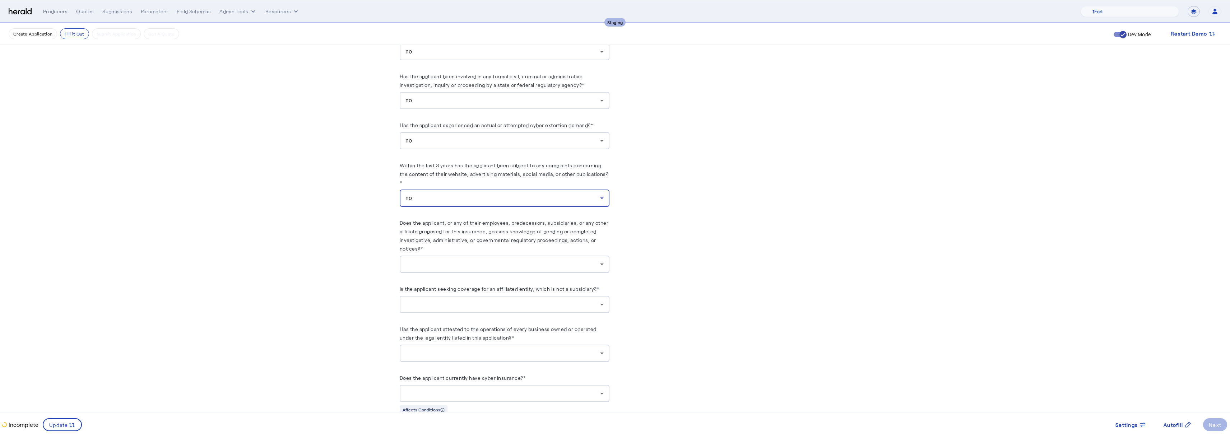
scroll to position [3126, 0]
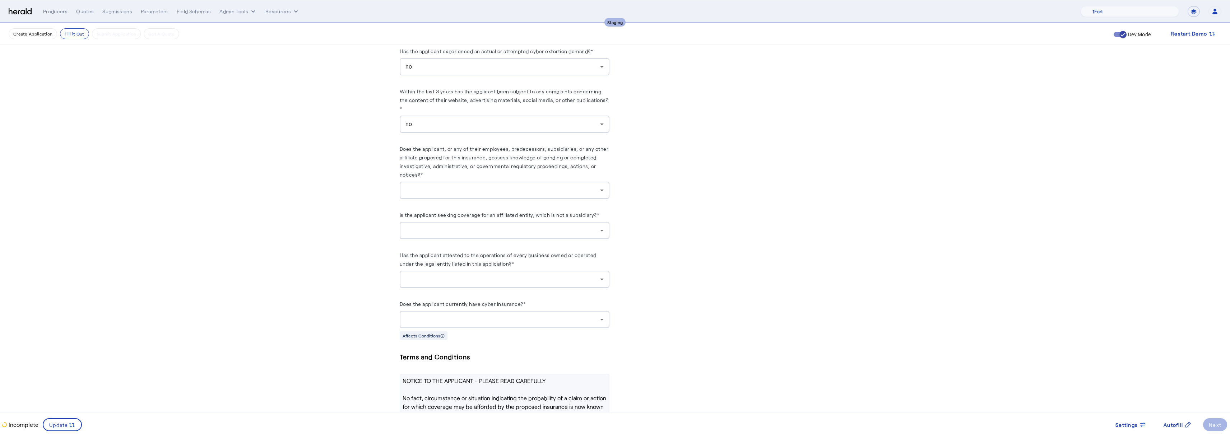
click at [498, 190] on div at bounding box center [505, 190] width 198 height 17
click at [419, 219] on span "no" at bounding box center [507, 220] width 198 height 9
click at [473, 226] on div at bounding box center [503, 230] width 195 height 9
click at [413, 268] on mat-option "no" at bounding box center [507, 260] width 210 height 17
click at [490, 275] on div at bounding box center [503, 279] width 195 height 9
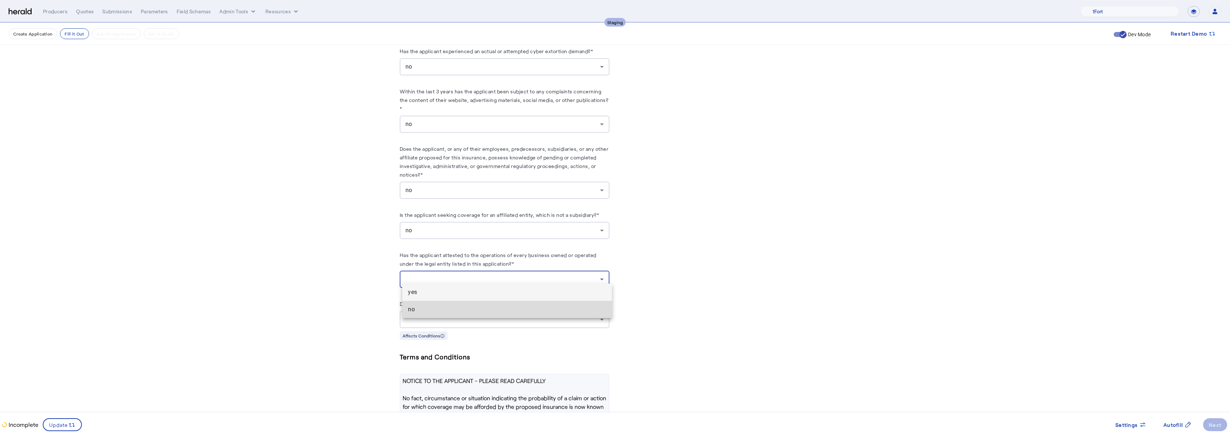
click at [408, 310] on span "no" at bounding box center [507, 309] width 198 height 9
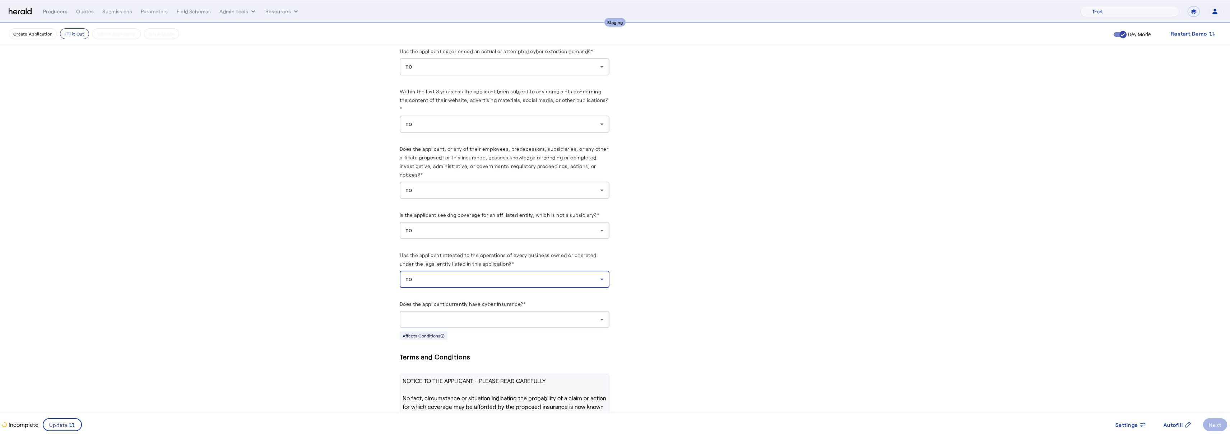
click at [509, 275] on div "no" at bounding box center [503, 279] width 195 height 9
click at [423, 295] on span "yes" at bounding box center [507, 292] width 198 height 9
click at [547, 315] on div at bounding box center [503, 319] width 195 height 9
click at [439, 348] on span "no" at bounding box center [507, 350] width 198 height 9
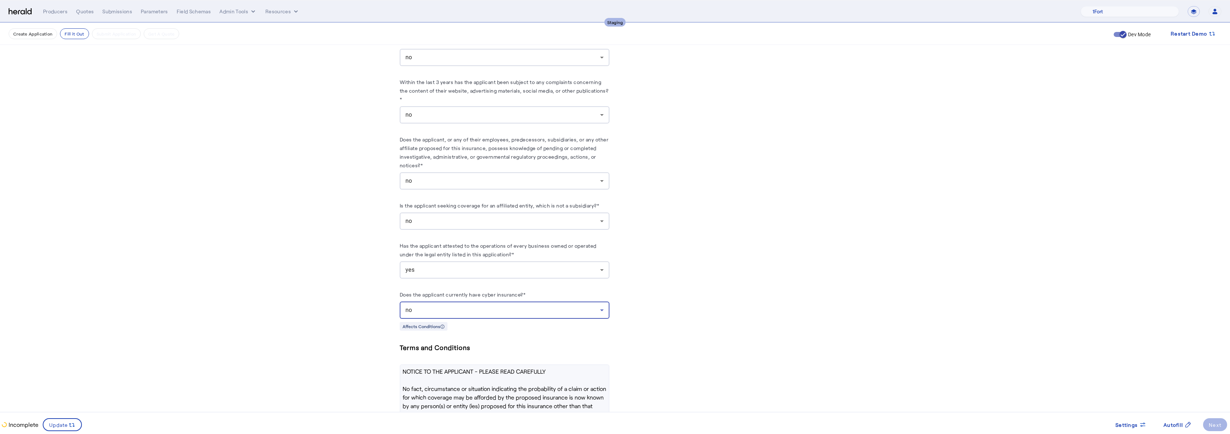
scroll to position [3182, 0]
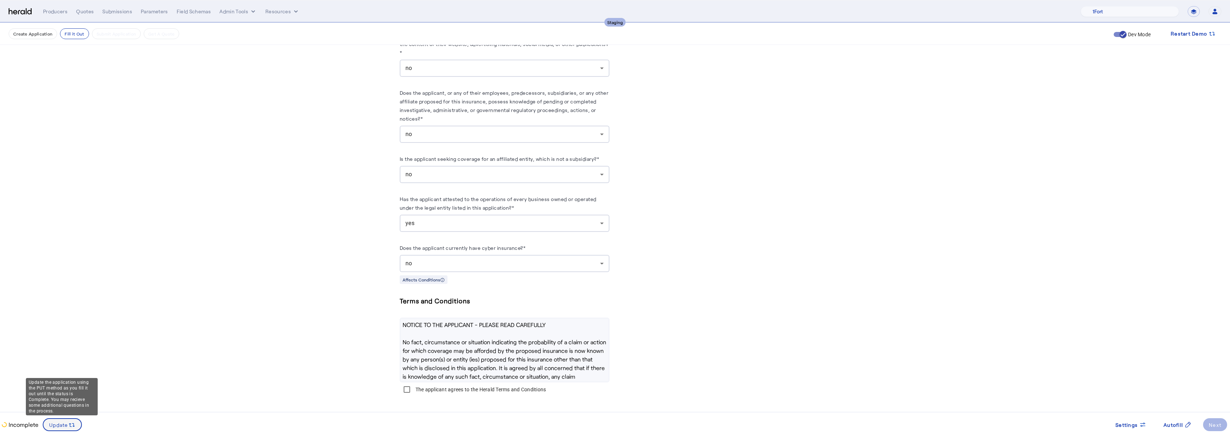
click at [78, 426] on span at bounding box center [62, 424] width 38 height 17
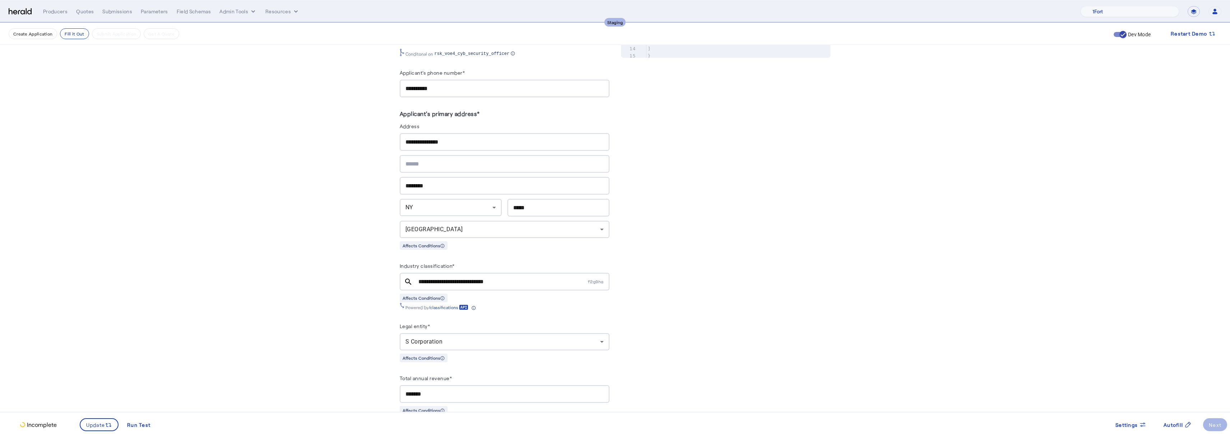
scroll to position [0, 0]
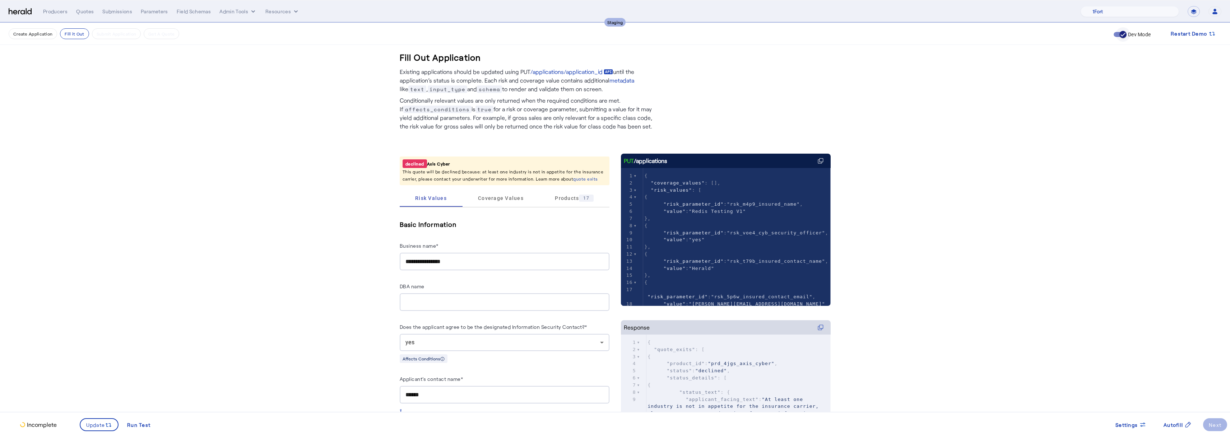
click at [1118, 32] on span "button" at bounding box center [1123, 34] width 14 height 14
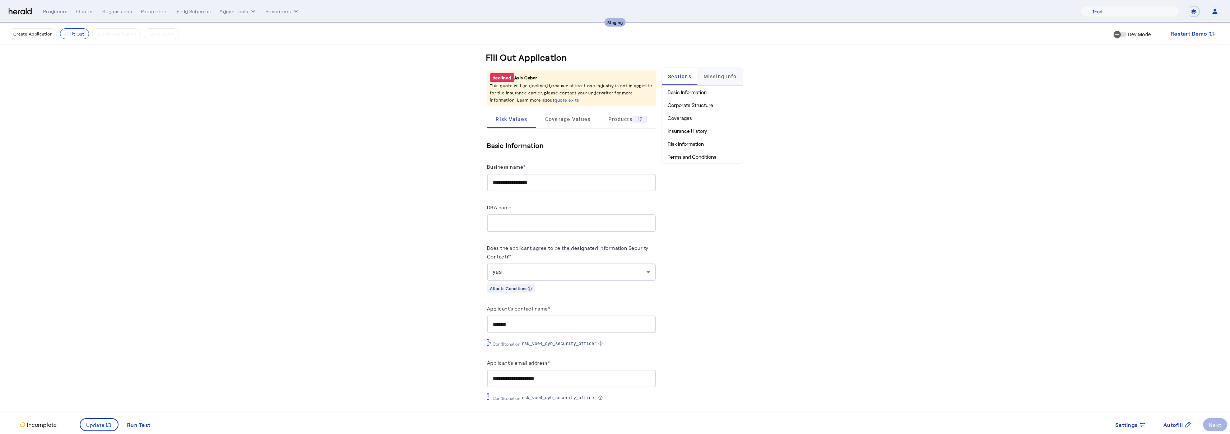
click at [725, 73] on span "Missing Info" at bounding box center [720, 76] width 33 height 17
click at [707, 93] on li "rsk_domain_names_1" at bounding box center [702, 92] width 81 height 13
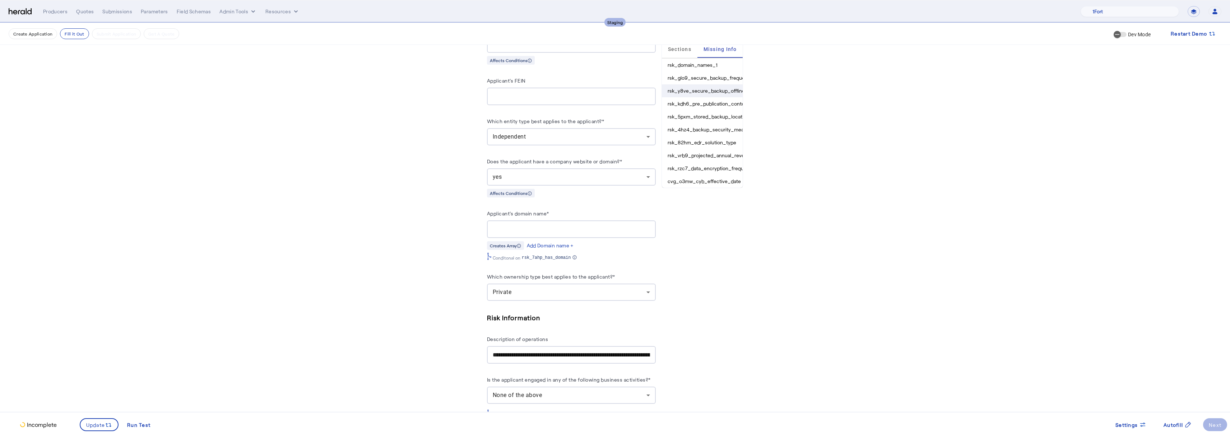
scroll to position [807, 0]
click at [532, 218] on input "Applicant's domain name*" at bounding box center [571, 222] width 157 height 9
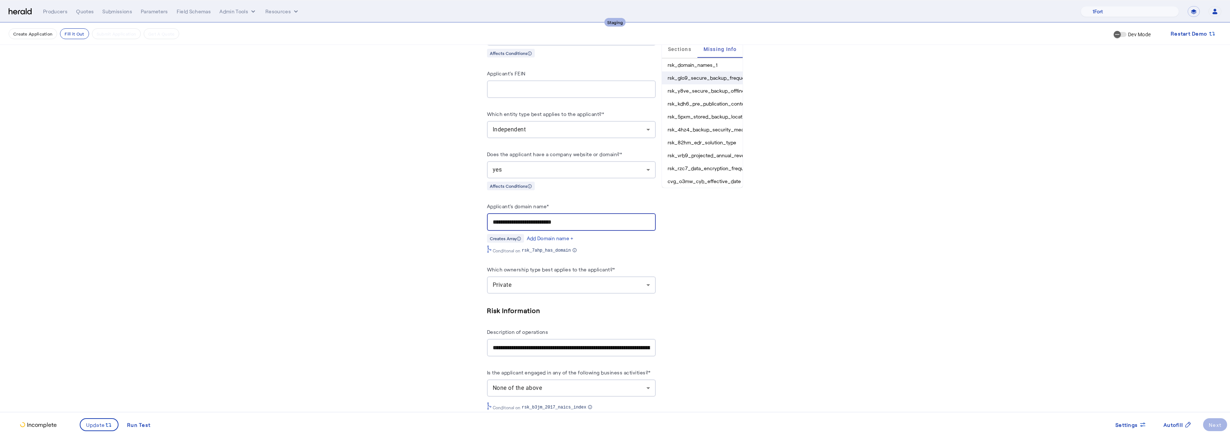
type input "**********"
click at [718, 78] on li "rsk_glo9_secure_backup_frequency" at bounding box center [702, 77] width 81 height 13
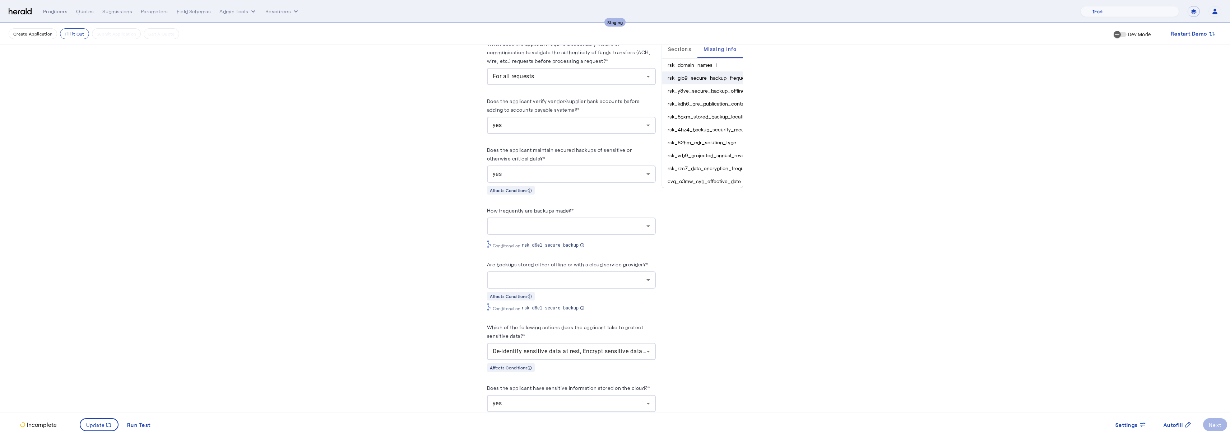
scroll to position [1360, 0]
click at [524, 222] on div at bounding box center [571, 222] width 157 height 17
click at [519, 240] on span "Weekly or more" at bounding box center [573, 235] width 157 height 9
click at [553, 279] on div at bounding box center [571, 276] width 157 height 17
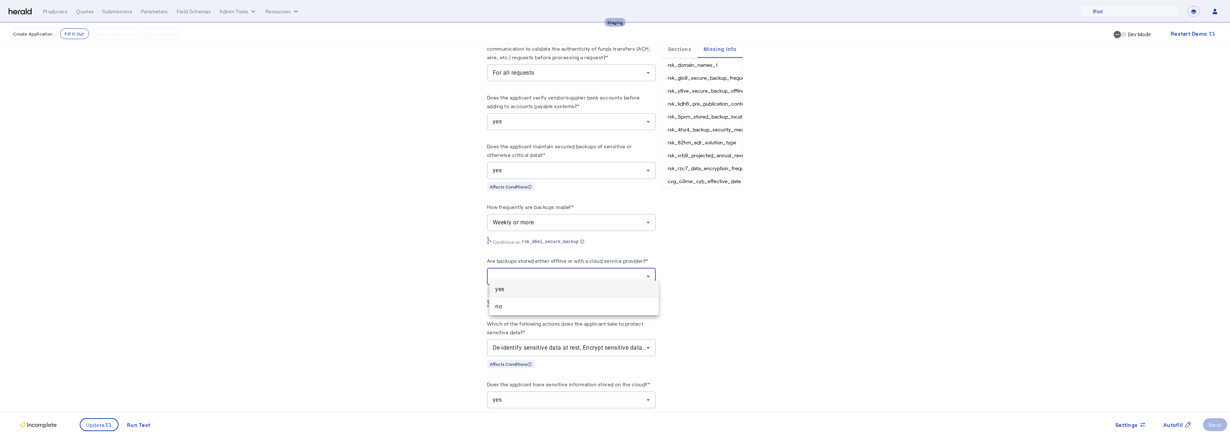
click at [505, 292] on span "yes" at bounding box center [573, 289] width 157 height 9
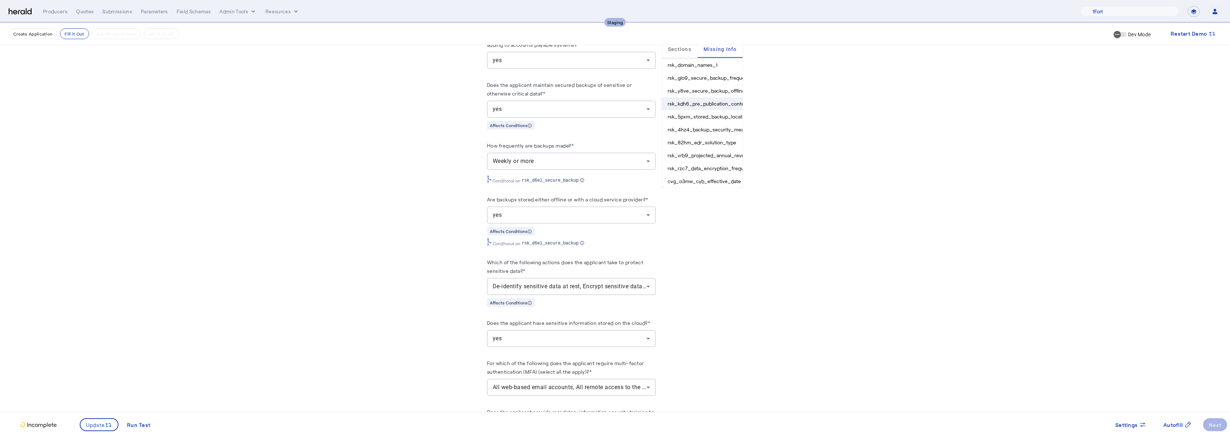
click at [701, 106] on li "rsk_kdh6_pre_publication_content_supervisor" at bounding box center [702, 103] width 81 height 13
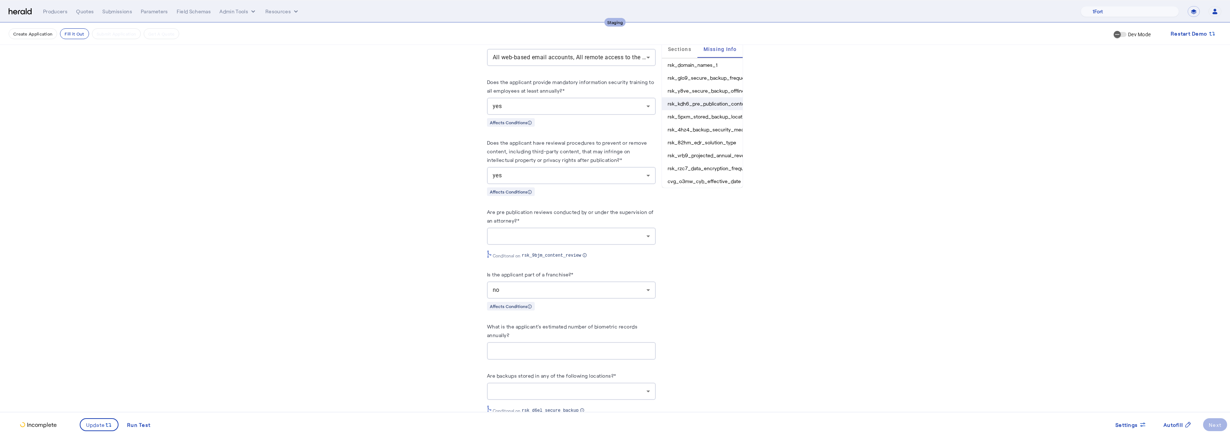
scroll to position [1766, 0]
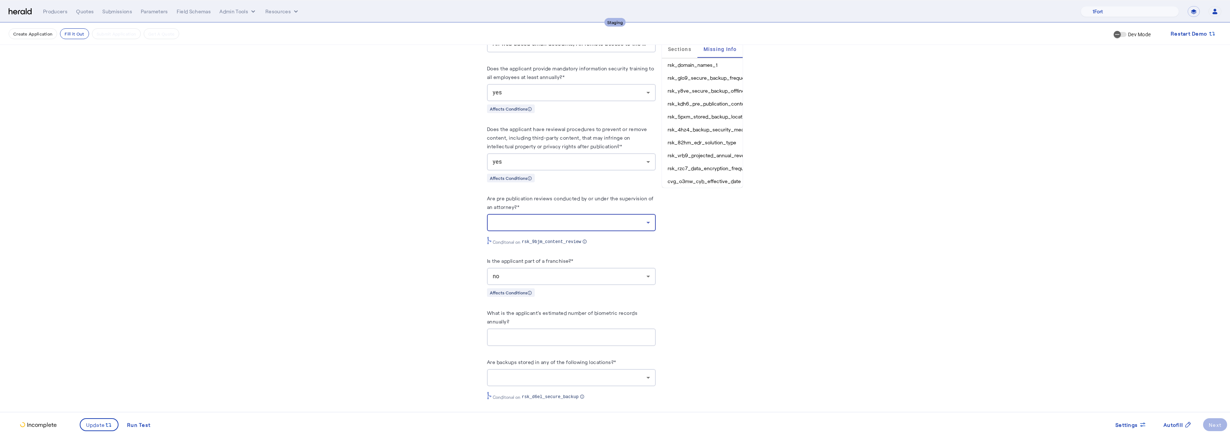
click at [545, 218] on div at bounding box center [570, 222] width 154 height 9
click at [499, 241] on mat-option "yes" at bounding box center [574, 235] width 169 height 17
click at [613, 369] on div at bounding box center [571, 377] width 157 height 17
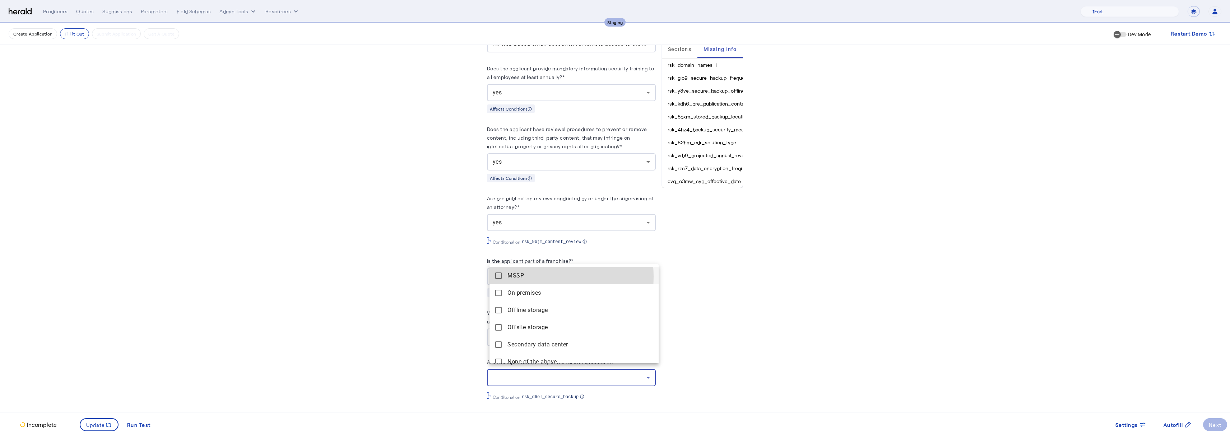
click at [520, 277] on span "MSSP" at bounding box center [580, 276] width 145 height 9
click at [519, 295] on span "On premises" at bounding box center [580, 293] width 145 height 9
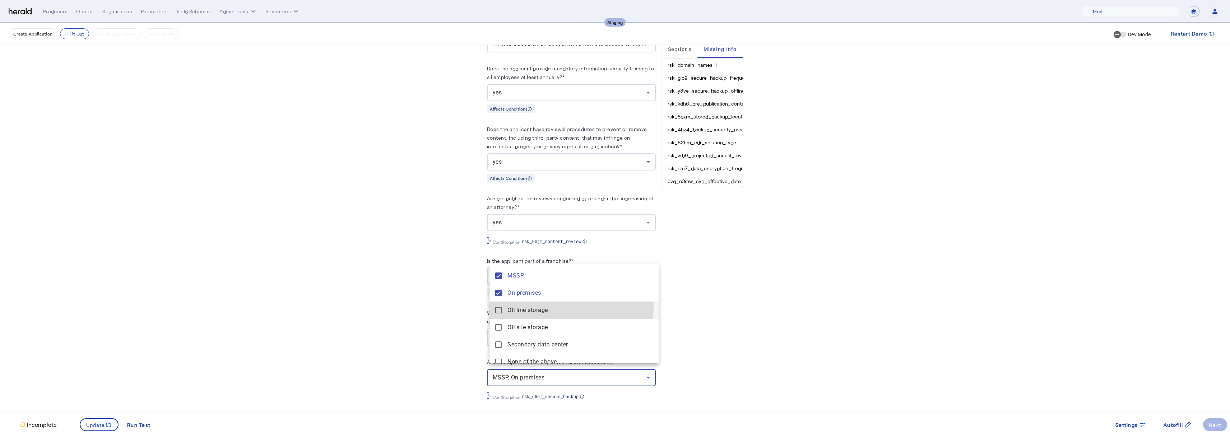
click at [518, 306] on span "Offline storage" at bounding box center [580, 310] width 145 height 9
drag, startPoint x: 517, startPoint y: 319, endPoint x: 516, endPoint y: 325, distance: 5.6
click at [517, 320] on storage "Offsite storage" at bounding box center [574, 327] width 169 height 17
click at [512, 341] on span "Secondary data center" at bounding box center [580, 345] width 145 height 9
click at [419, 327] on div at bounding box center [615, 217] width 1230 height 434
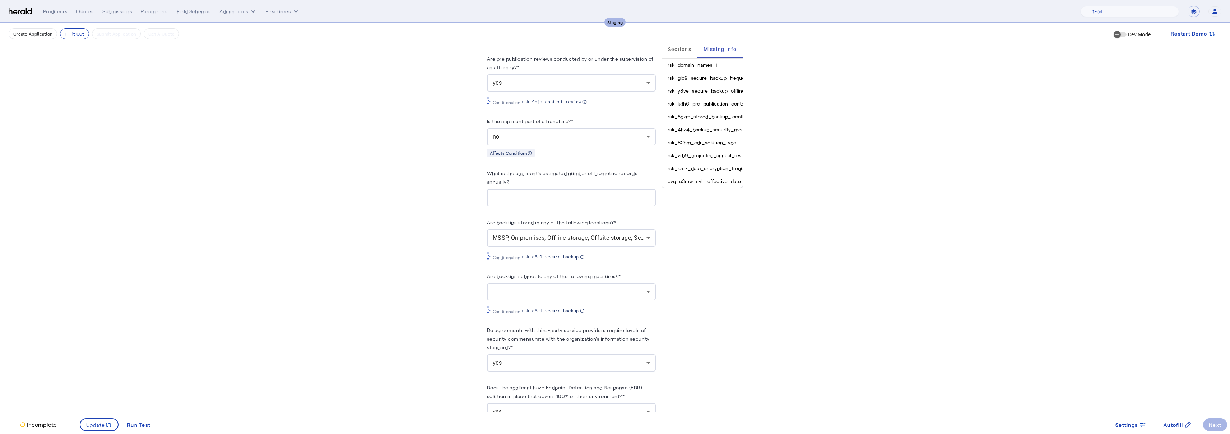
scroll to position [1901, 0]
click at [587, 292] on div at bounding box center [570, 296] width 154 height 9
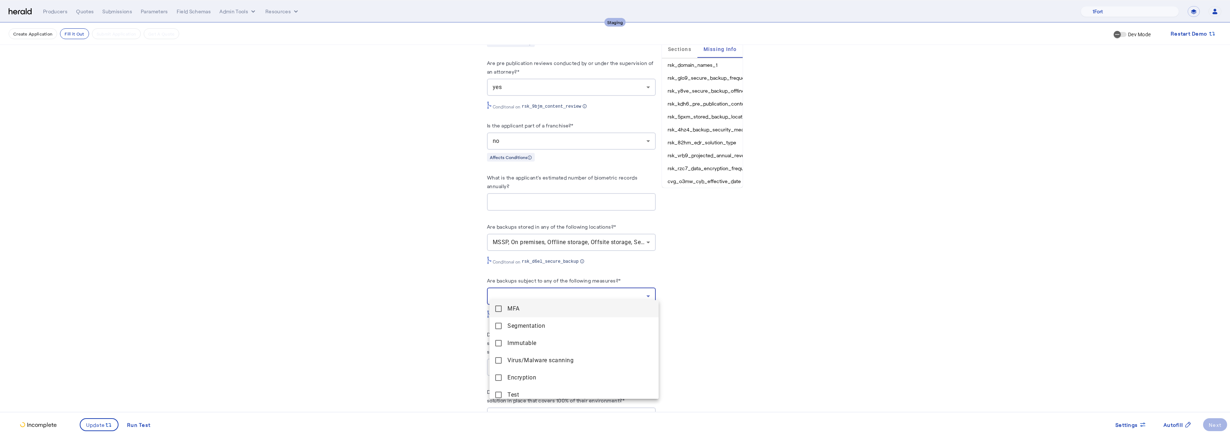
click at [517, 312] on span "MFA" at bounding box center [580, 309] width 145 height 9
click at [512, 326] on span "Segmentation" at bounding box center [580, 326] width 145 height 9
click at [513, 338] on mat-option "Immutable" at bounding box center [574, 343] width 169 height 17
click at [514, 359] on span "Virus/Malware scanning" at bounding box center [580, 360] width 145 height 9
click at [515, 376] on span "Encryption" at bounding box center [580, 378] width 145 height 9
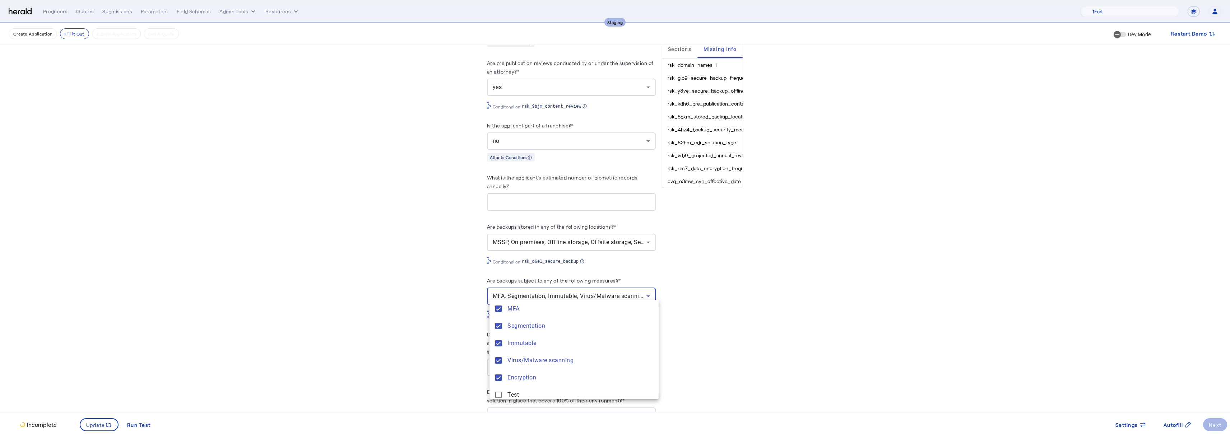
scroll to position [32, 0]
click at [524, 368] on mat-option "Test" at bounding box center [574, 362] width 169 height 17
click at [521, 374] on Service "Online or Designated Cloud Service" at bounding box center [574, 379] width 169 height 17
click at [441, 325] on div at bounding box center [615, 217] width 1230 height 434
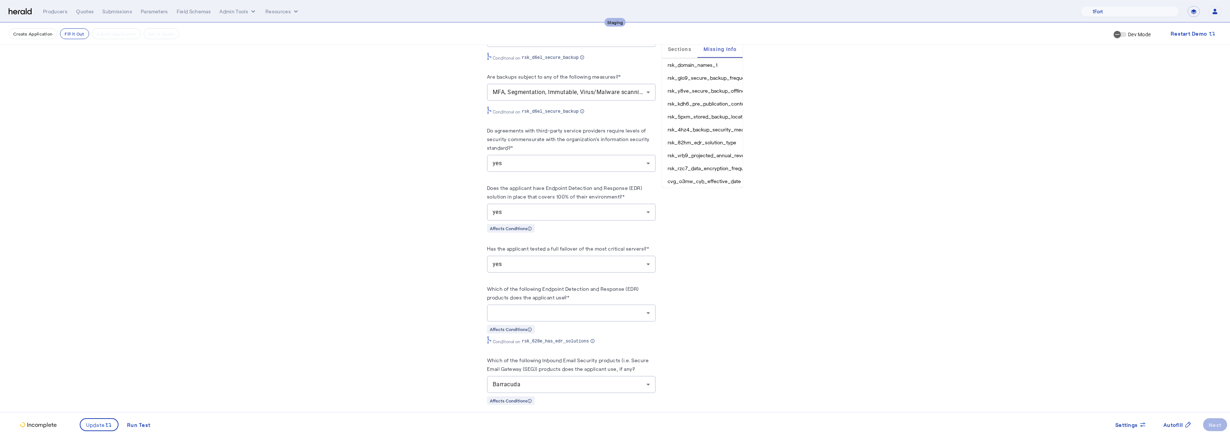
scroll to position [2205, 0]
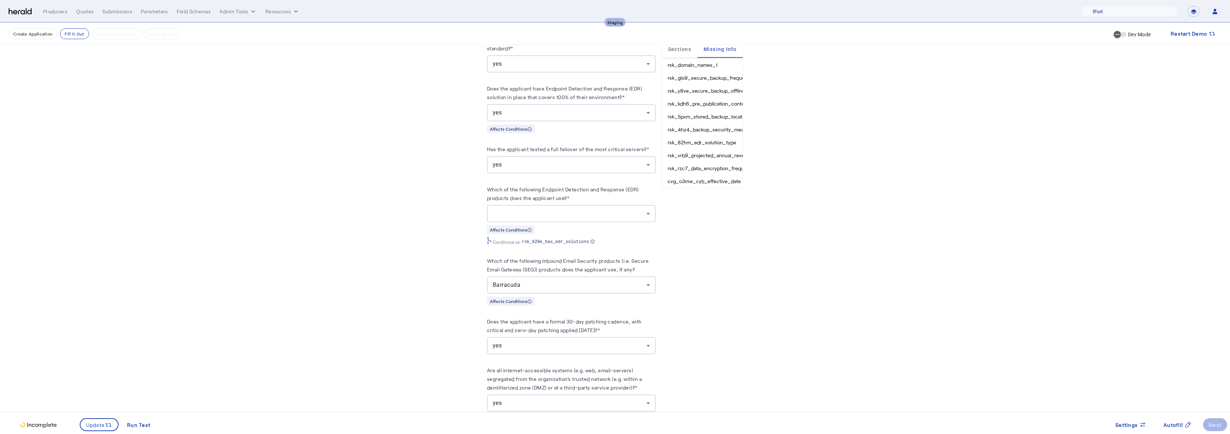
click at [635, 212] on div at bounding box center [571, 213] width 157 height 17
click at [524, 276] on span "Cynet AutoXDR" at bounding box center [573, 278] width 157 height 9
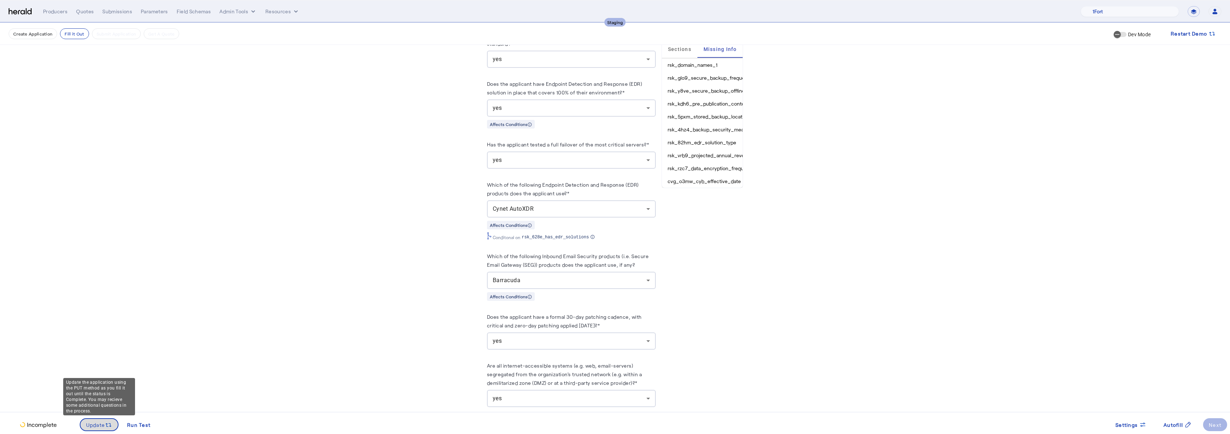
click at [103, 427] on span "Update" at bounding box center [95, 425] width 19 height 8
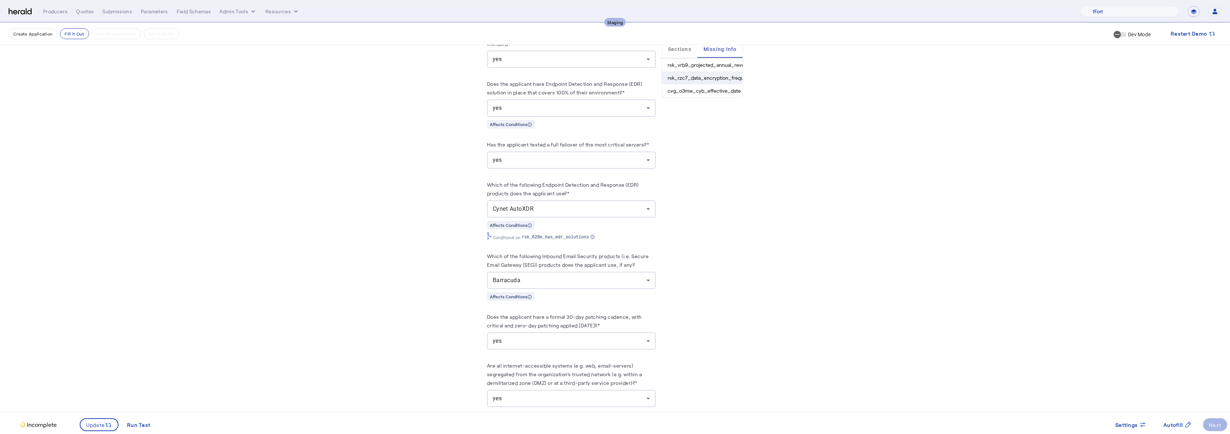
click at [696, 76] on li "rsk_rzc7_data_encryption_frequency" at bounding box center [702, 77] width 81 height 13
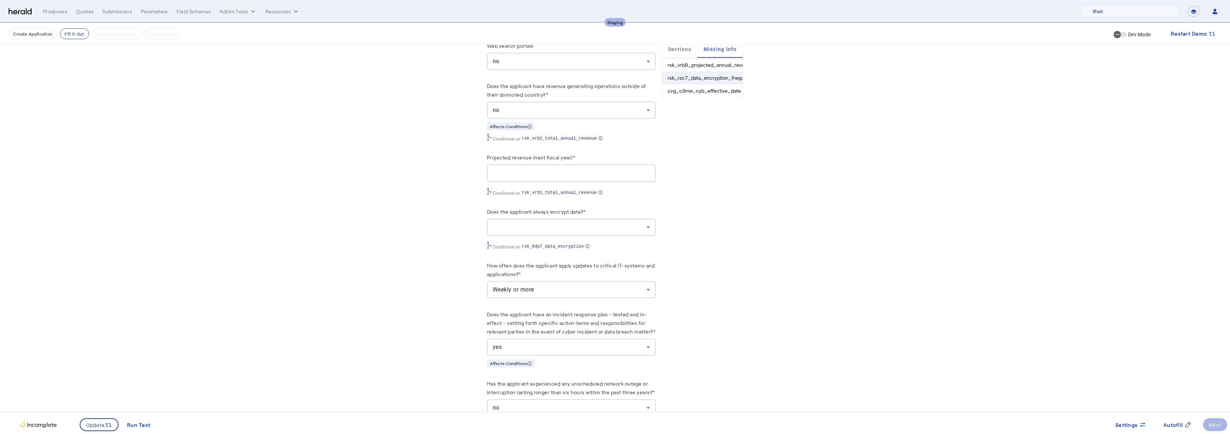
scroll to position [2720, 0]
click at [573, 168] on div at bounding box center [571, 170] width 157 height 18
type input "**********"
click at [595, 219] on div at bounding box center [570, 223] width 154 height 9
click at [522, 235] on span "yes" at bounding box center [573, 235] width 157 height 9
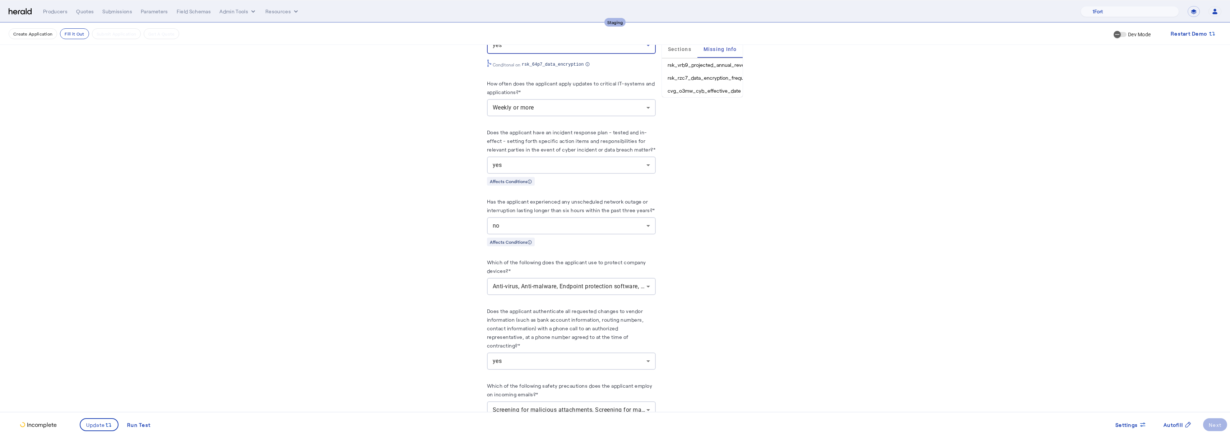
scroll to position [2935, 0]
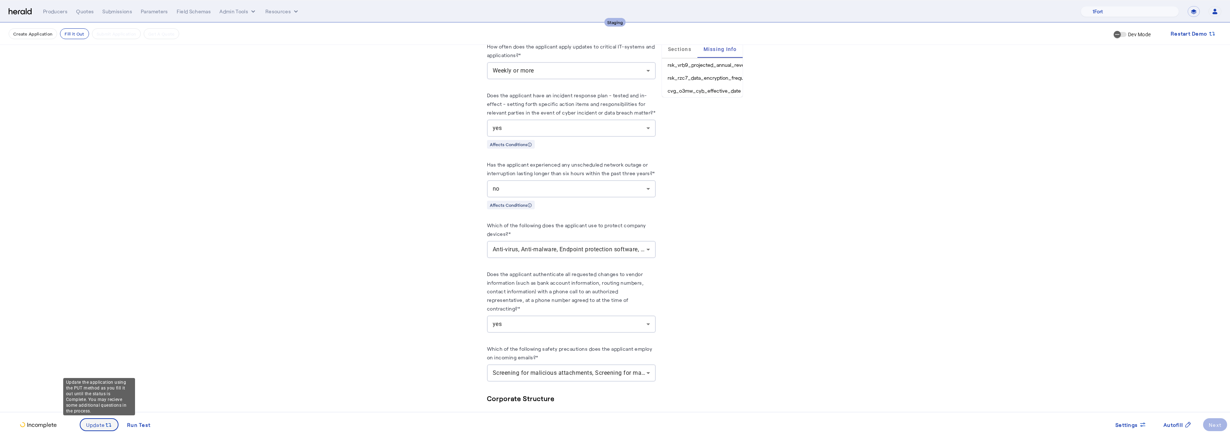
click at [95, 421] on span "Update" at bounding box center [95, 425] width 19 height 8
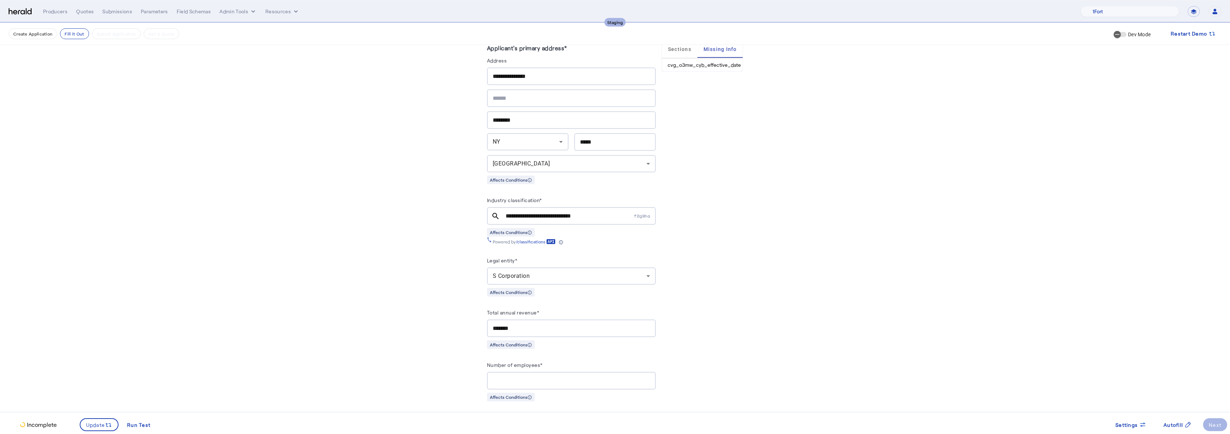
scroll to position [0, 0]
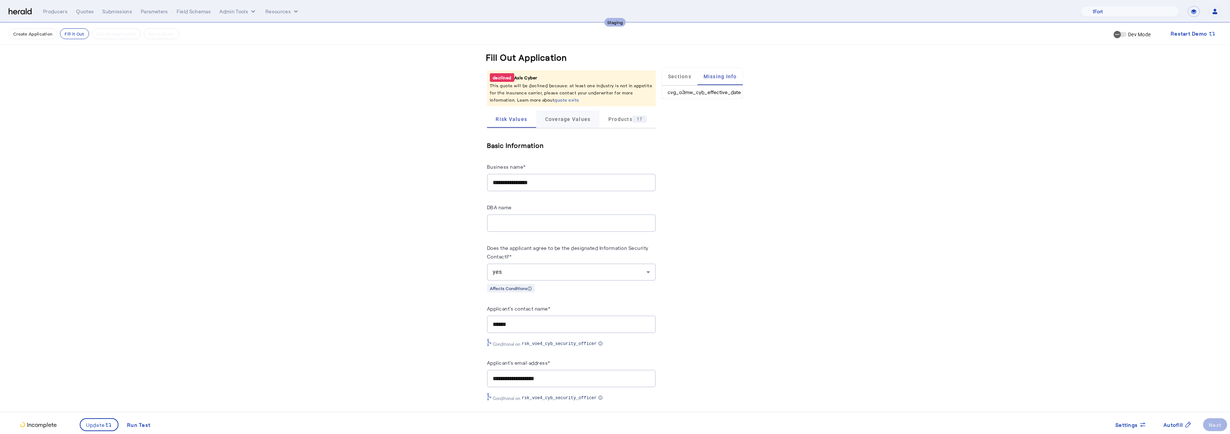
click at [582, 117] on span "Coverage Values" at bounding box center [568, 119] width 46 height 5
click at [570, 164] on input "Cyber Effective Date*" at bounding box center [574, 160] width 162 height 9
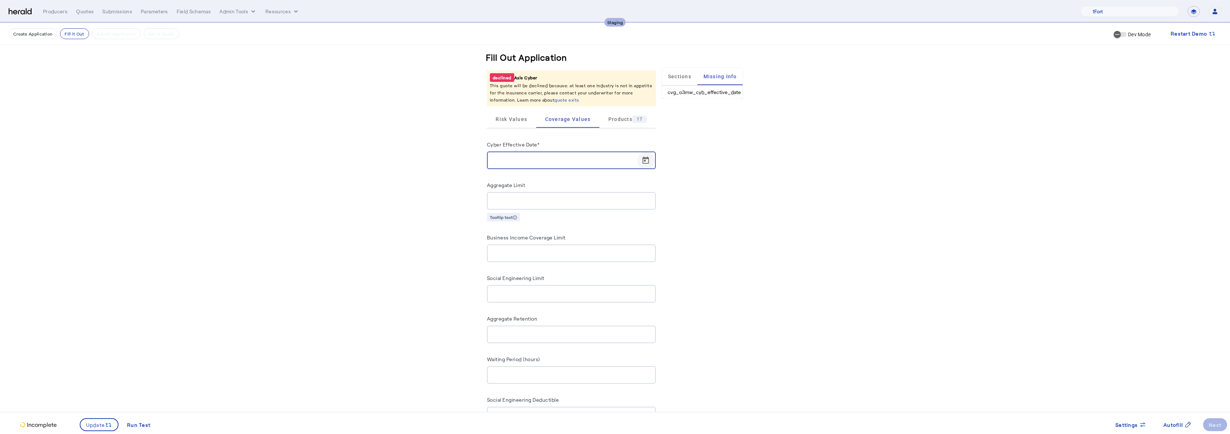
click at [647, 159] on span "Open calendar" at bounding box center [645, 160] width 17 height 17
click at [527, 254] on span "19" at bounding box center [528, 256] width 13 height 13
type input "**********"
click at [86, 422] on span "Update" at bounding box center [95, 425] width 19 height 8
click at [1216, 421] on div "Next" at bounding box center [1215, 425] width 13 height 8
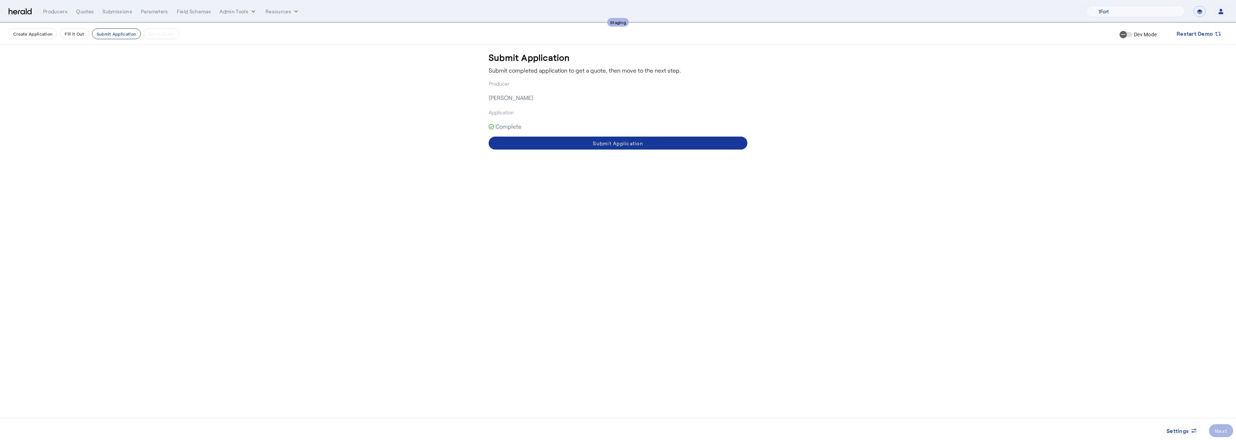
click at [568, 140] on span at bounding box center [618, 142] width 259 height 17
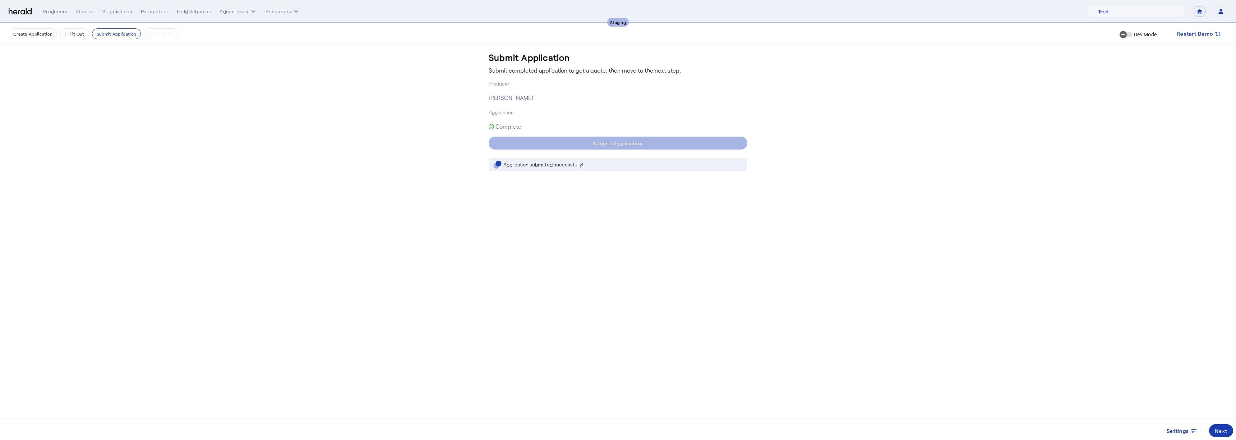
click at [1222, 434] on div "Next" at bounding box center [1221, 431] width 13 height 8
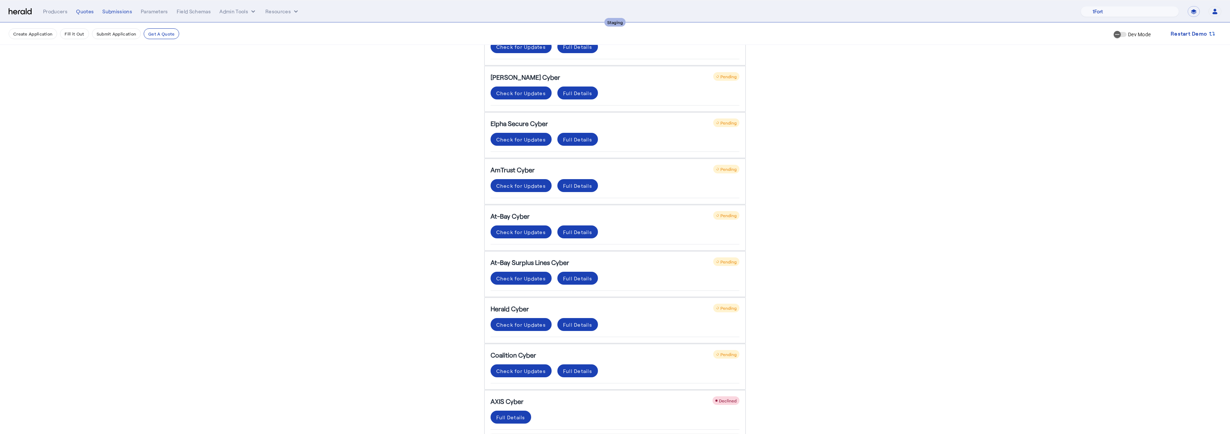
scroll to position [301, 0]
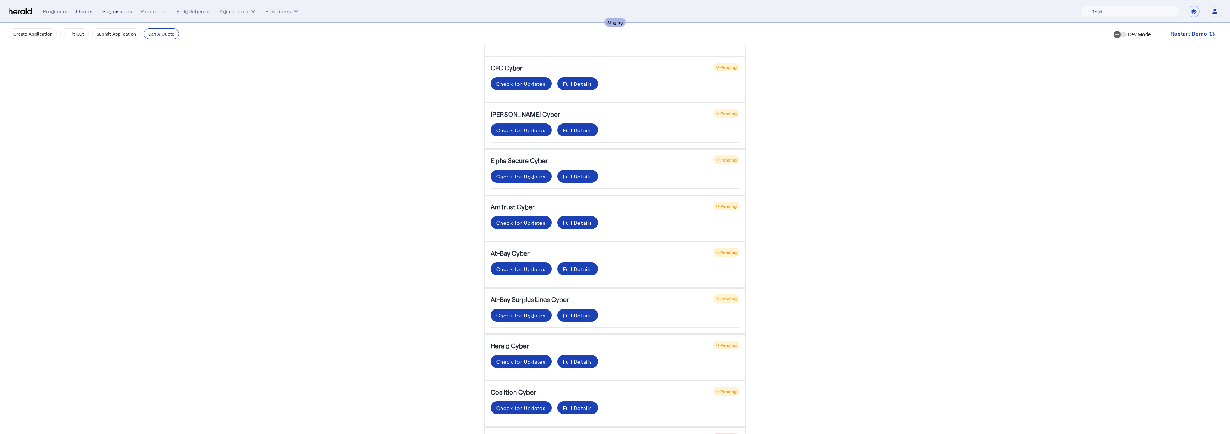
click at [121, 9] on div "Submissions" at bounding box center [117, 11] width 30 height 7
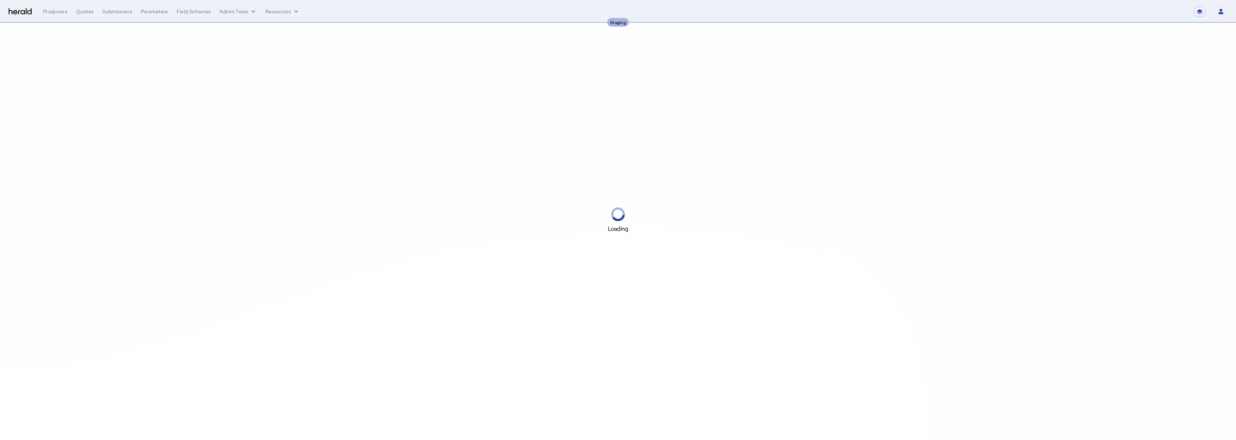
select select "*******"
select select "pfm_2v8p_herald_api"
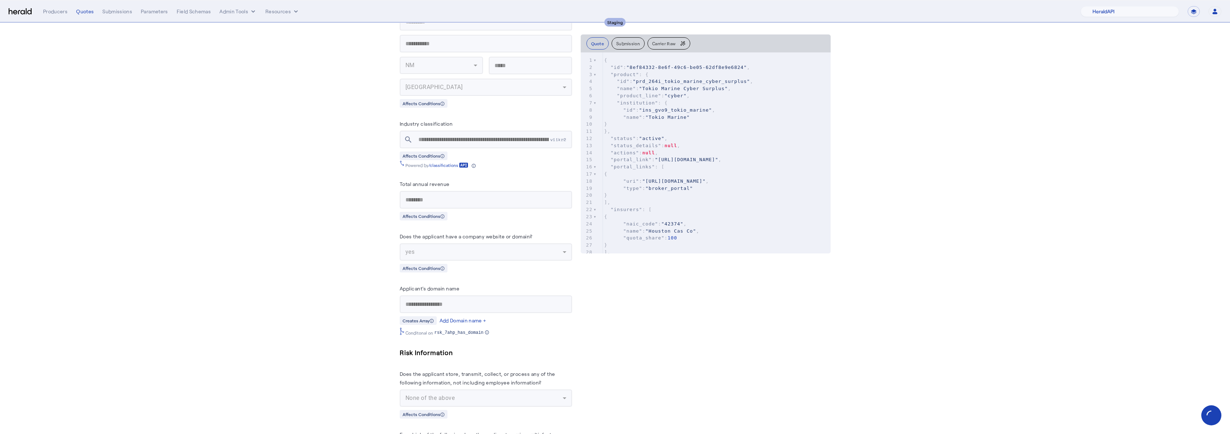
scroll to position [890, 0]
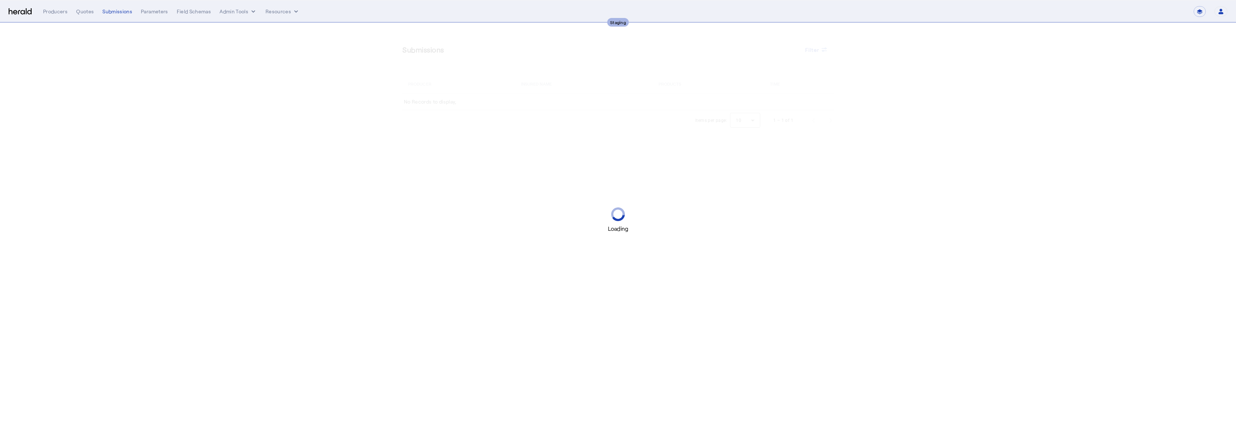
select select "*******"
select select "pfm_2v8p_herald_api"
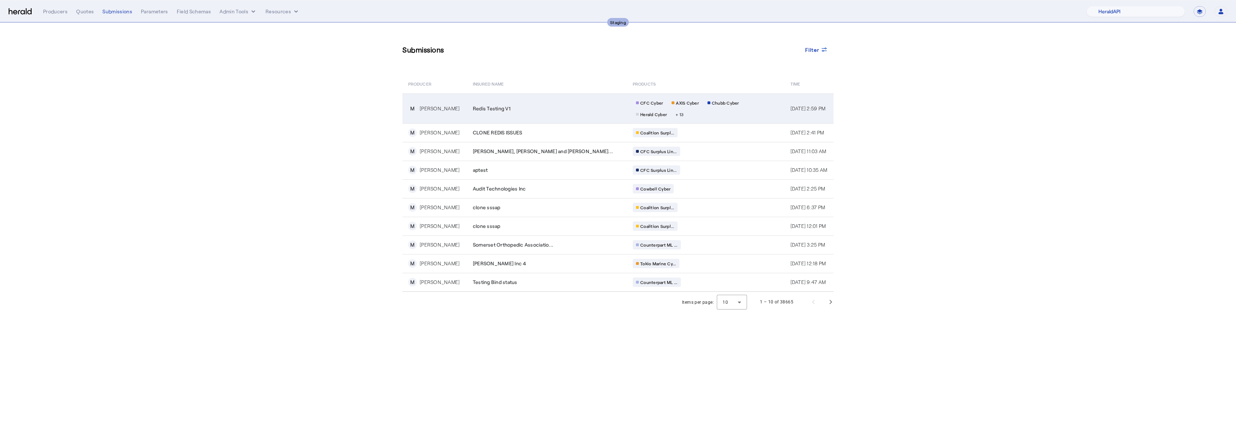
click at [552, 107] on div "Redis Testing V1" at bounding box center [548, 108] width 151 height 7
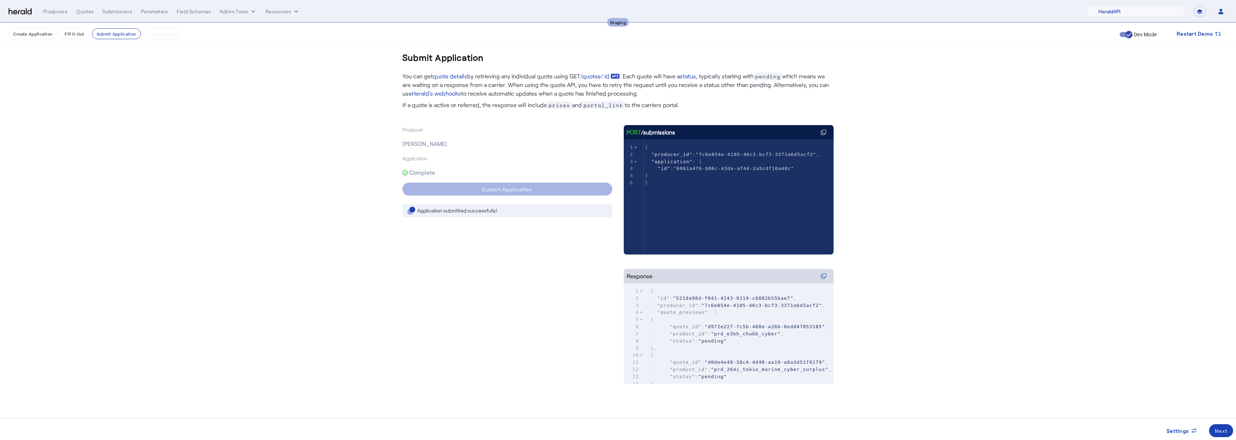
click at [673, 193] on div "xxxxxxxxxx 6 1 { 2 "producer_id" : "7c6e854e-4105-46c3-bcf3-3371a6d5acf2" , 3 "…" at bounding box center [738, 205] width 228 height 133
type textarea "**********"
drag, startPoint x: 671, startPoint y: 196, endPoint x: 626, endPoint y: 146, distance: 67.7
click at [626, 146] on div "x 1 { 2 "producer_id" : "7c6e854e-4105-46c3-bcf3-3371a6d5acf2" , 3 "application…" at bounding box center [738, 205] width 228 height 133
click at [122, 14] on div "Submissions" at bounding box center [117, 11] width 30 height 7
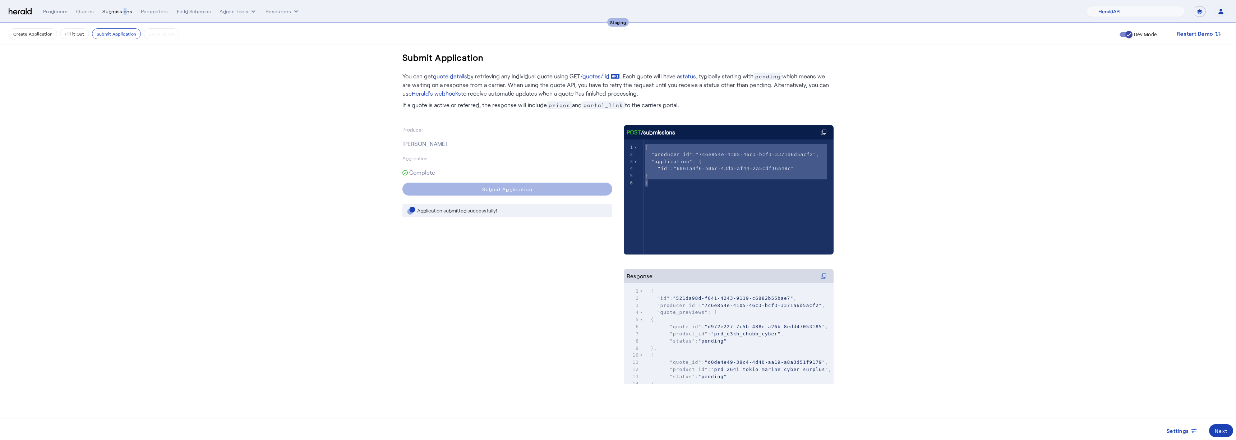
click at [121, 13] on div "Submissions" at bounding box center [117, 11] width 30 height 7
